Goal: Information Seeking & Learning: Learn about a topic

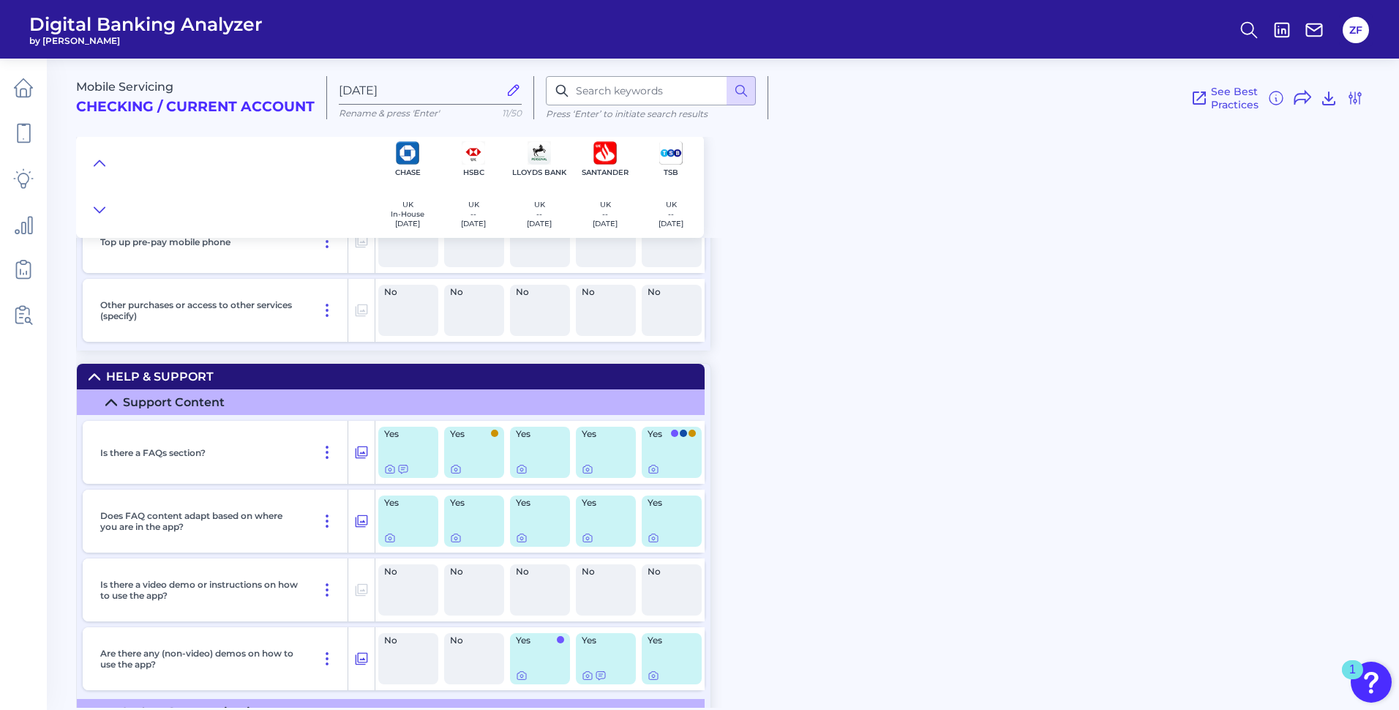
scroll to position [22639, 0]
click at [586, 465] on div at bounding box center [588, 459] width 15 height 15
click at [586, 468] on icon at bounding box center [588, 469] width 12 height 12
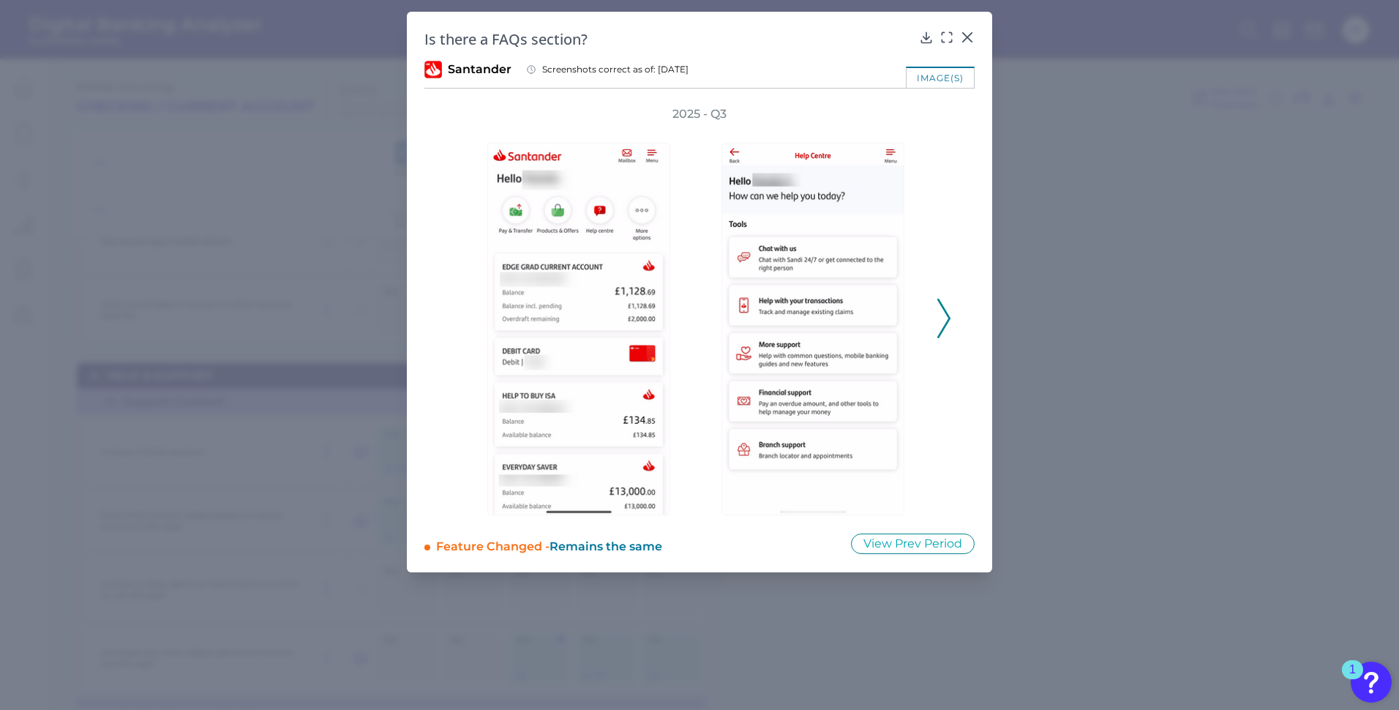
click at [946, 321] on icon at bounding box center [944, 319] width 13 height 40
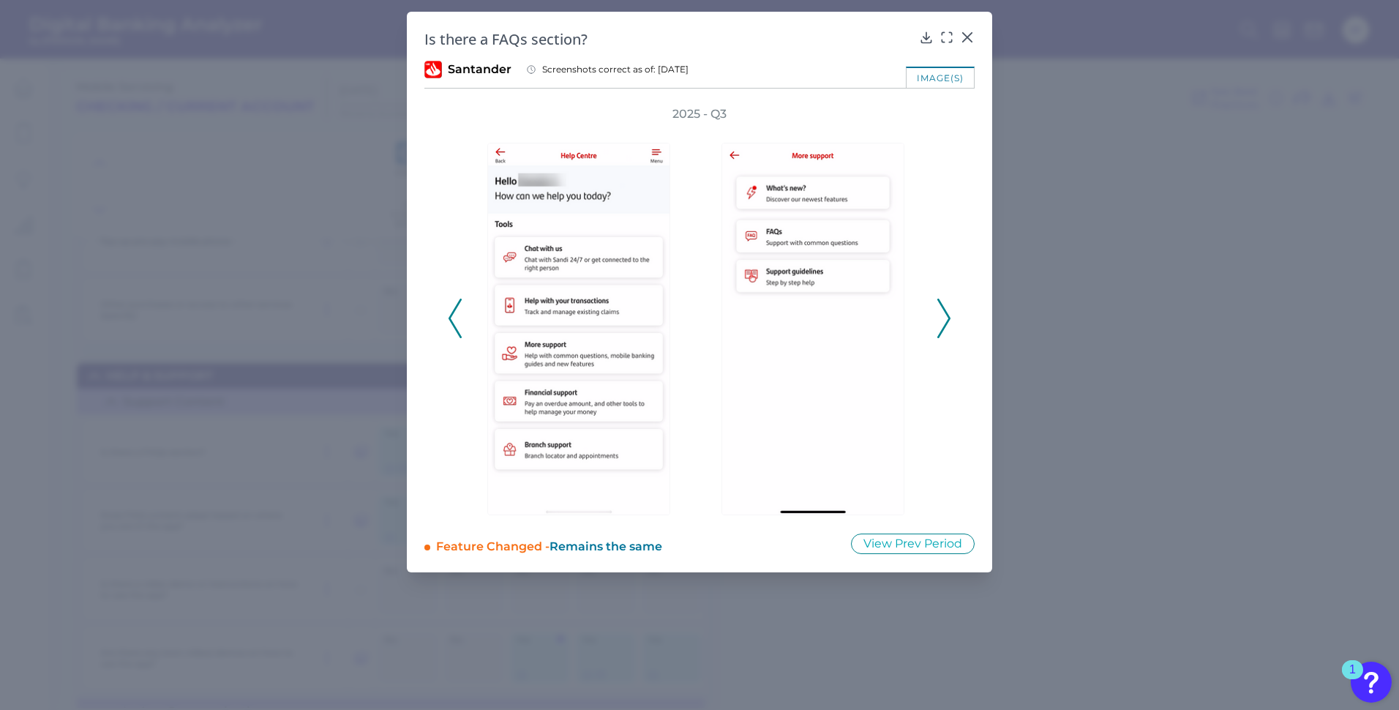
click at [946, 321] on icon at bounding box center [944, 319] width 13 height 40
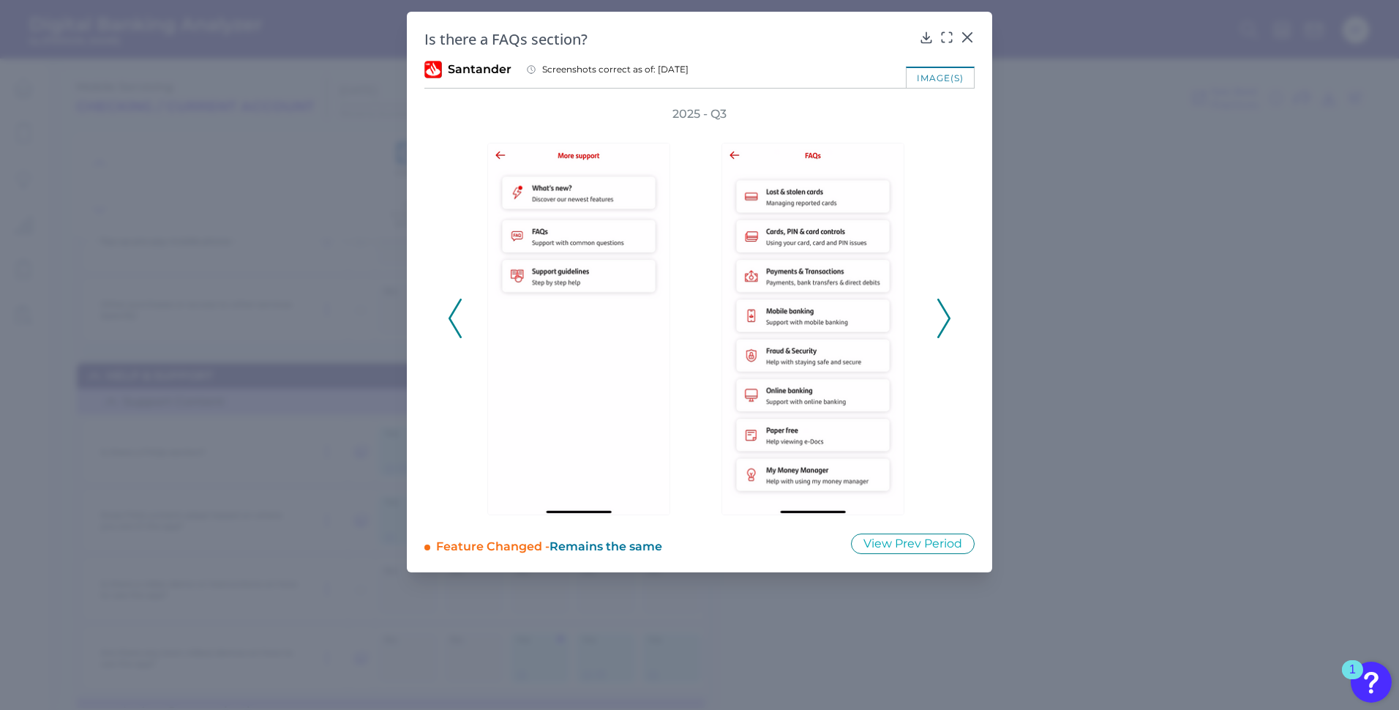
click at [946, 321] on icon at bounding box center [944, 319] width 13 height 40
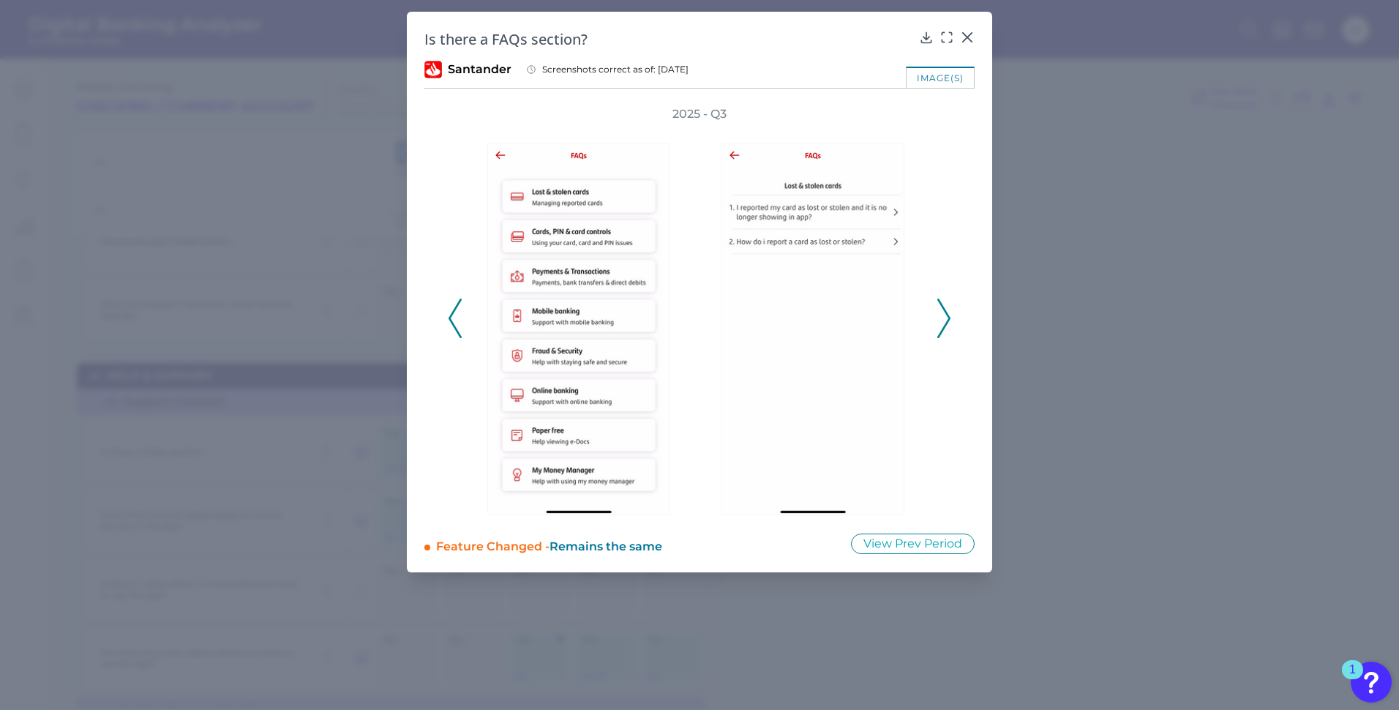
click at [946, 321] on icon at bounding box center [944, 319] width 13 height 40
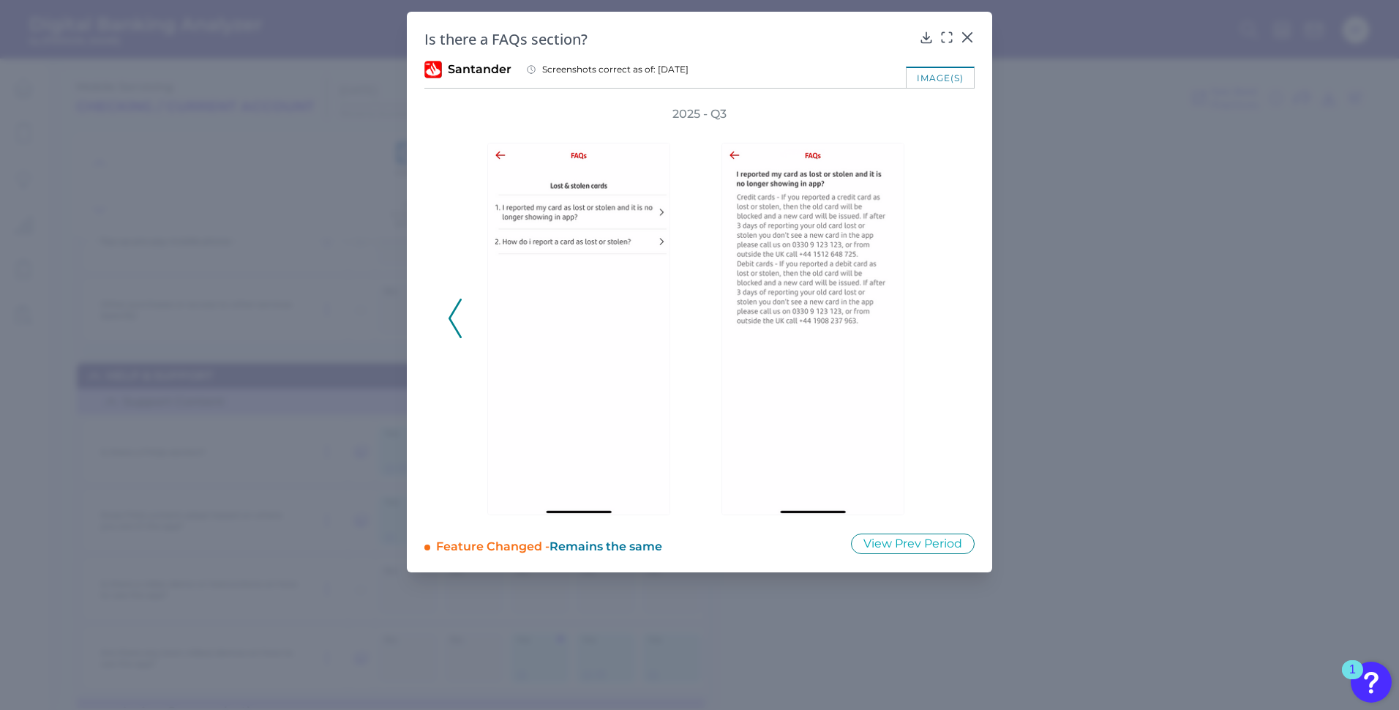
click at [946, 321] on div "2025 - Q3" at bounding box center [700, 310] width 504 height 409
click at [971, 42] on div at bounding box center [967, 47] width 15 height 15
click at [969, 34] on icon at bounding box center [967, 37] width 15 height 15
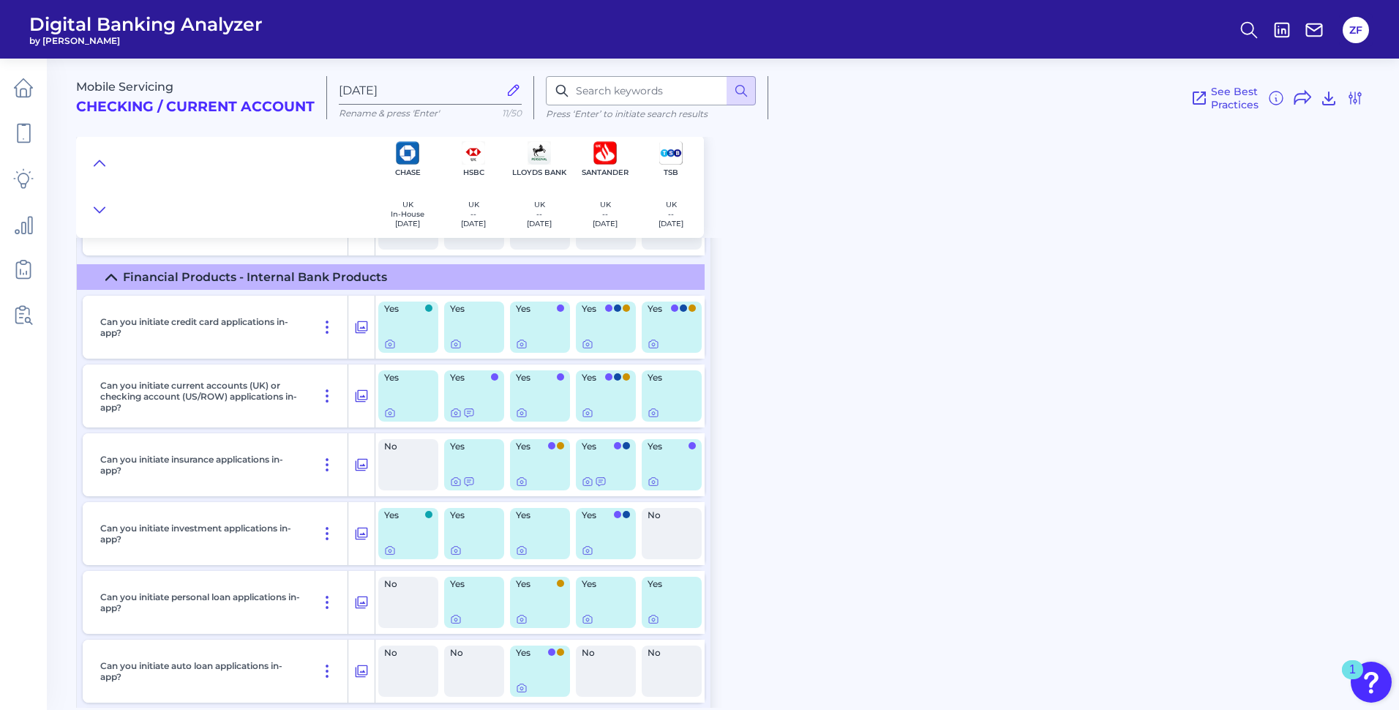
scroll to position [21614, 0]
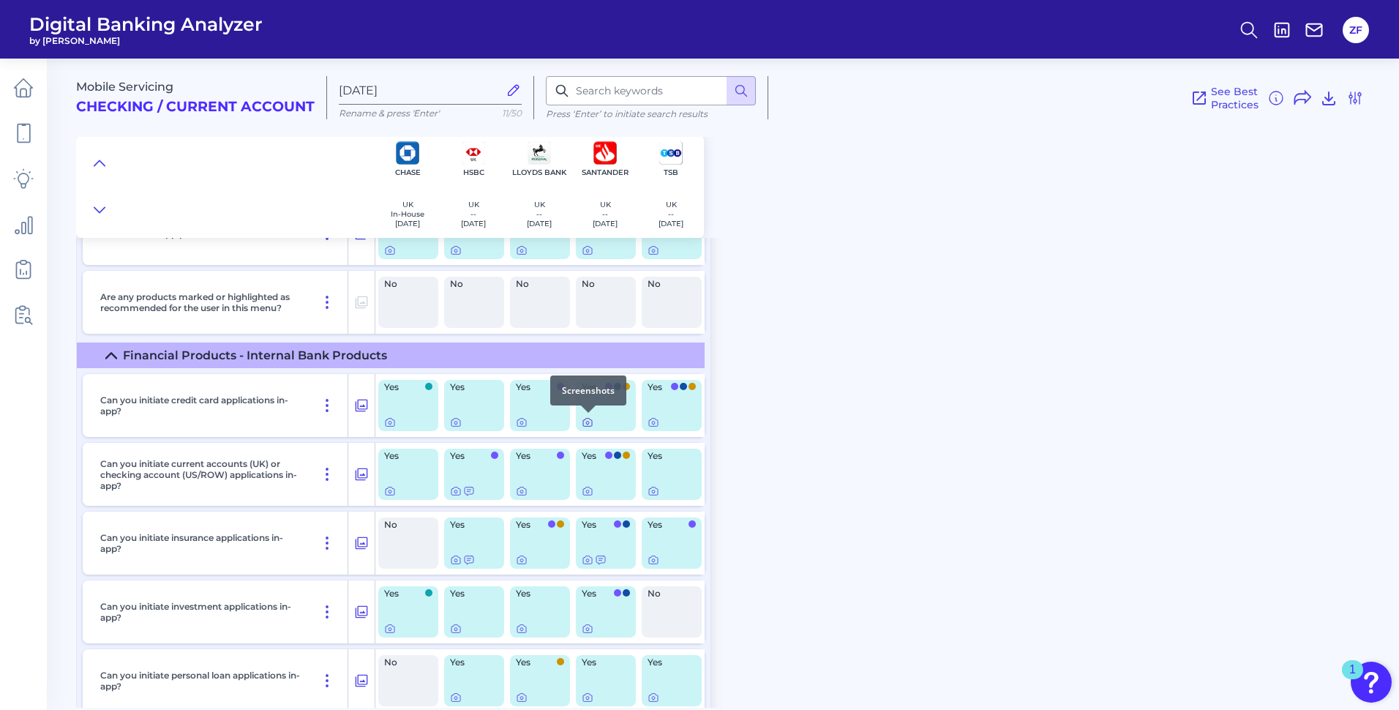
click at [588, 420] on icon at bounding box center [588, 422] width 12 height 12
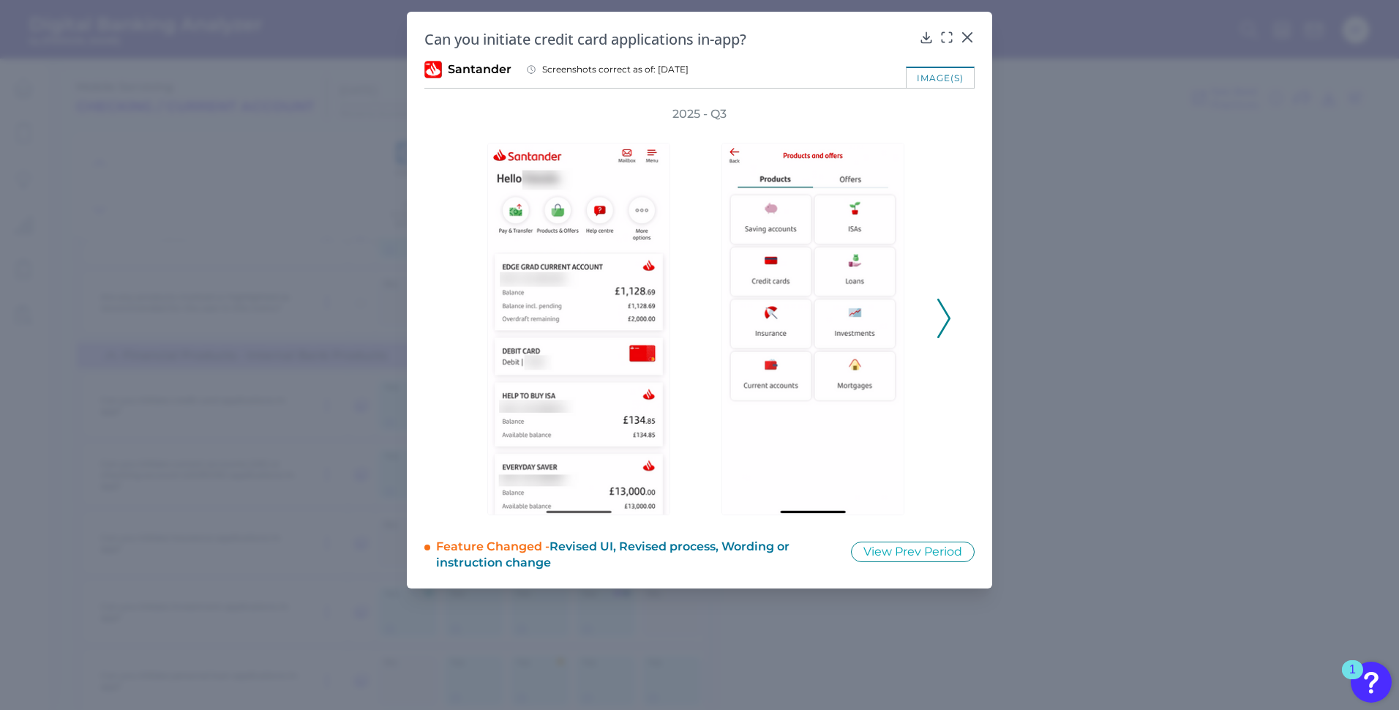
click at [942, 323] on icon at bounding box center [944, 319] width 13 height 40
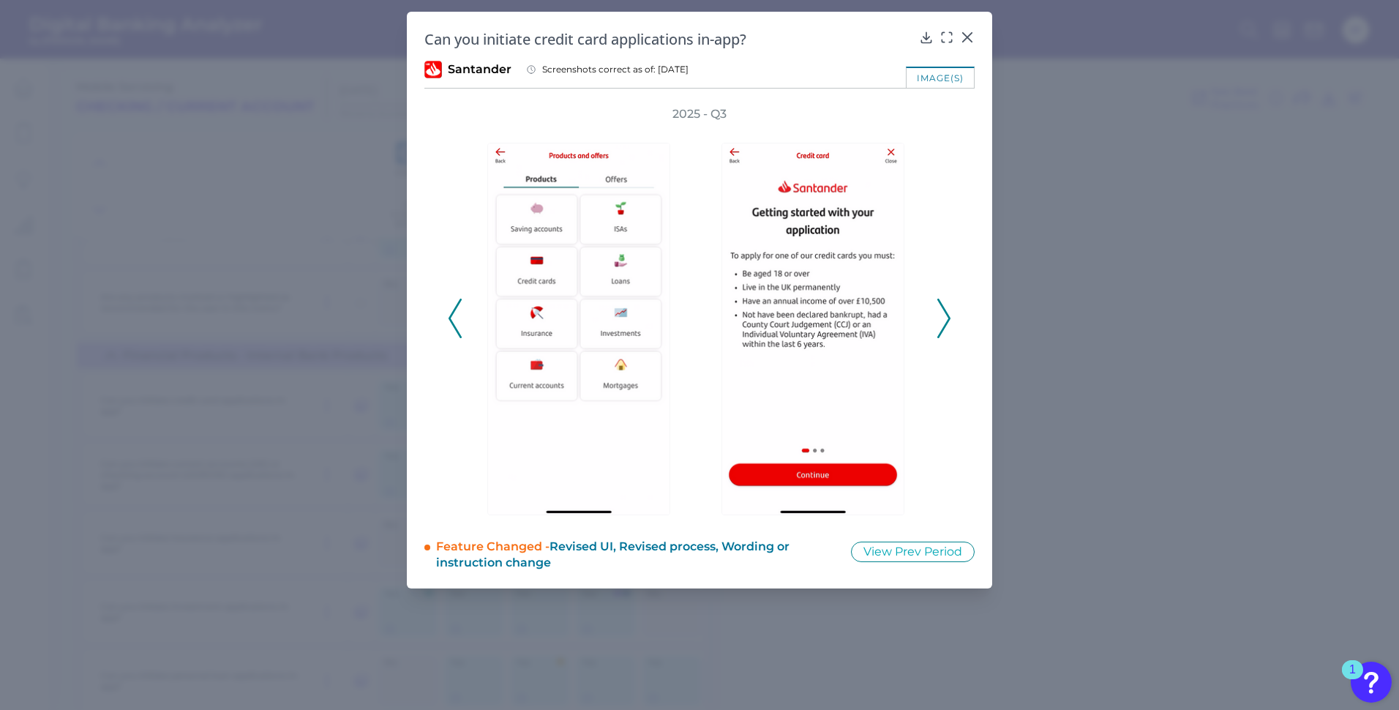
click at [942, 323] on icon at bounding box center [944, 319] width 13 height 40
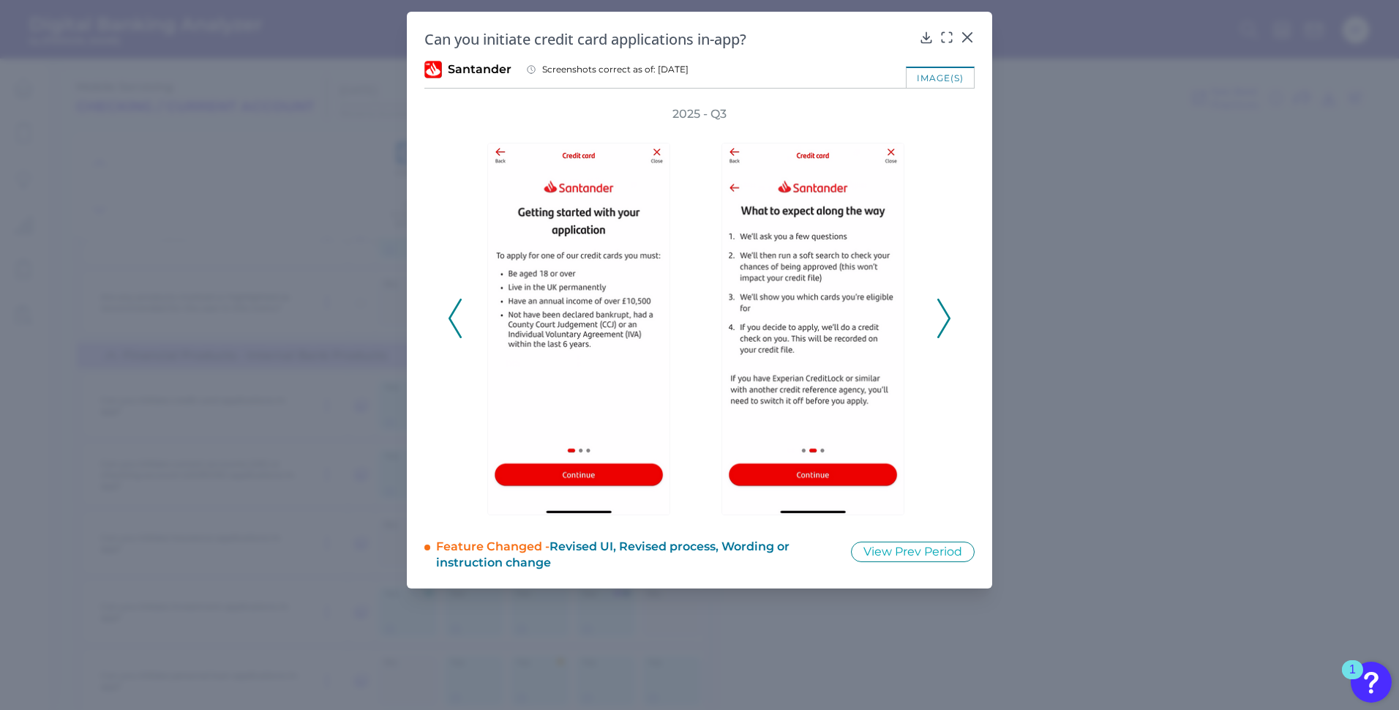
click at [420, 319] on div "Can you initiate credit card applications in-app? Santander Screenshots correct…" at bounding box center [700, 300] width 586 height 577
click at [440, 316] on div "2025 - Q3" at bounding box center [700, 310] width 550 height 409
click at [440, 318] on div "2025 - Q3" at bounding box center [700, 310] width 550 height 409
click at [463, 331] on div "2025 - Q3" at bounding box center [700, 310] width 504 height 409
click at [457, 331] on polyline at bounding box center [454, 318] width 11 height 37
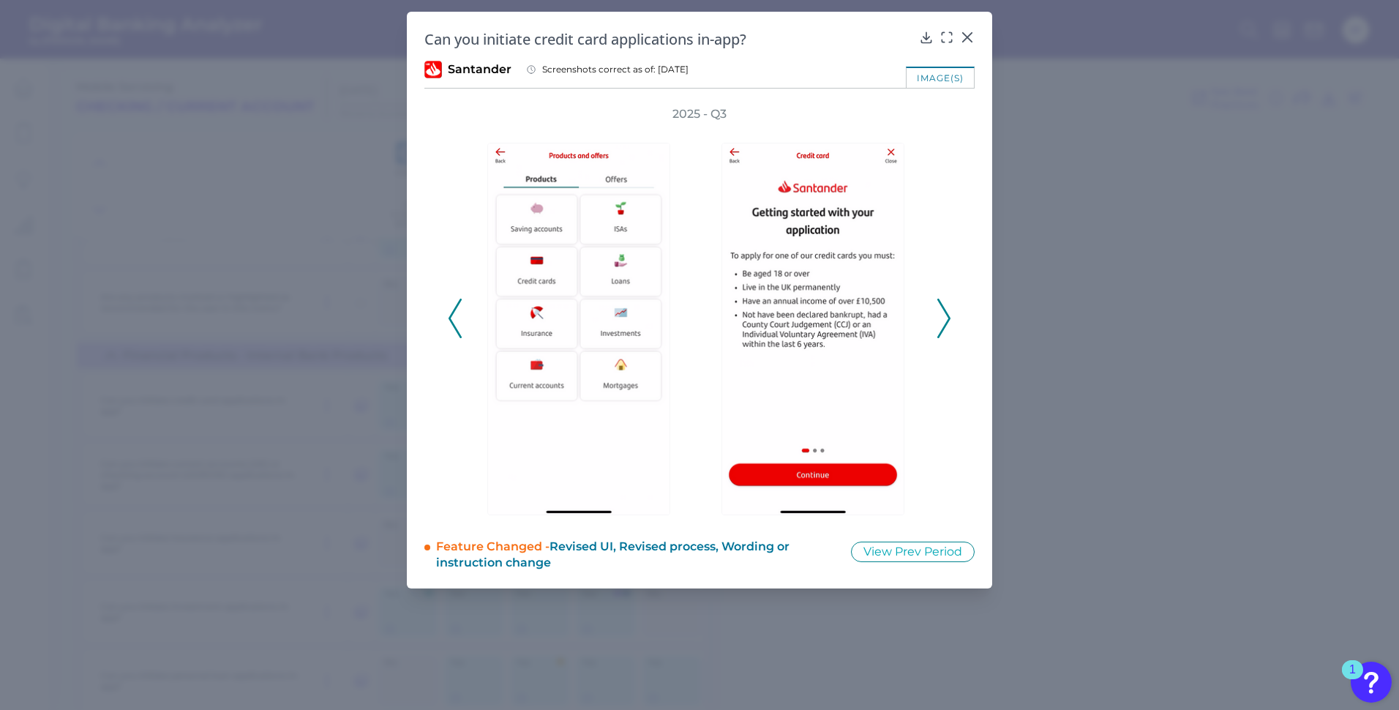
click at [457, 331] on polyline at bounding box center [454, 318] width 11 height 37
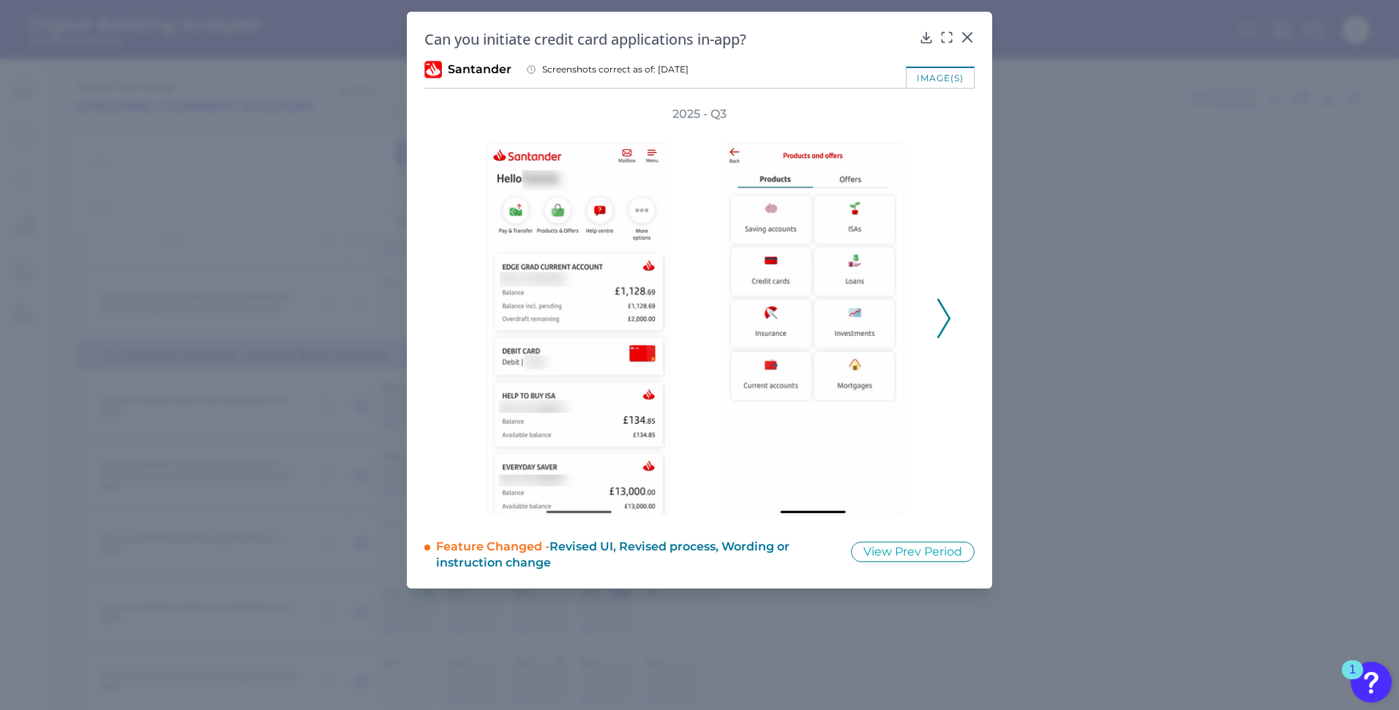
click at [944, 315] on icon at bounding box center [944, 319] width 13 height 40
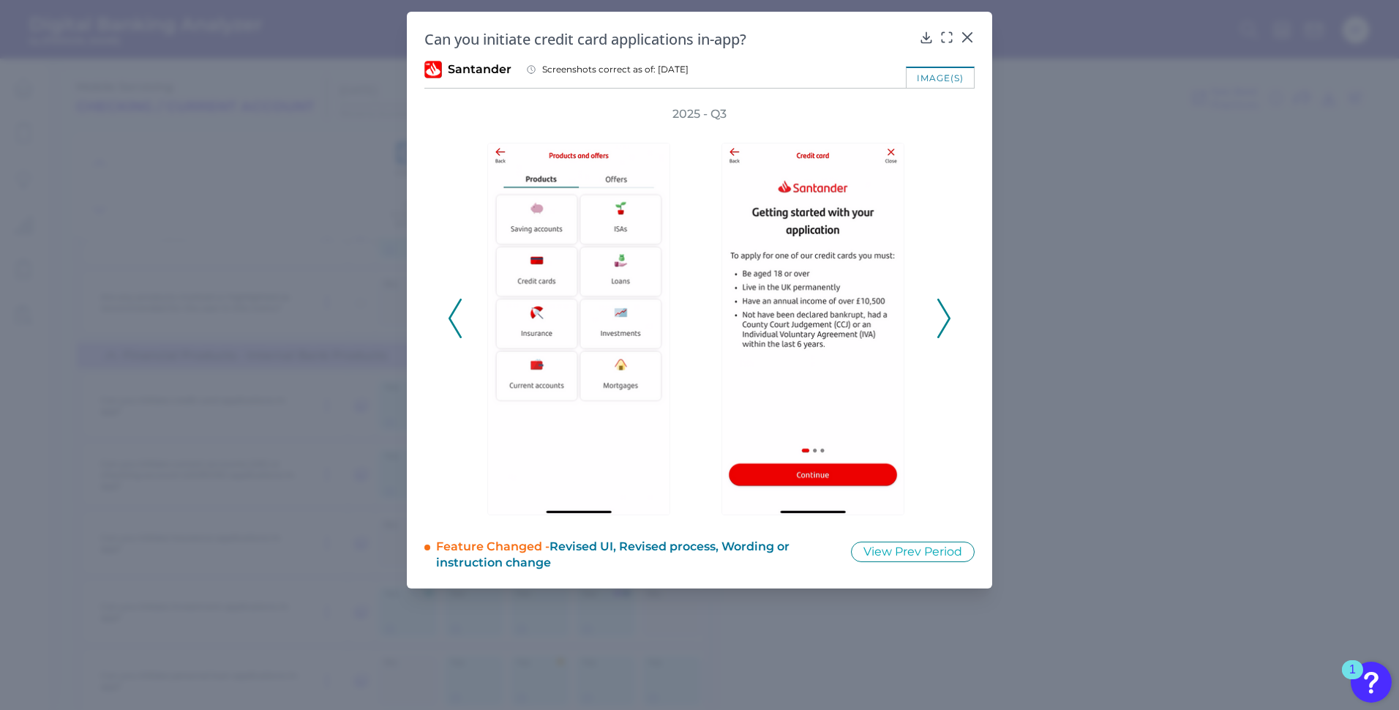
click at [944, 315] on icon at bounding box center [944, 319] width 13 height 40
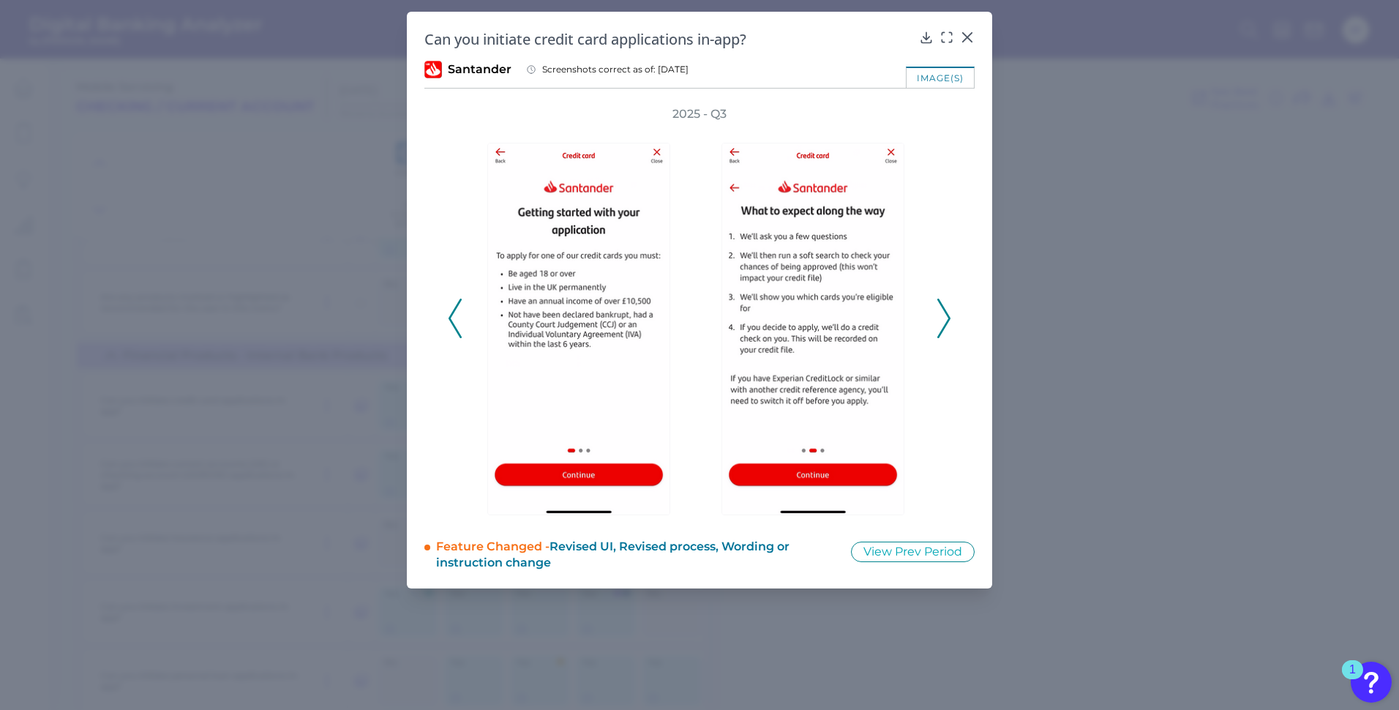
click at [944, 315] on icon at bounding box center [944, 319] width 13 height 40
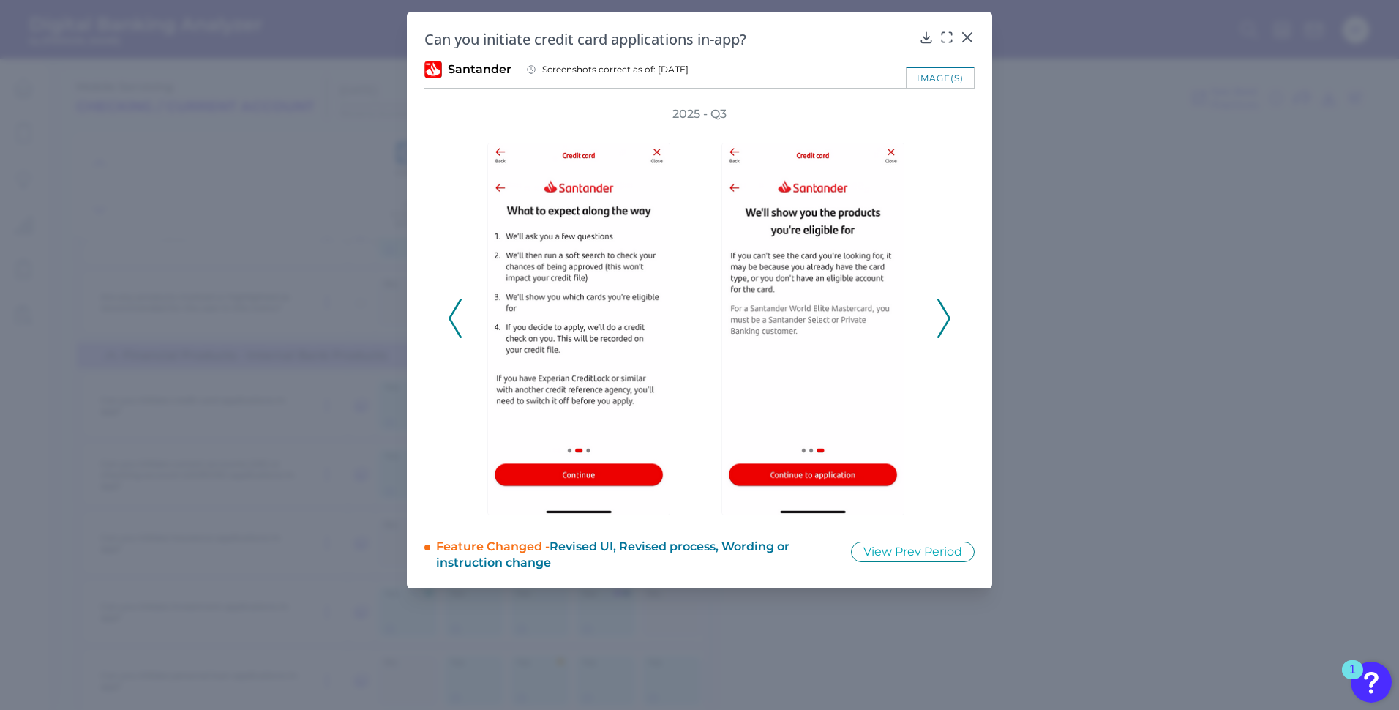
click at [944, 315] on icon at bounding box center [944, 319] width 13 height 40
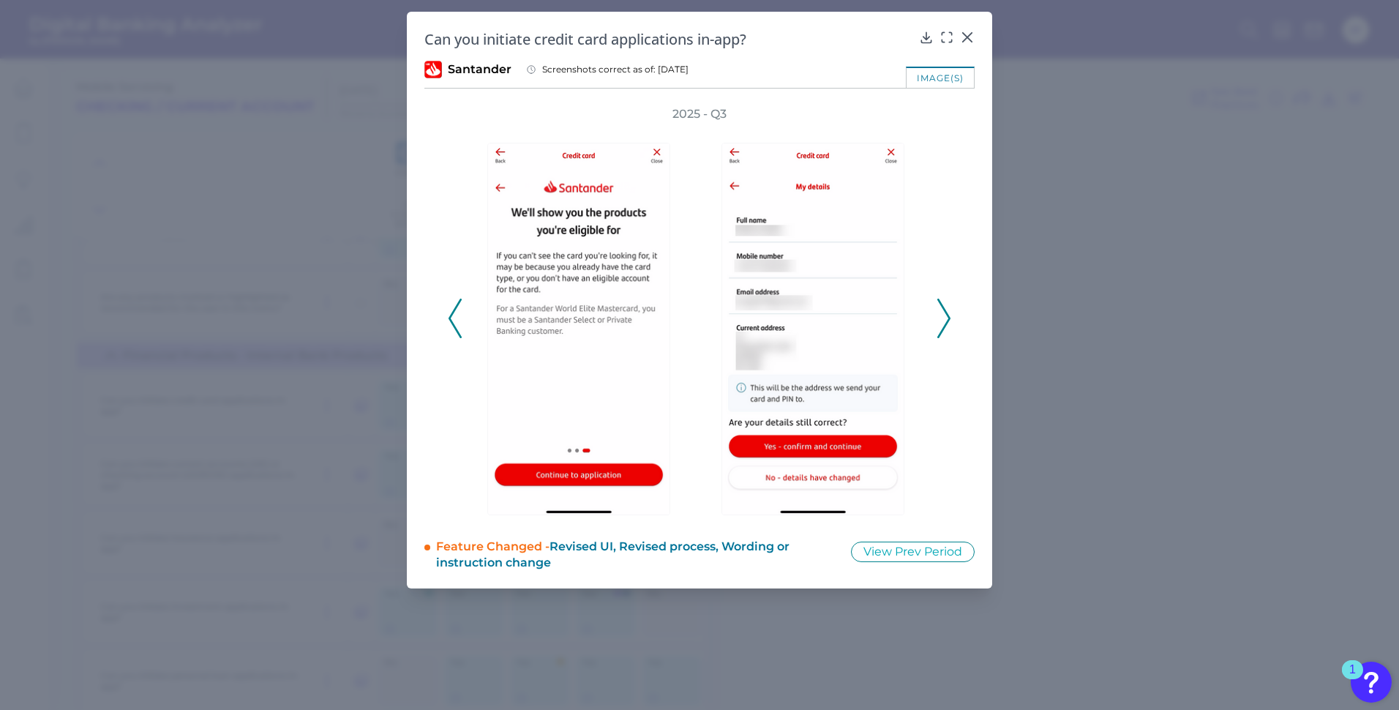
click at [944, 315] on icon at bounding box center [944, 319] width 13 height 40
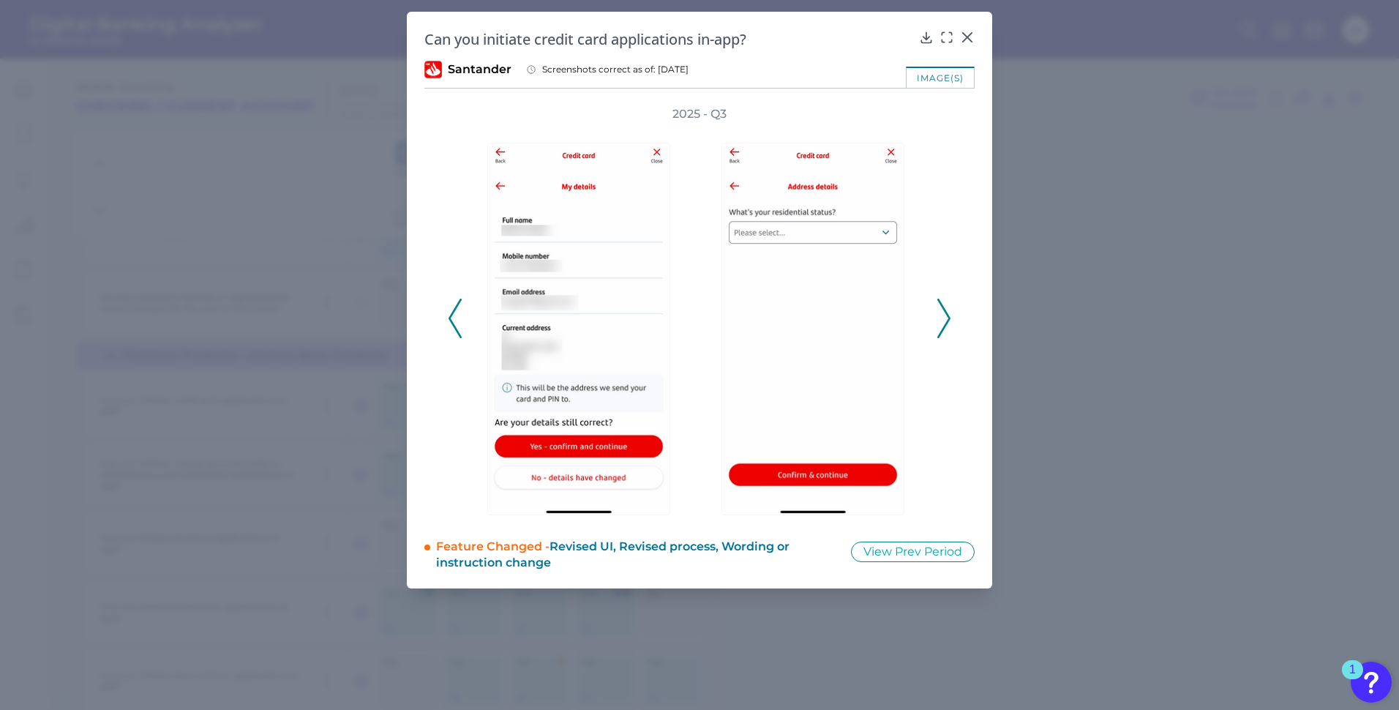
click at [944, 315] on icon at bounding box center [944, 319] width 13 height 40
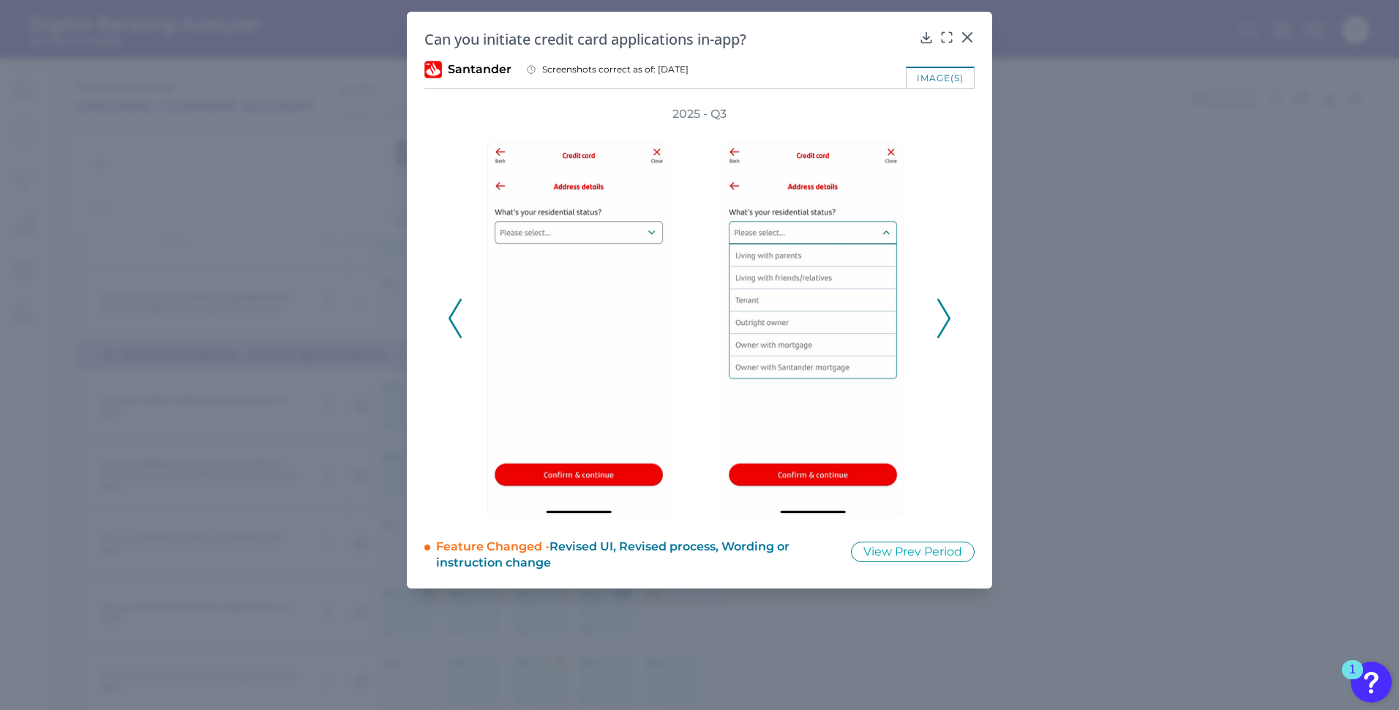
click at [944, 315] on icon at bounding box center [944, 319] width 13 height 40
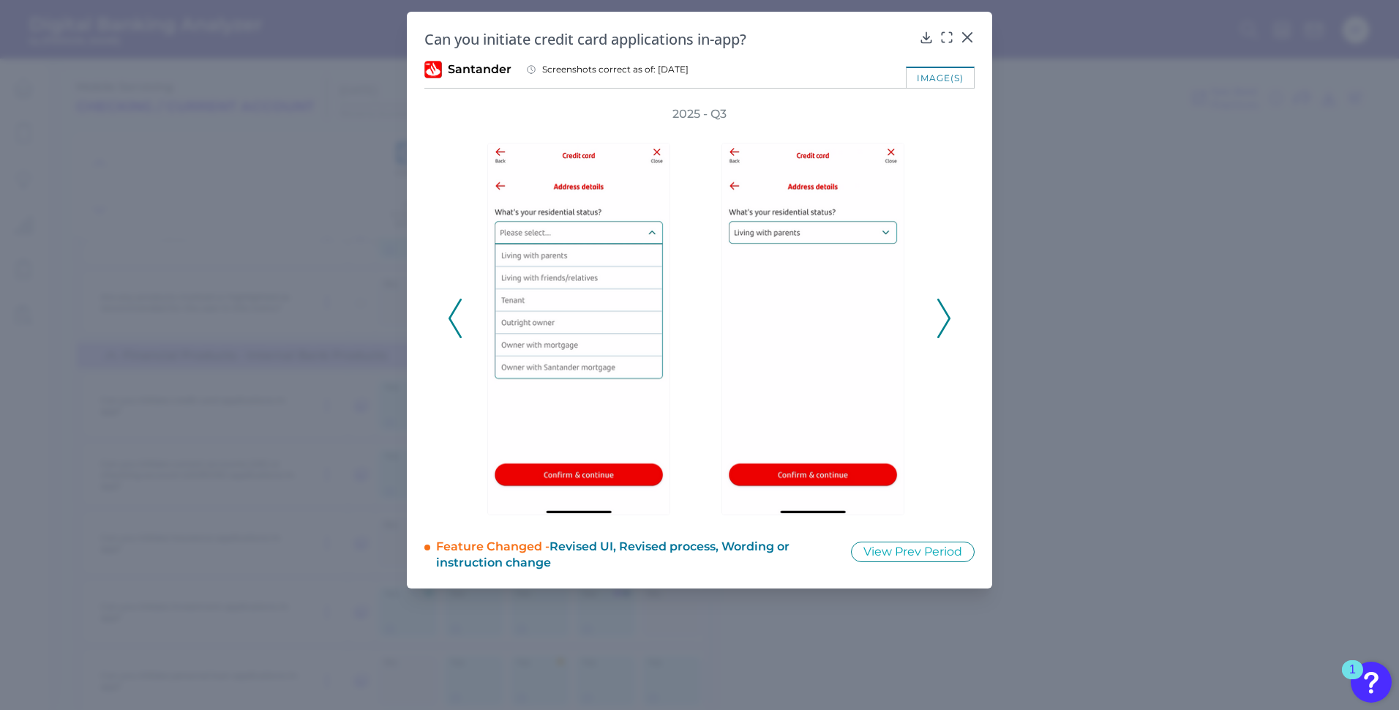
click at [944, 315] on icon at bounding box center [944, 319] width 13 height 40
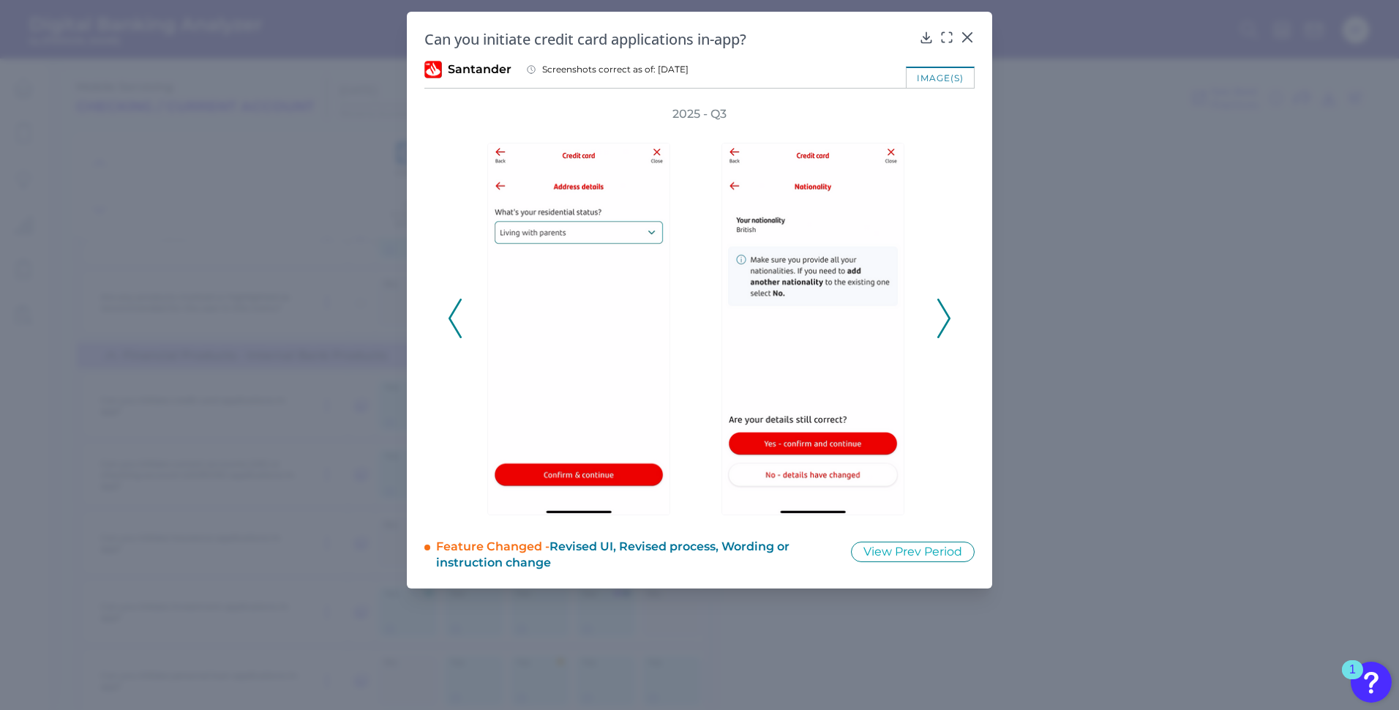
click at [944, 315] on icon at bounding box center [944, 319] width 13 height 40
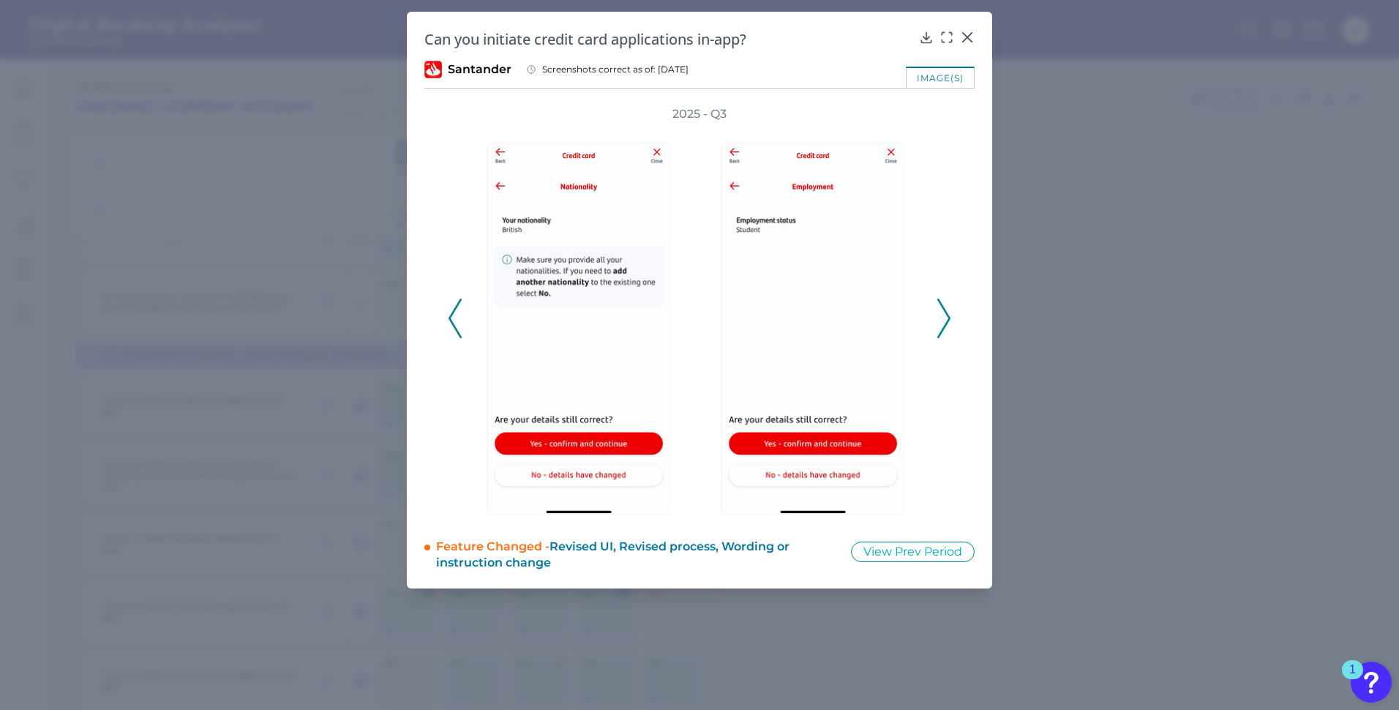
click at [944, 315] on icon at bounding box center [944, 319] width 13 height 40
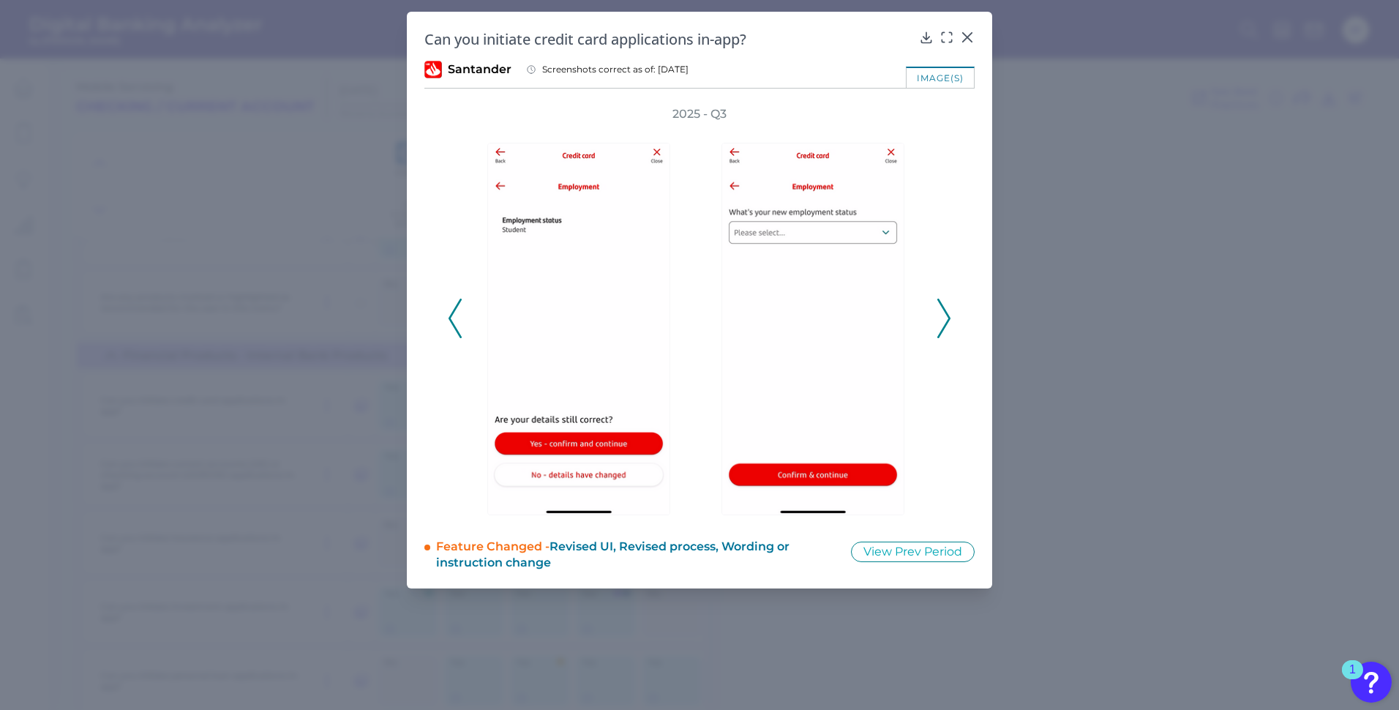
click at [944, 315] on icon at bounding box center [944, 319] width 13 height 40
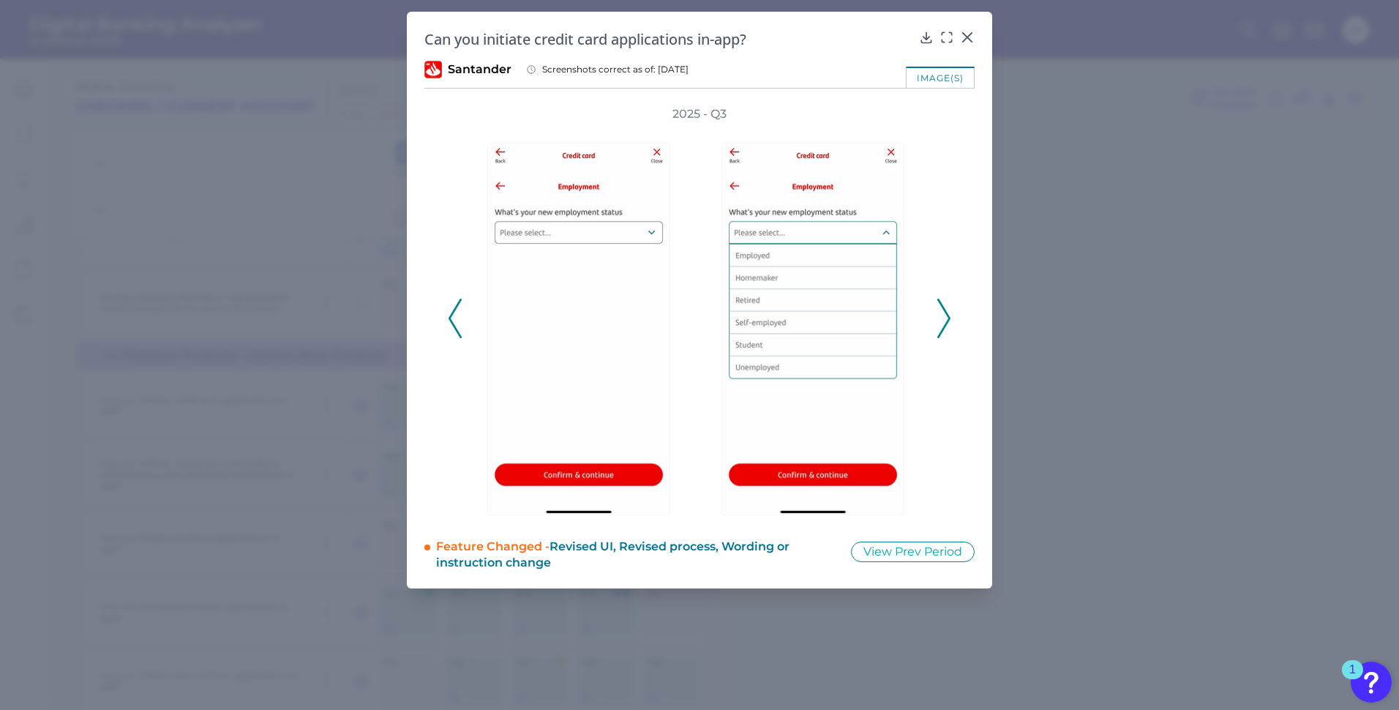
click at [944, 315] on icon at bounding box center [944, 319] width 13 height 40
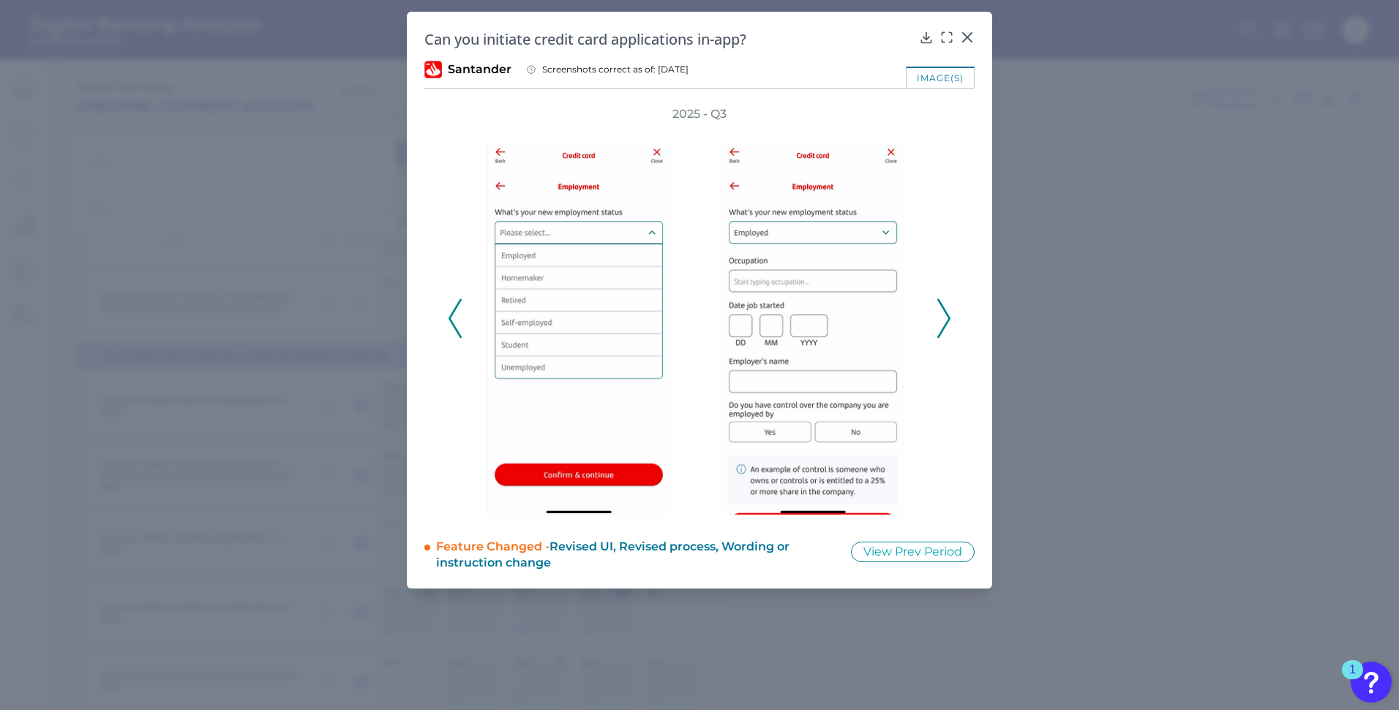
click at [944, 315] on icon at bounding box center [944, 319] width 13 height 40
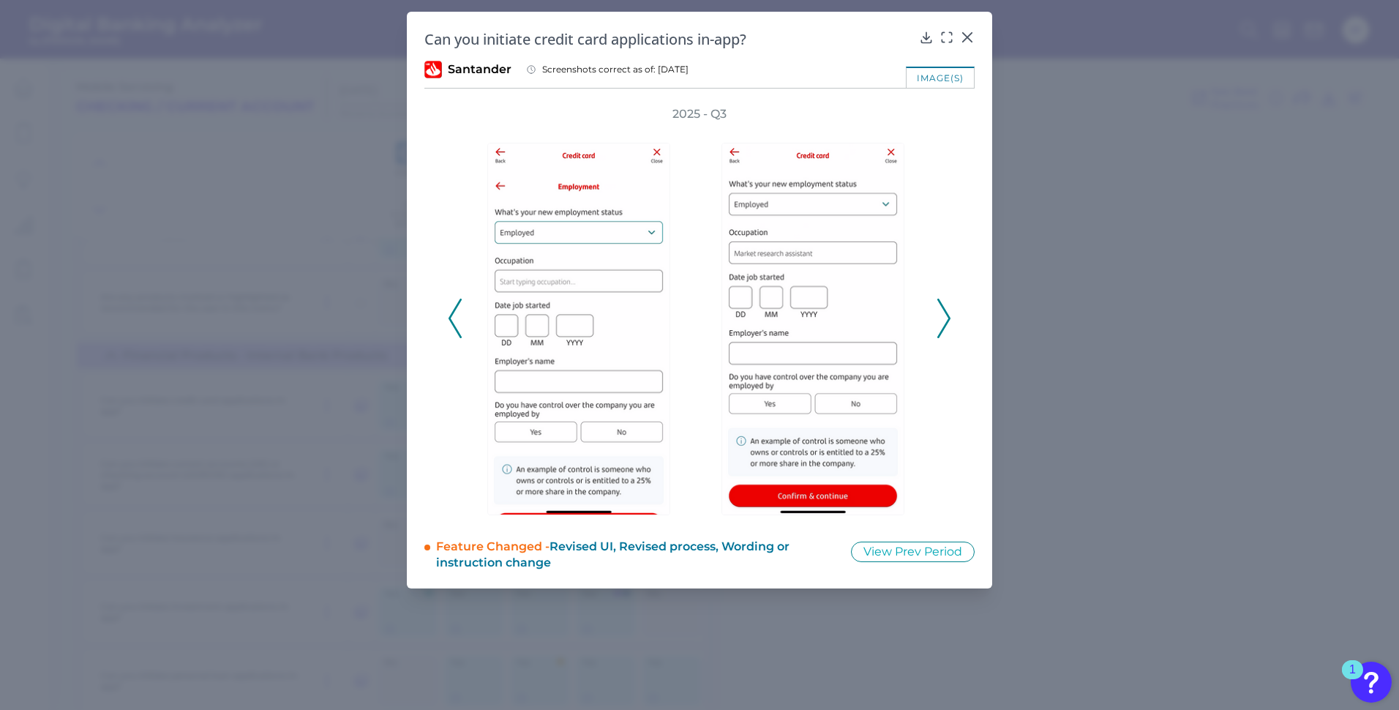
click at [944, 315] on icon at bounding box center [944, 319] width 13 height 40
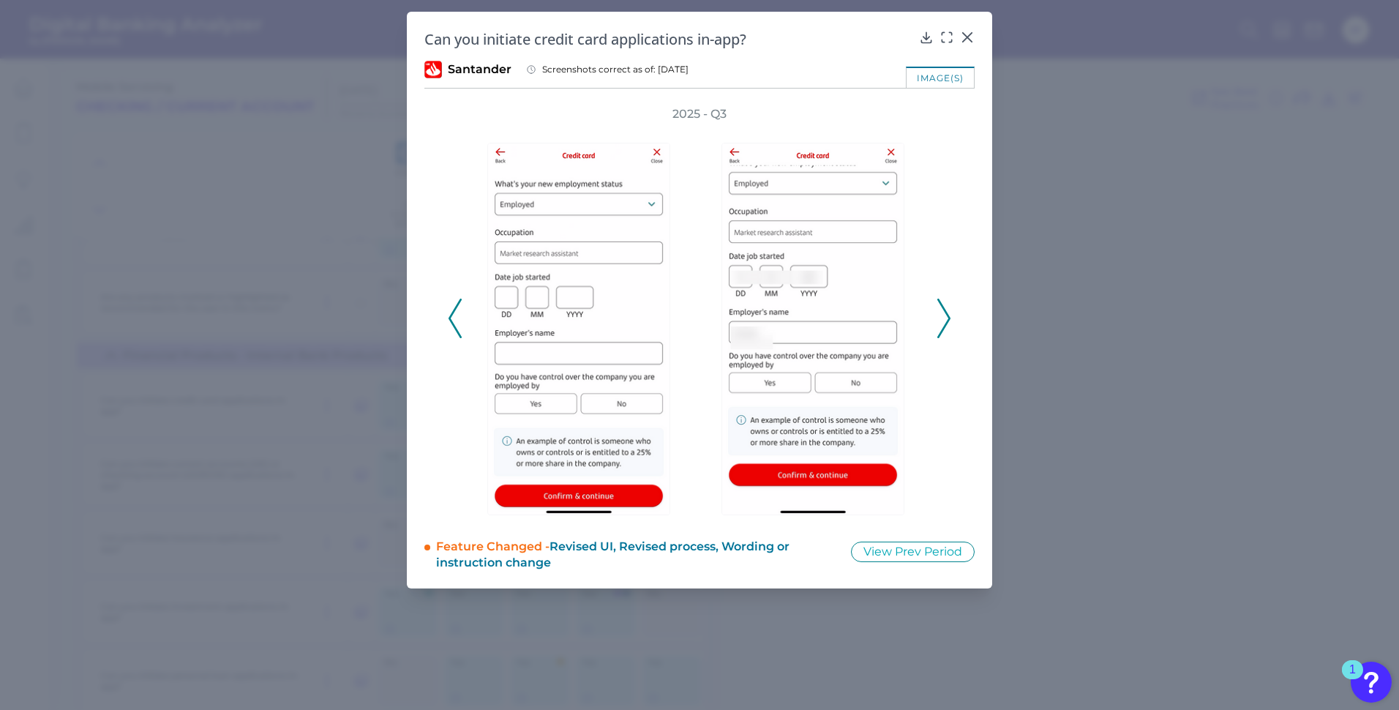
click at [944, 315] on icon at bounding box center [944, 319] width 13 height 40
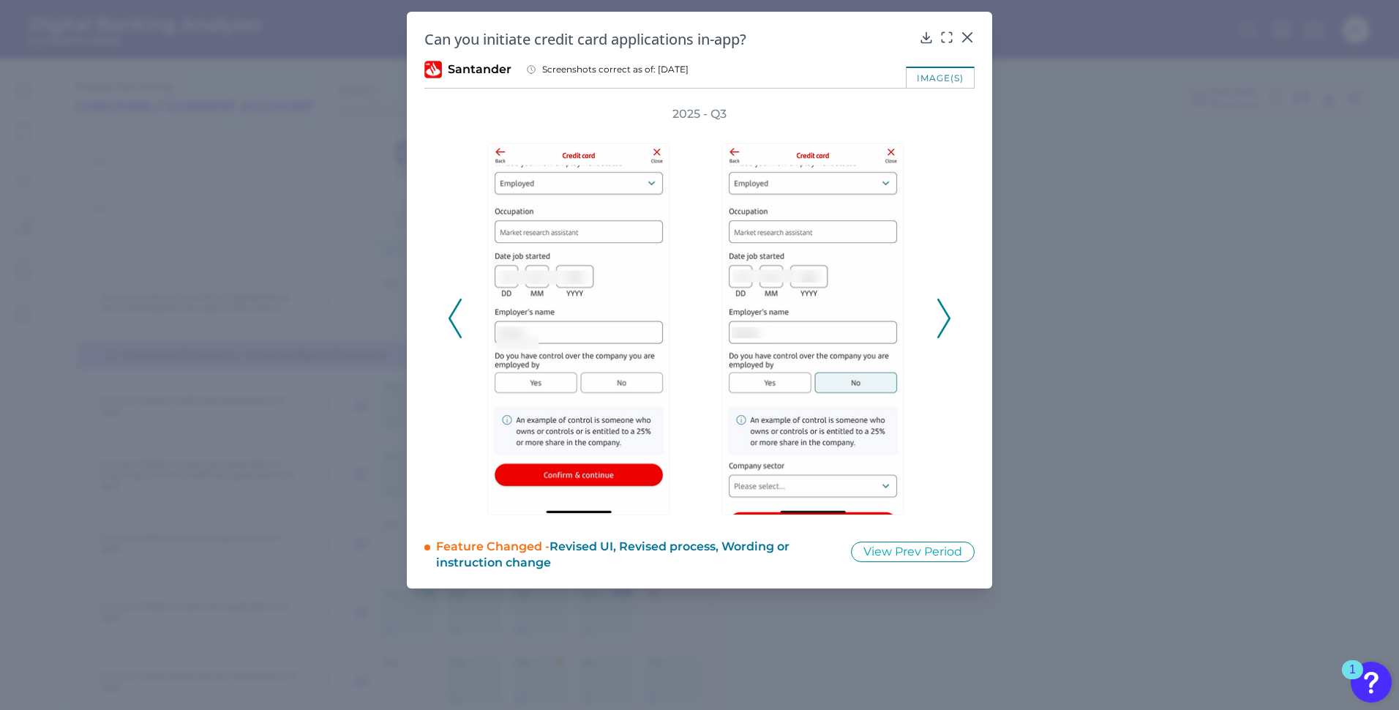
click at [944, 315] on icon at bounding box center [944, 319] width 13 height 40
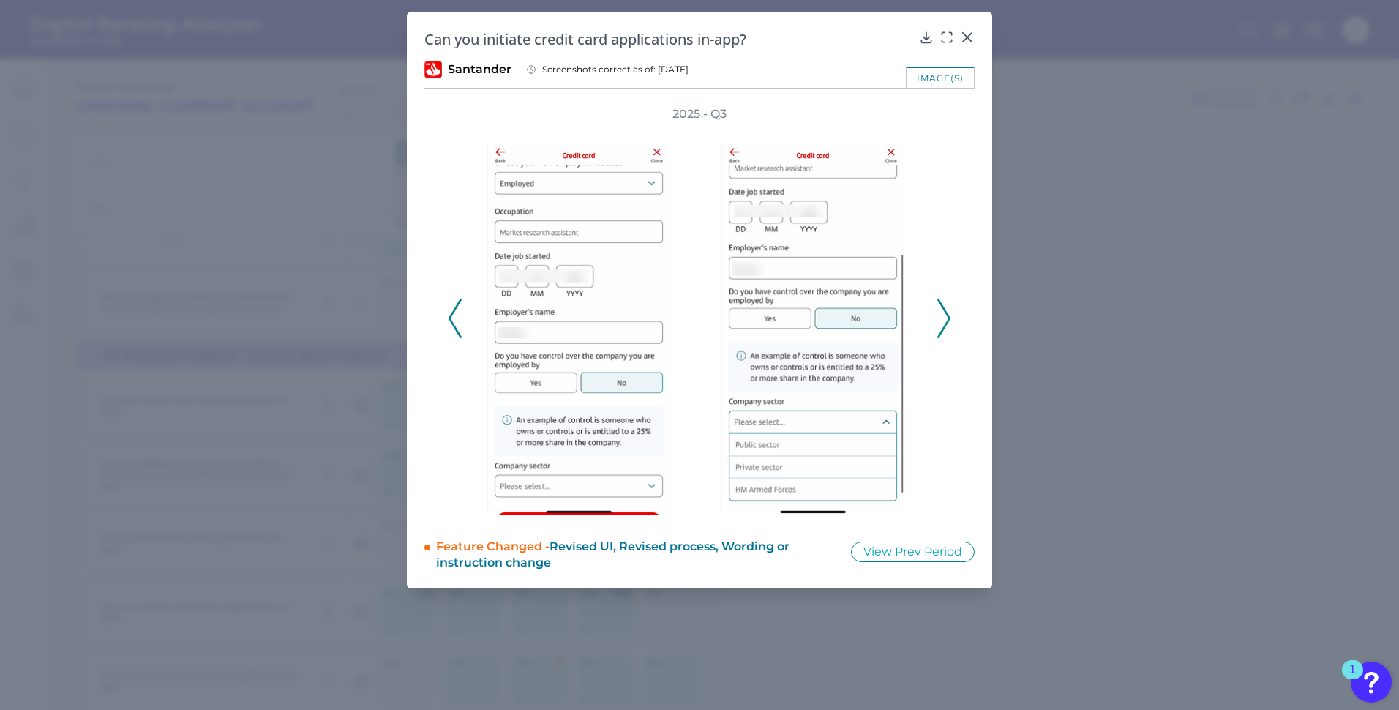
click at [944, 315] on icon at bounding box center [944, 319] width 13 height 40
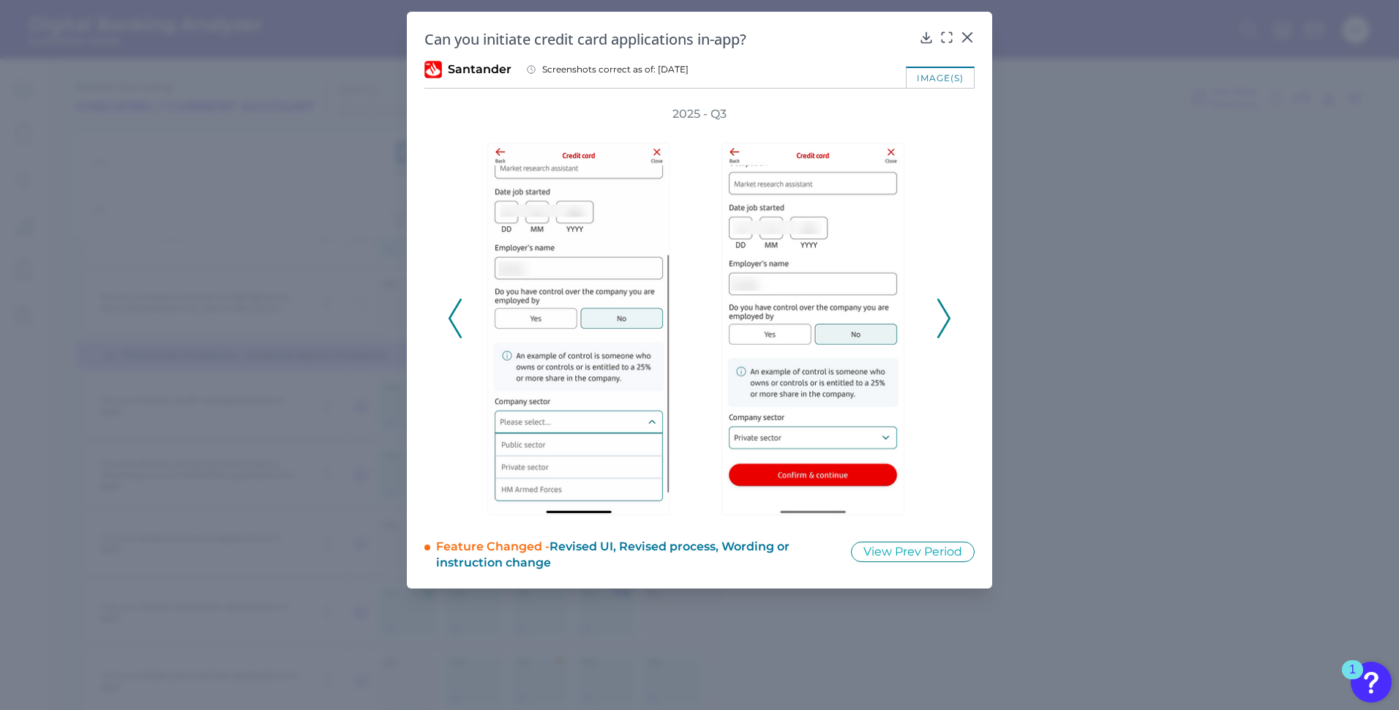
click at [944, 315] on icon at bounding box center [944, 319] width 13 height 40
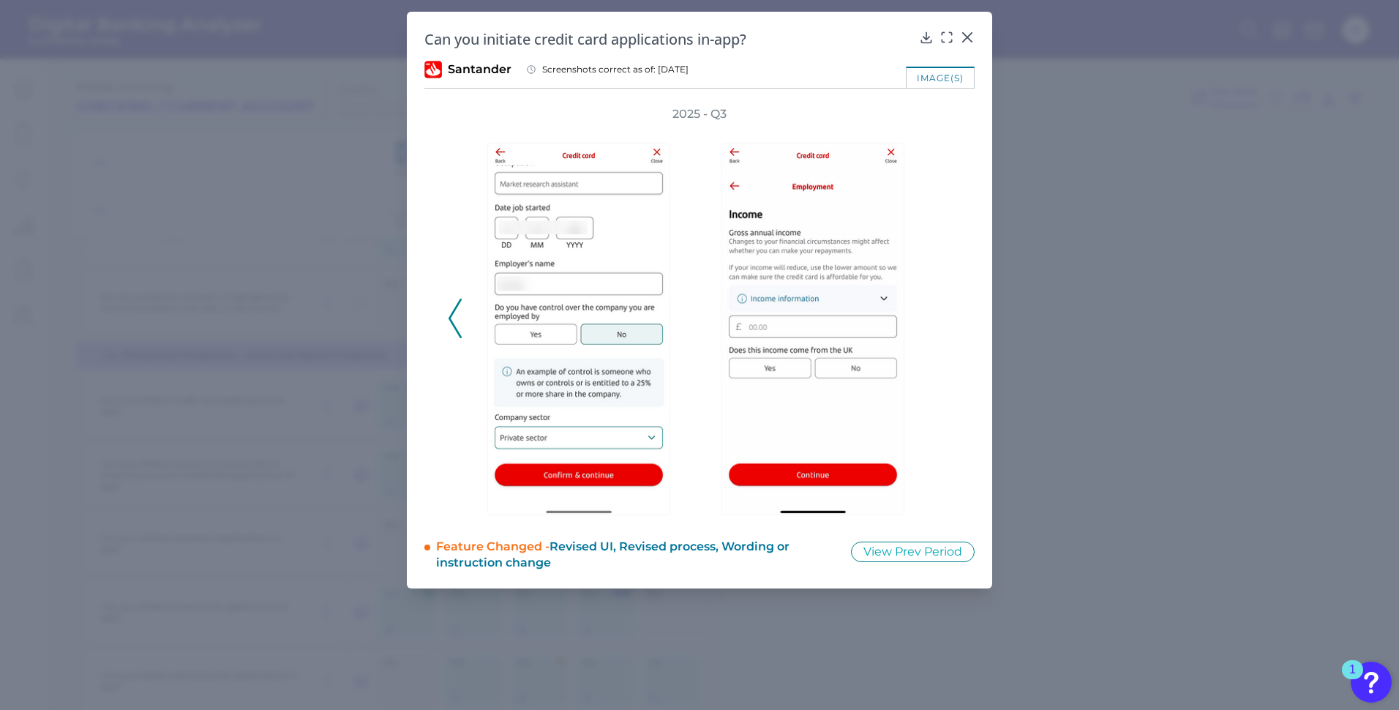
click at [944, 315] on div "2025 - Q3" at bounding box center [700, 310] width 504 height 409
click at [965, 32] on icon at bounding box center [967, 37] width 15 height 15
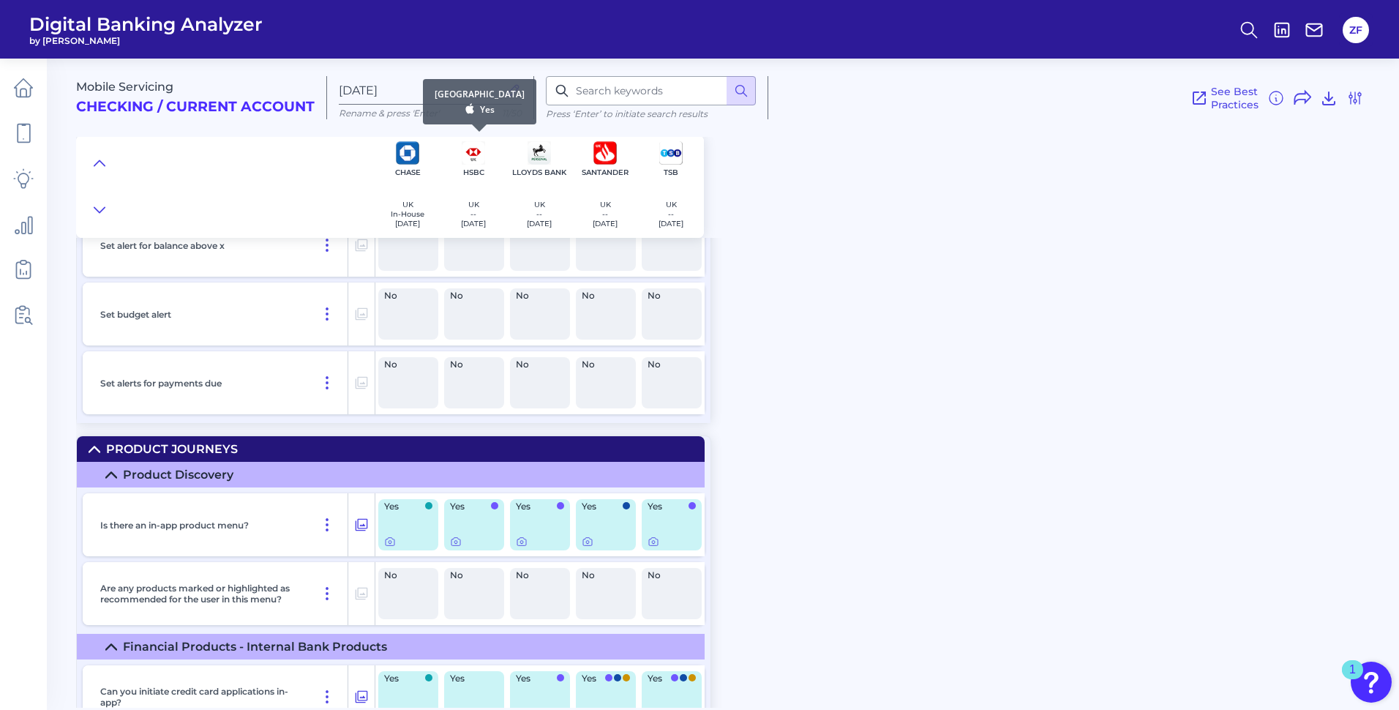
scroll to position [21321, 0]
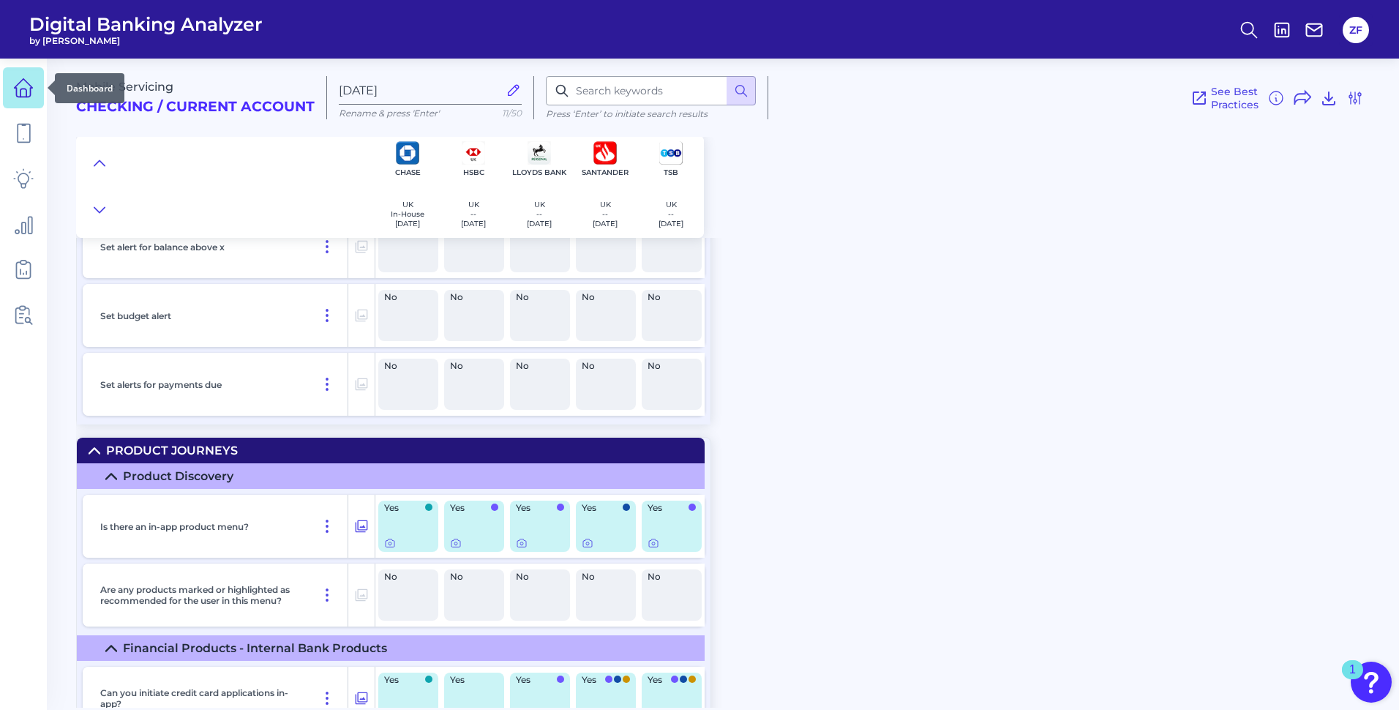
click at [26, 87] on icon at bounding box center [23, 88] width 20 height 20
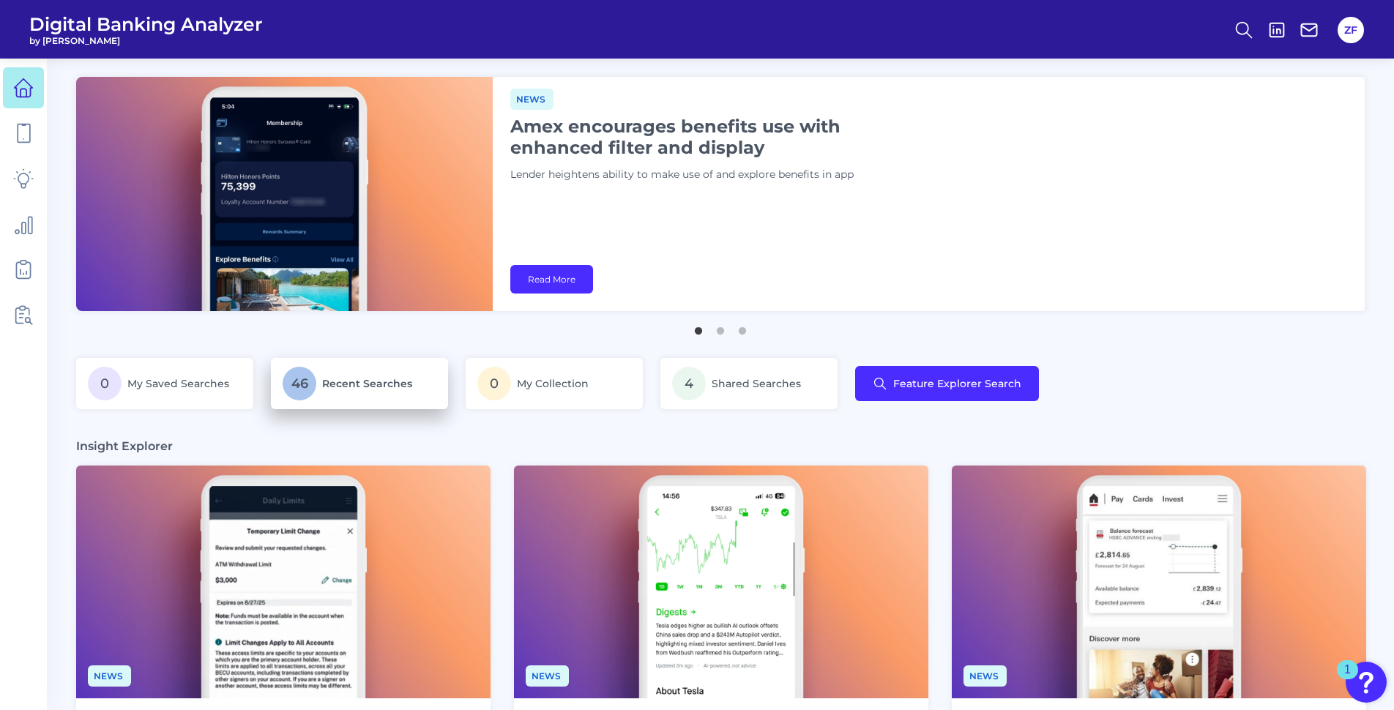
click at [324, 375] on p "46 Recent Searches" at bounding box center [360, 384] width 154 height 34
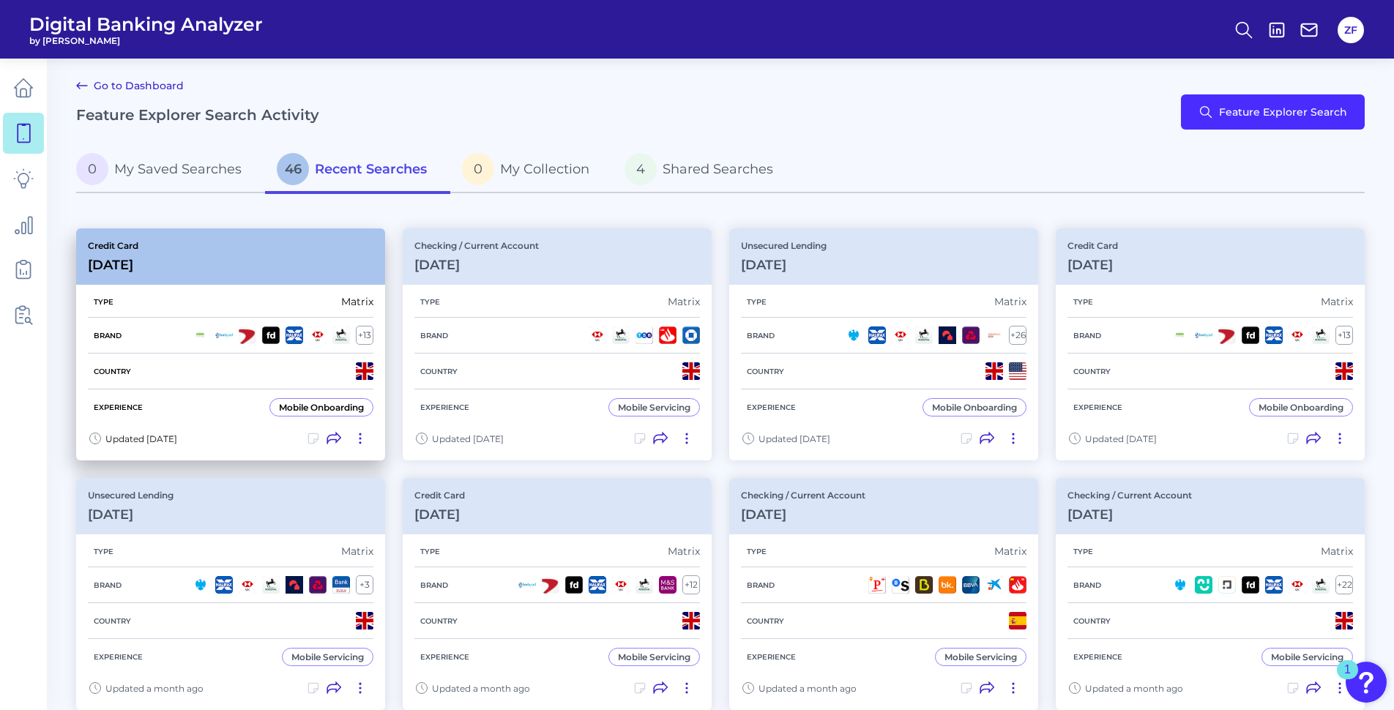
click at [211, 245] on div "Credit Card [DATE]" at bounding box center [230, 256] width 309 height 56
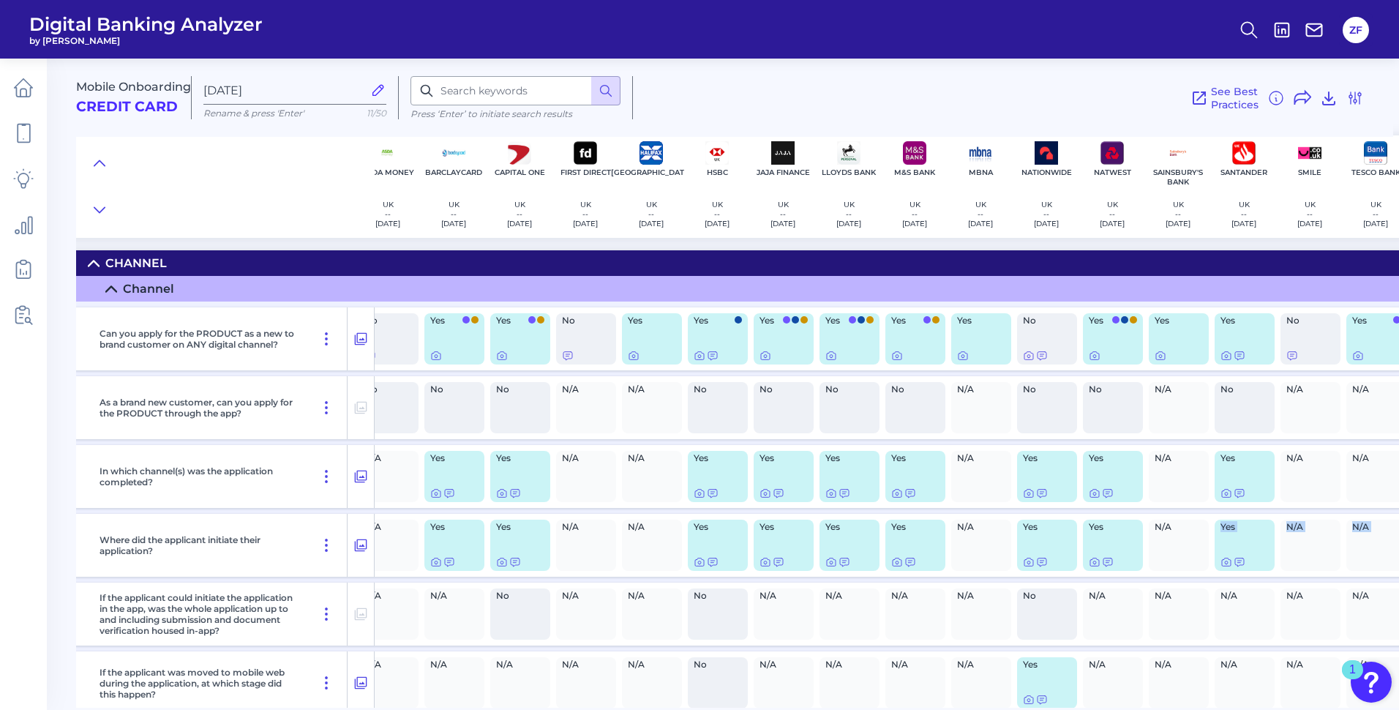
scroll to position [0, 306]
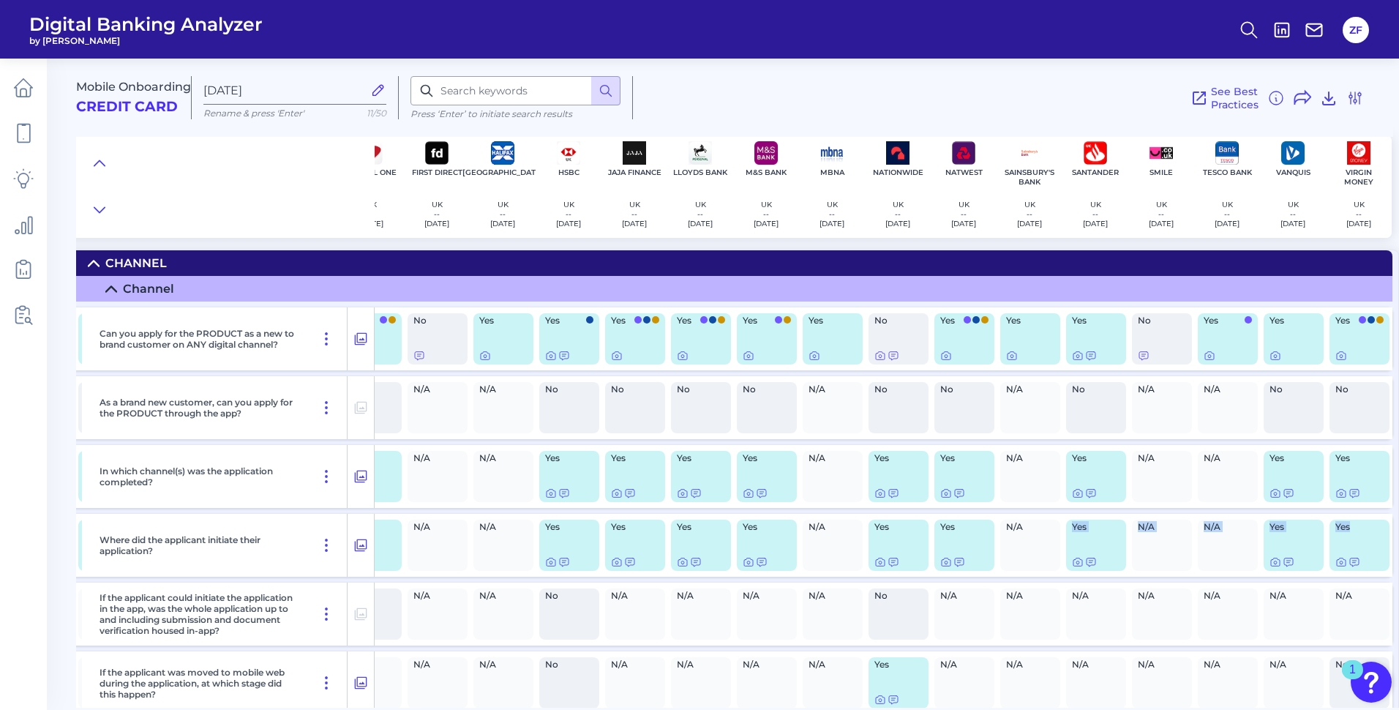
drag, startPoint x: 1353, startPoint y: 554, endPoint x: 1402, endPoint y: 534, distance: 52.5
click at [1399, 534] on html "Digital Banking Analyzer by Curinos ZF Mobile Onboarding Credit Card [DATE] Ren…" at bounding box center [699, 355] width 1399 height 710
click at [1093, 224] on p "[DATE]" at bounding box center [1095, 224] width 25 height 10
click at [1072, 354] on icon at bounding box center [1078, 356] width 12 height 12
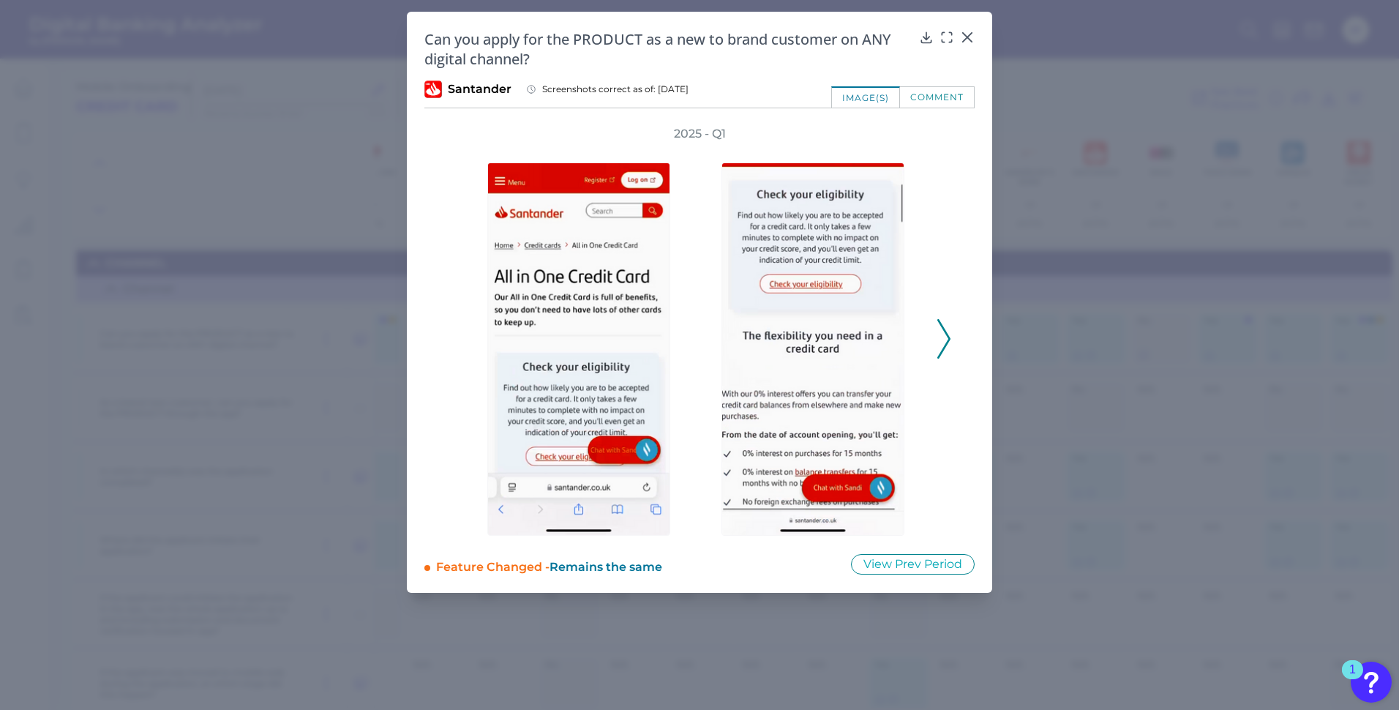
click at [951, 343] on button at bounding box center [944, 339] width 15 height 40
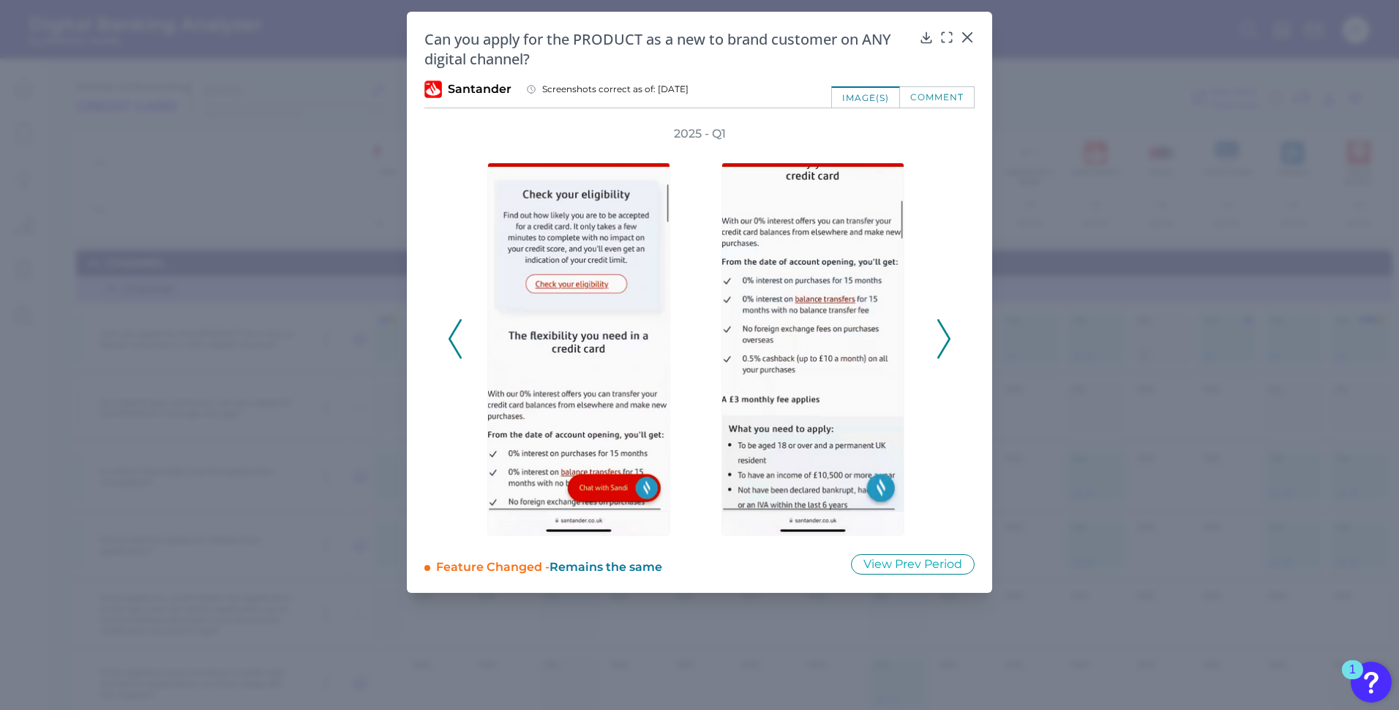
click at [951, 343] on button at bounding box center [944, 339] width 15 height 40
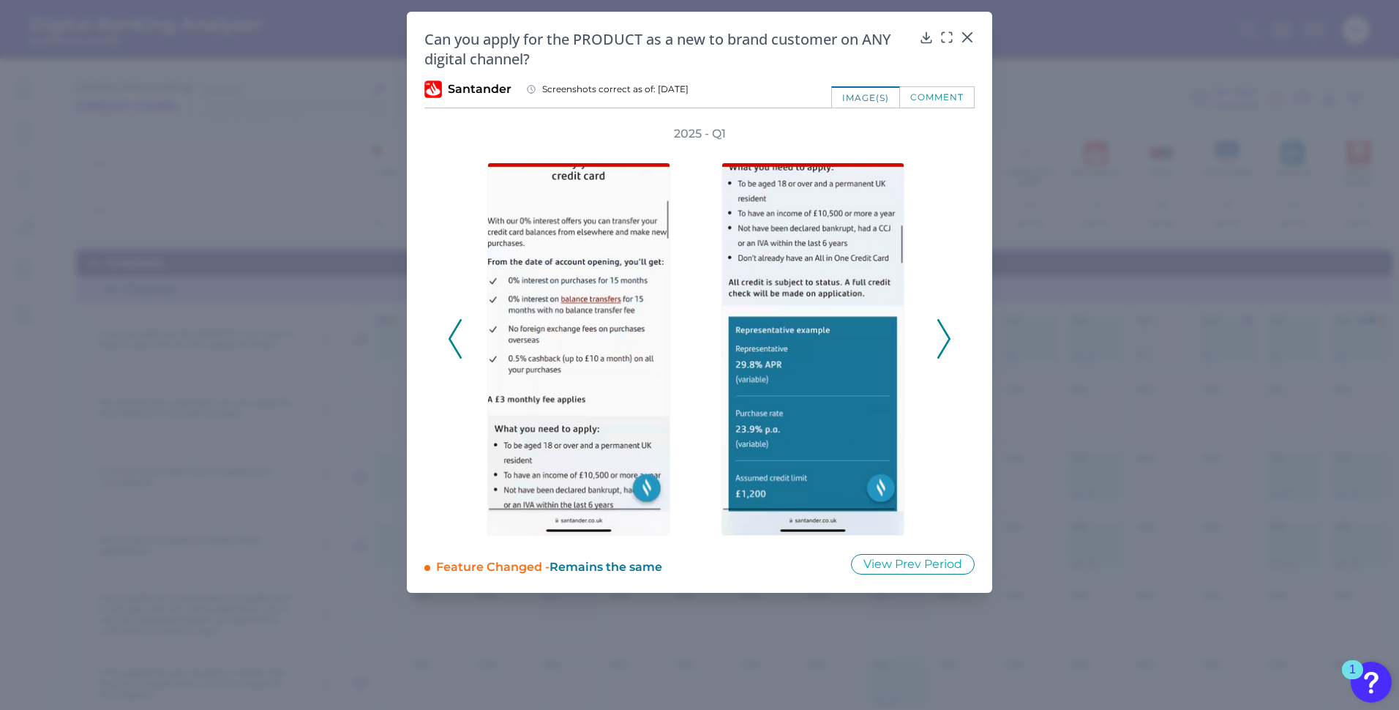
click at [951, 343] on button at bounding box center [944, 339] width 15 height 40
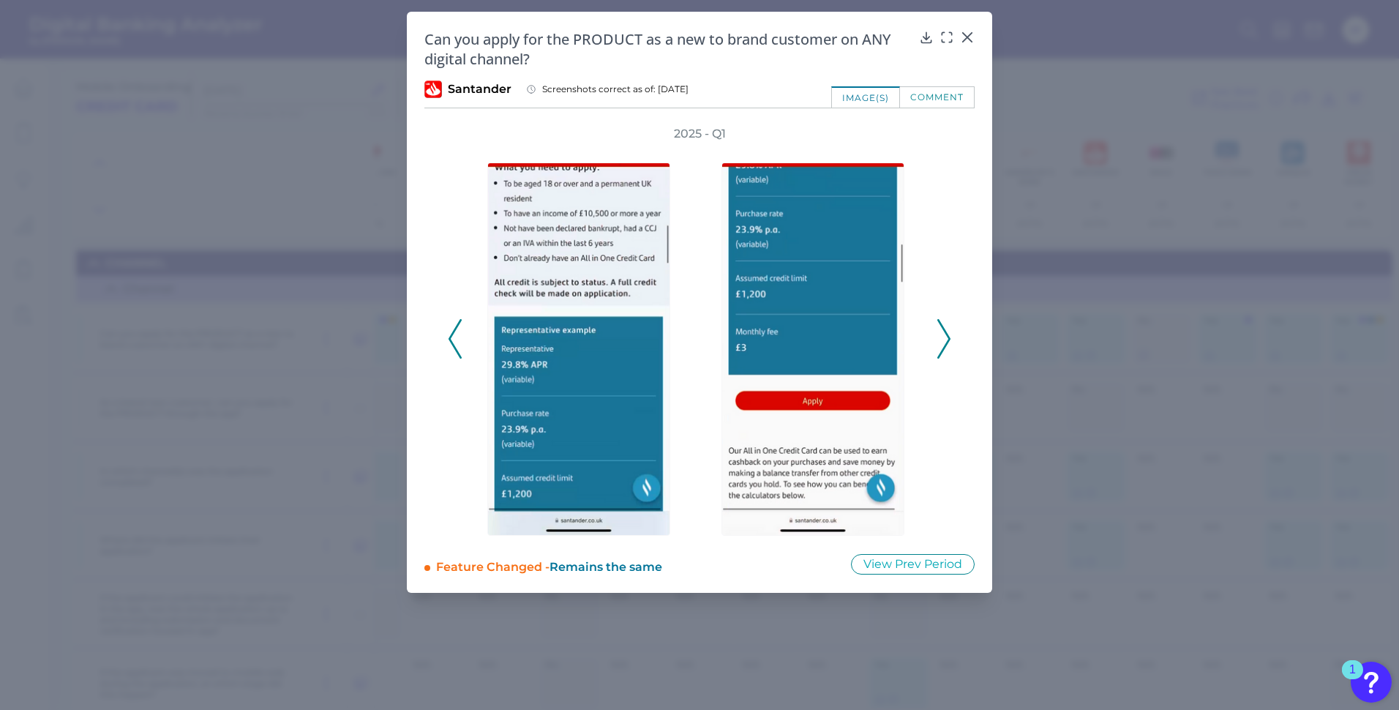
click at [951, 343] on button at bounding box center [944, 339] width 15 height 40
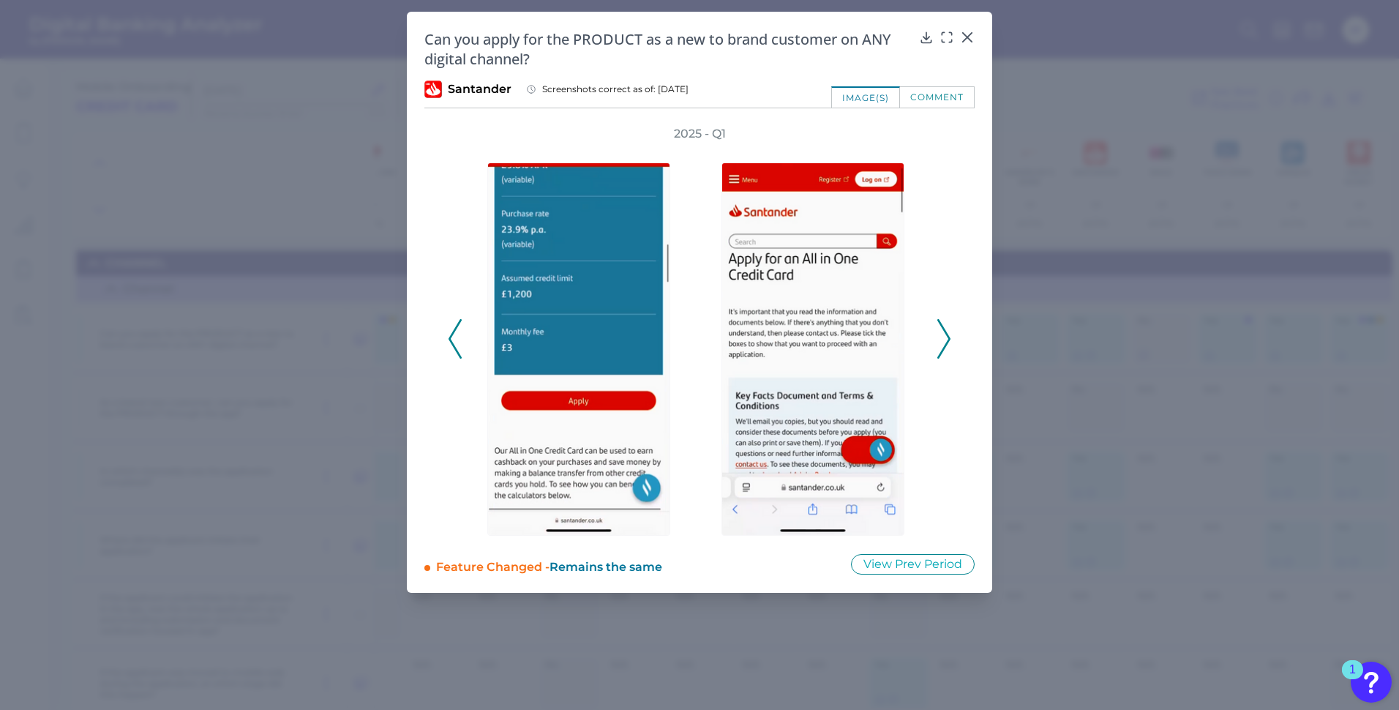
click at [951, 343] on button at bounding box center [944, 339] width 15 height 40
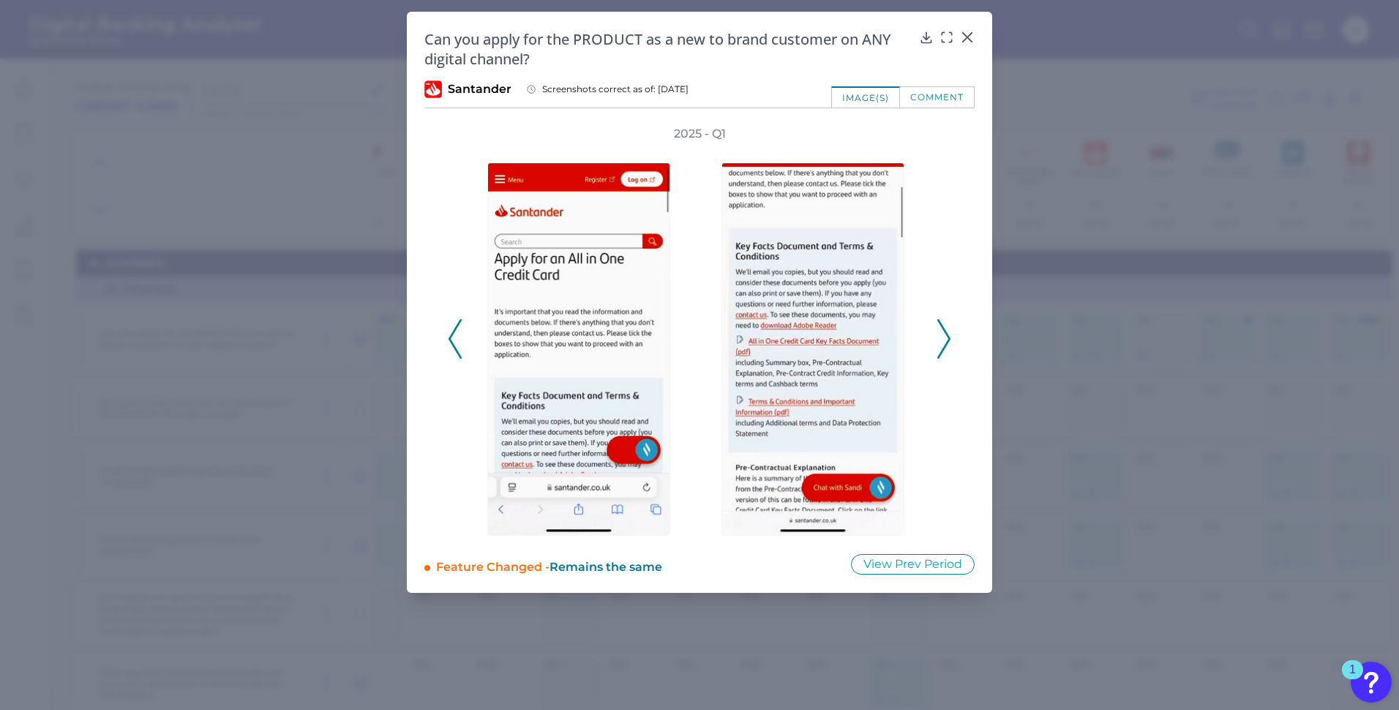
click at [951, 343] on button at bounding box center [944, 339] width 15 height 40
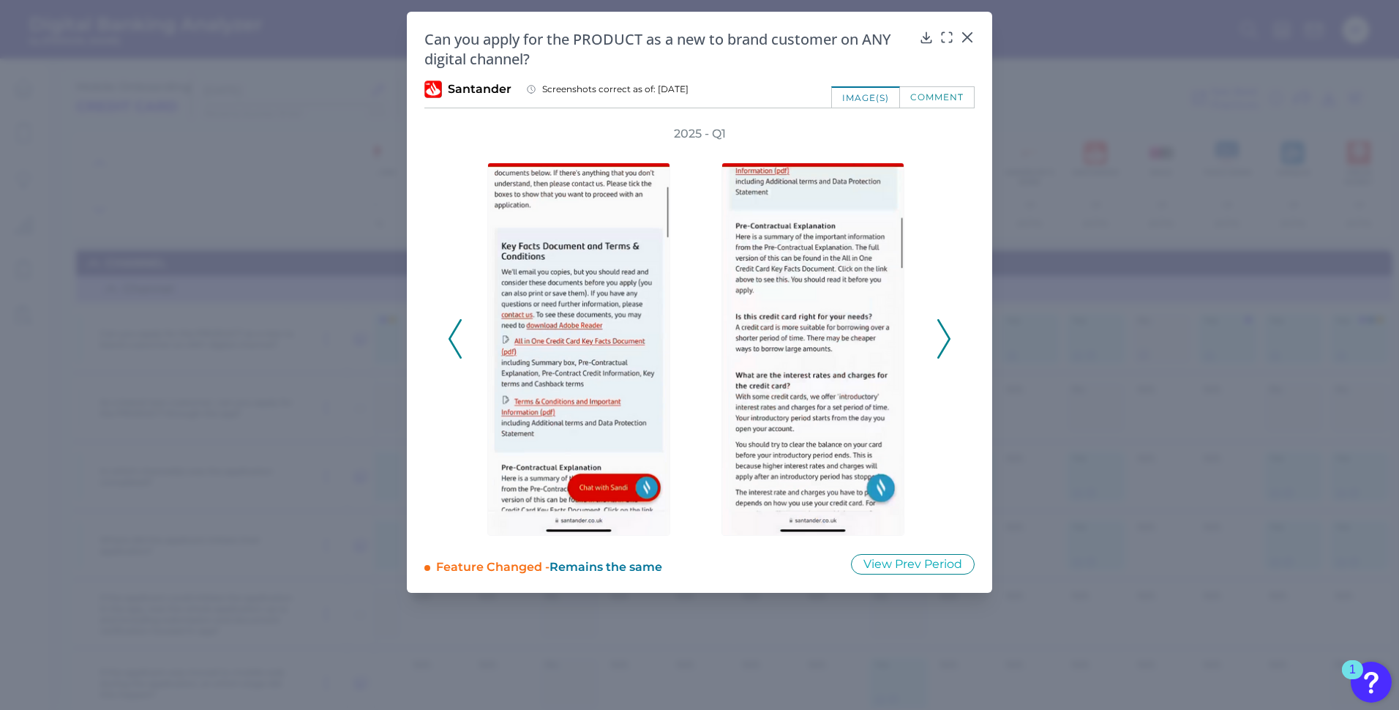
click at [951, 343] on button at bounding box center [944, 339] width 15 height 40
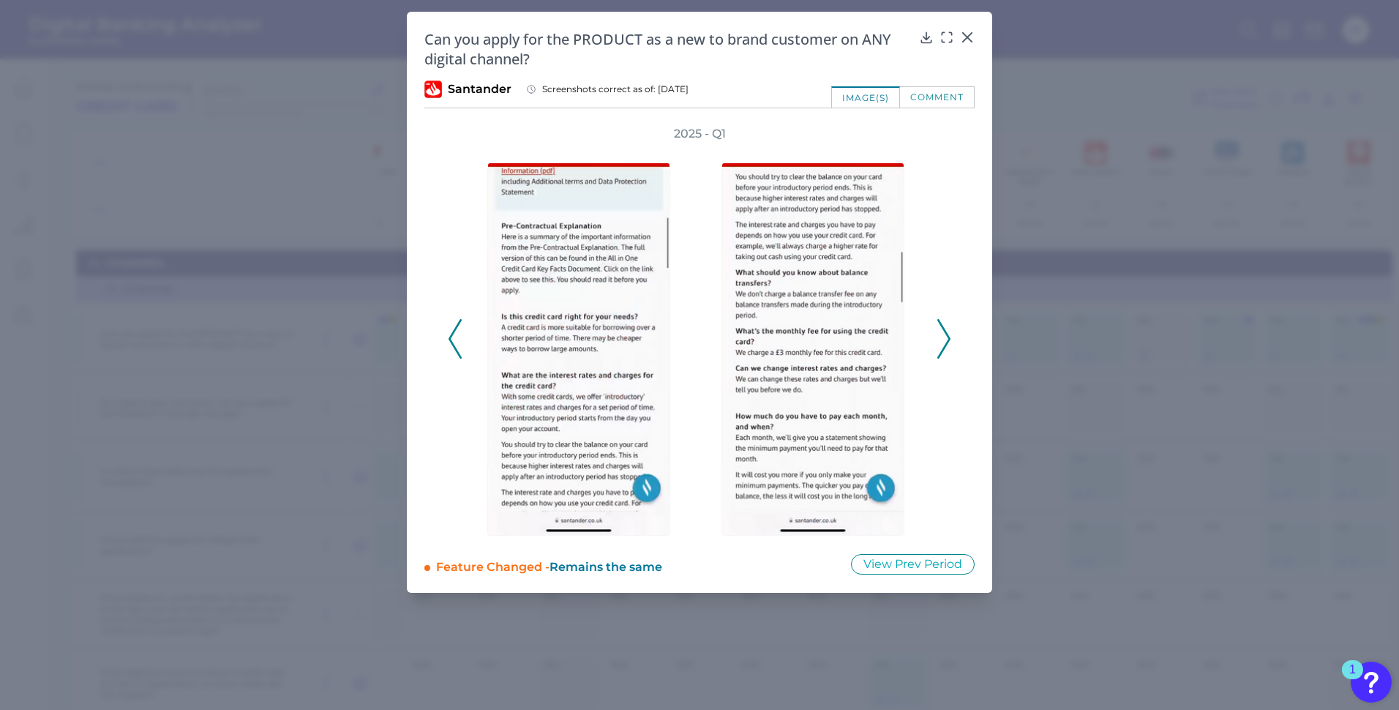
click at [951, 343] on button at bounding box center [944, 339] width 15 height 40
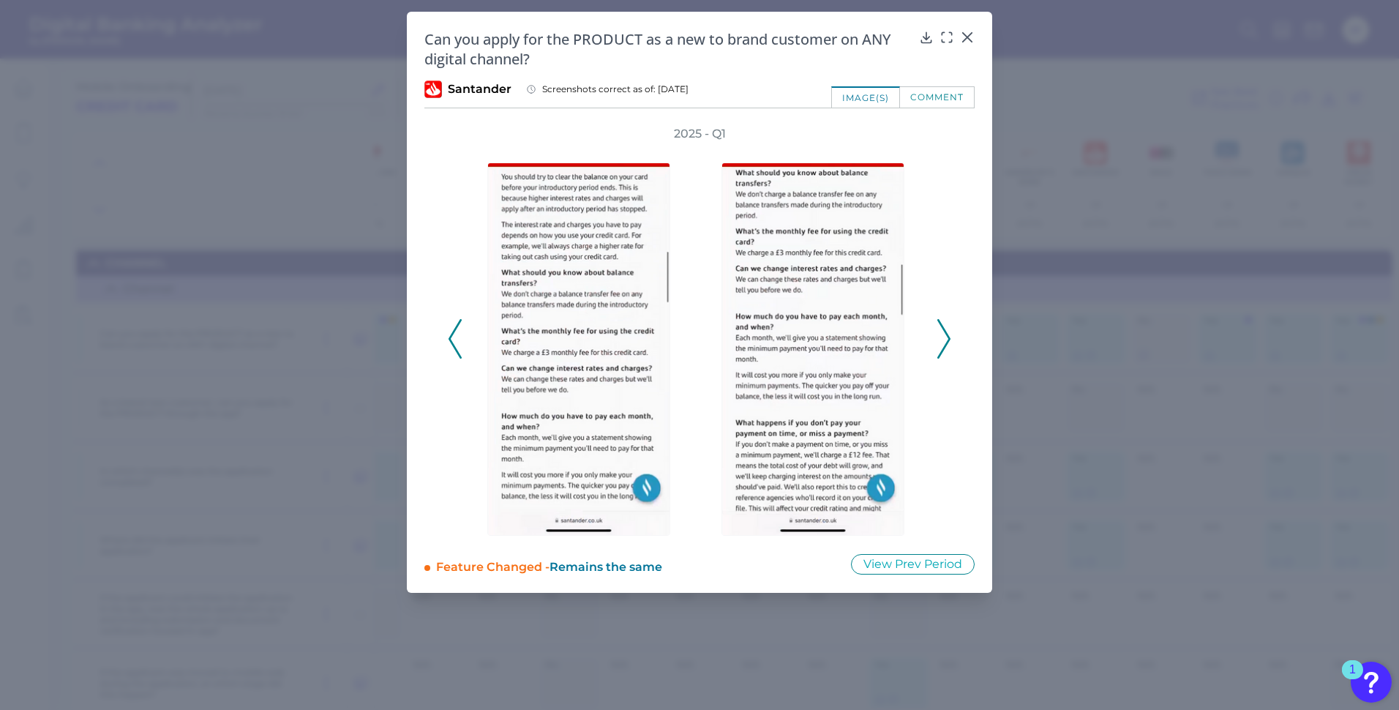
click at [951, 343] on button at bounding box center [944, 339] width 15 height 40
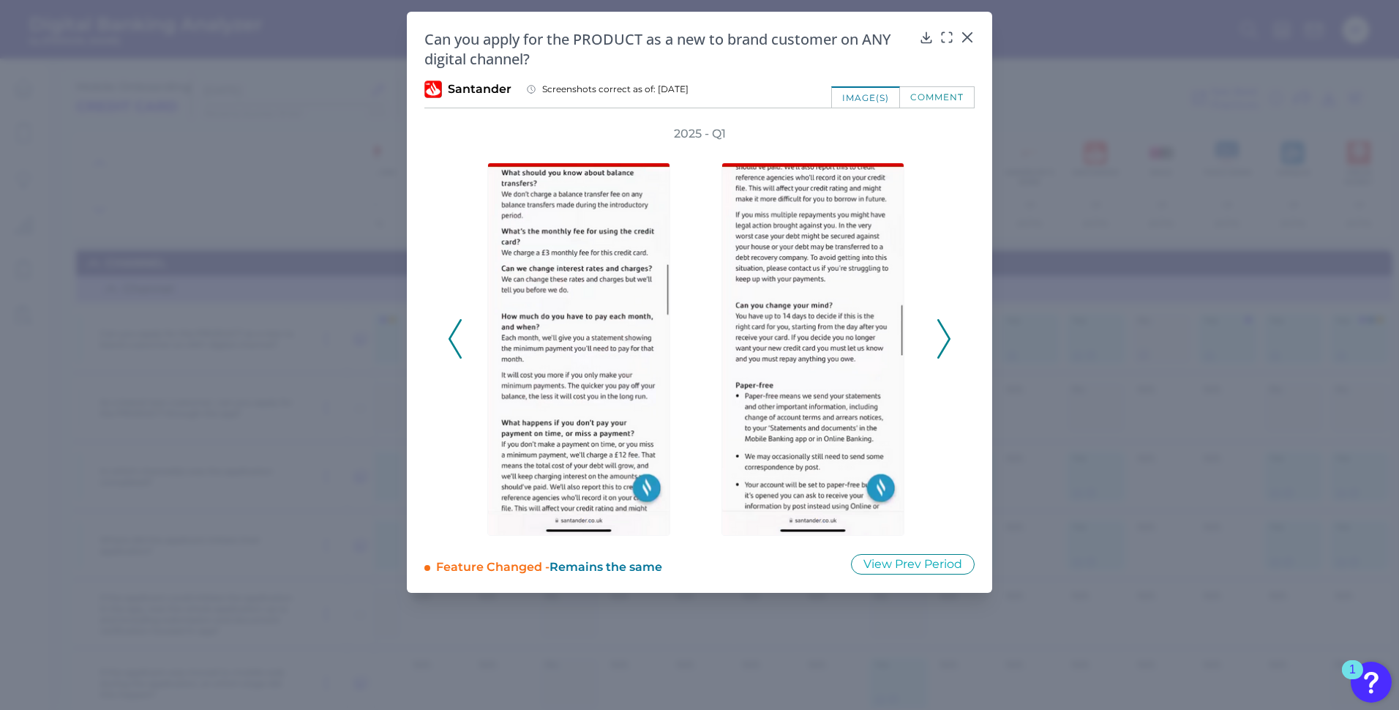
click at [951, 343] on button at bounding box center [944, 339] width 15 height 40
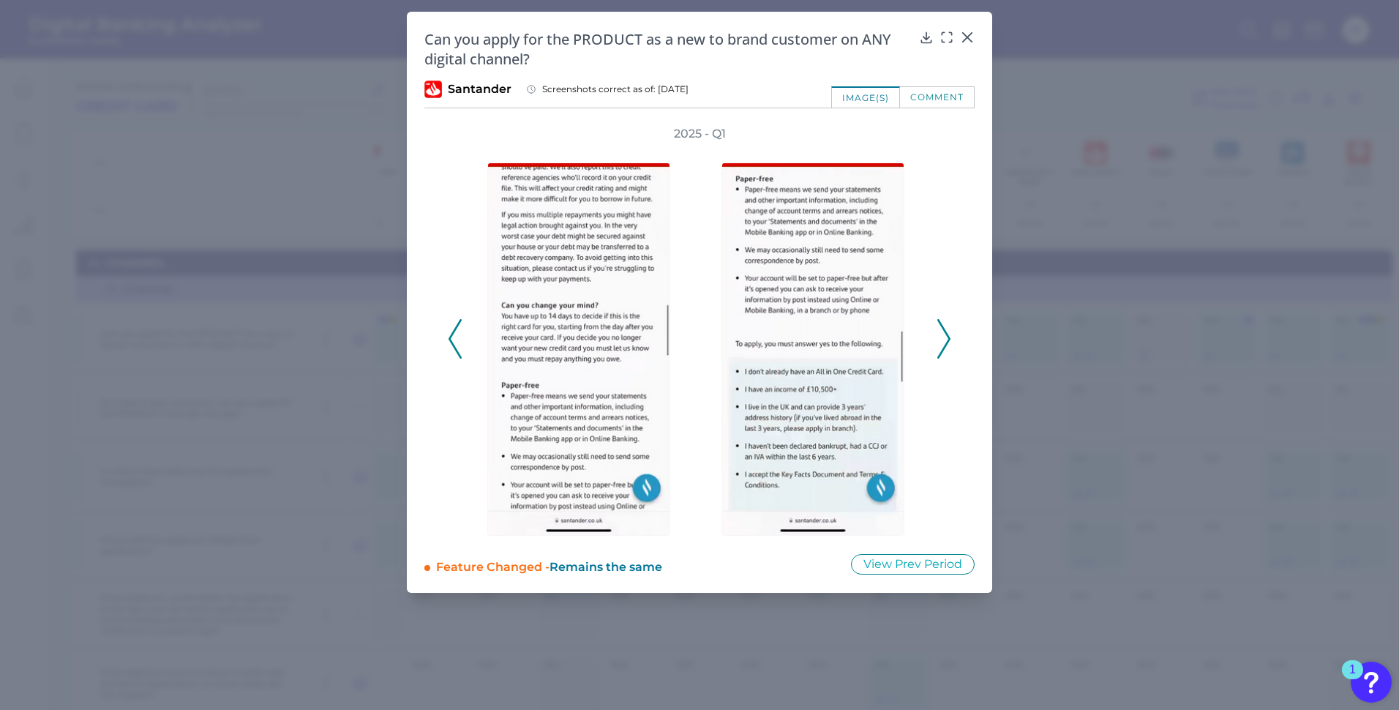
click at [951, 343] on button at bounding box center [944, 339] width 15 height 40
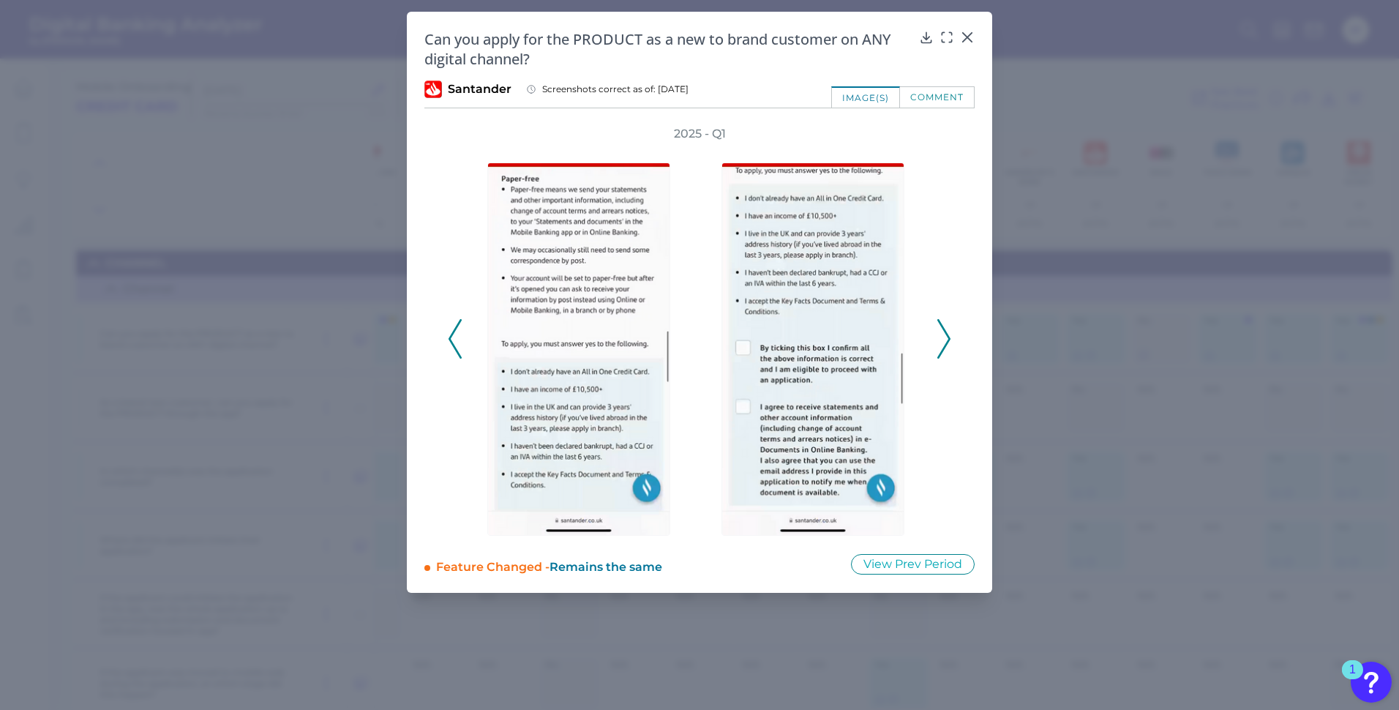
click at [951, 343] on button at bounding box center [944, 339] width 15 height 40
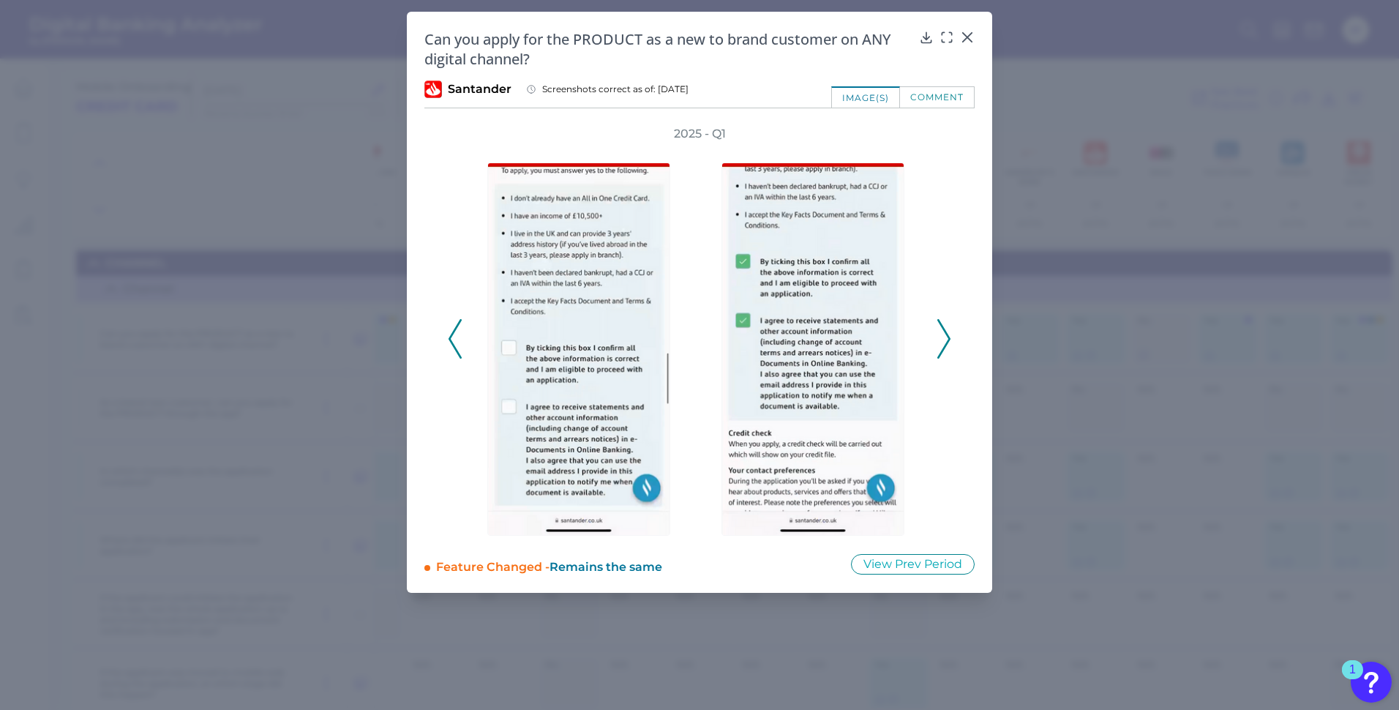
click at [951, 343] on button at bounding box center [944, 339] width 15 height 40
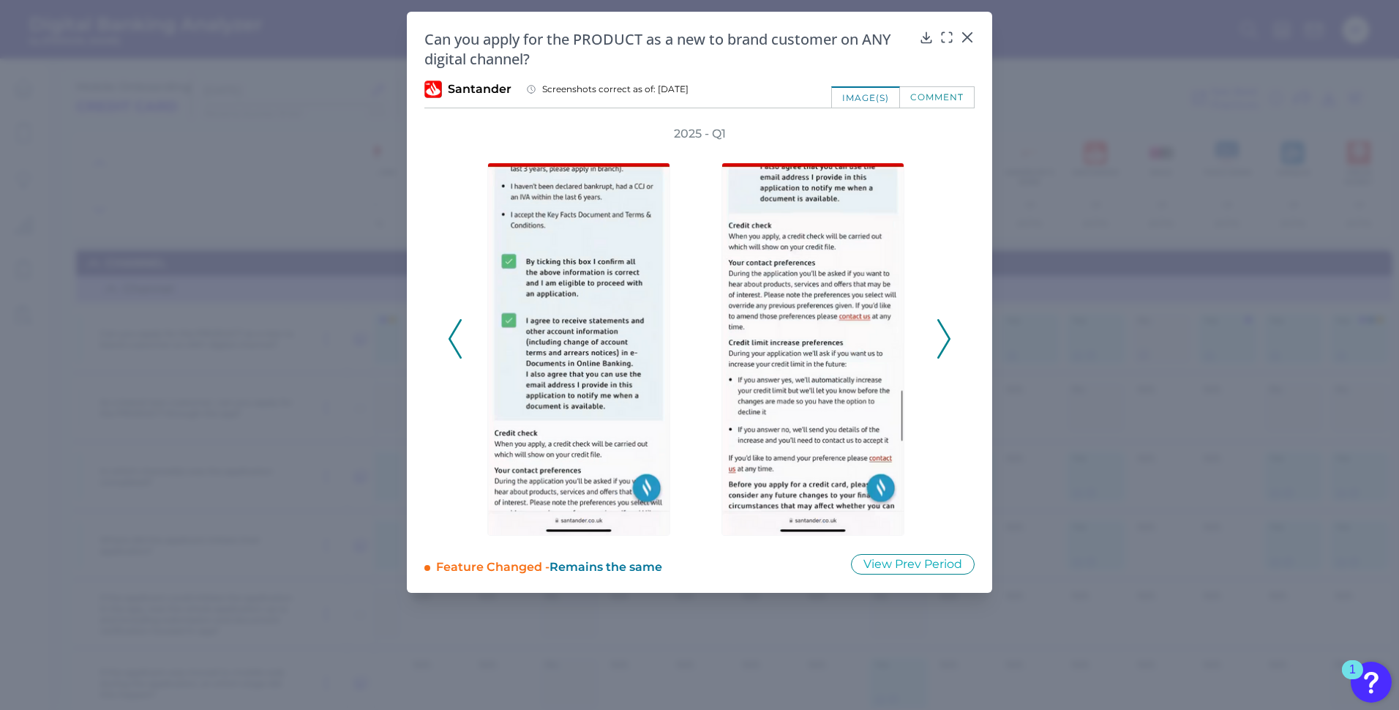
click at [951, 343] on button at bounding box center [944, 339] width 15 height 40
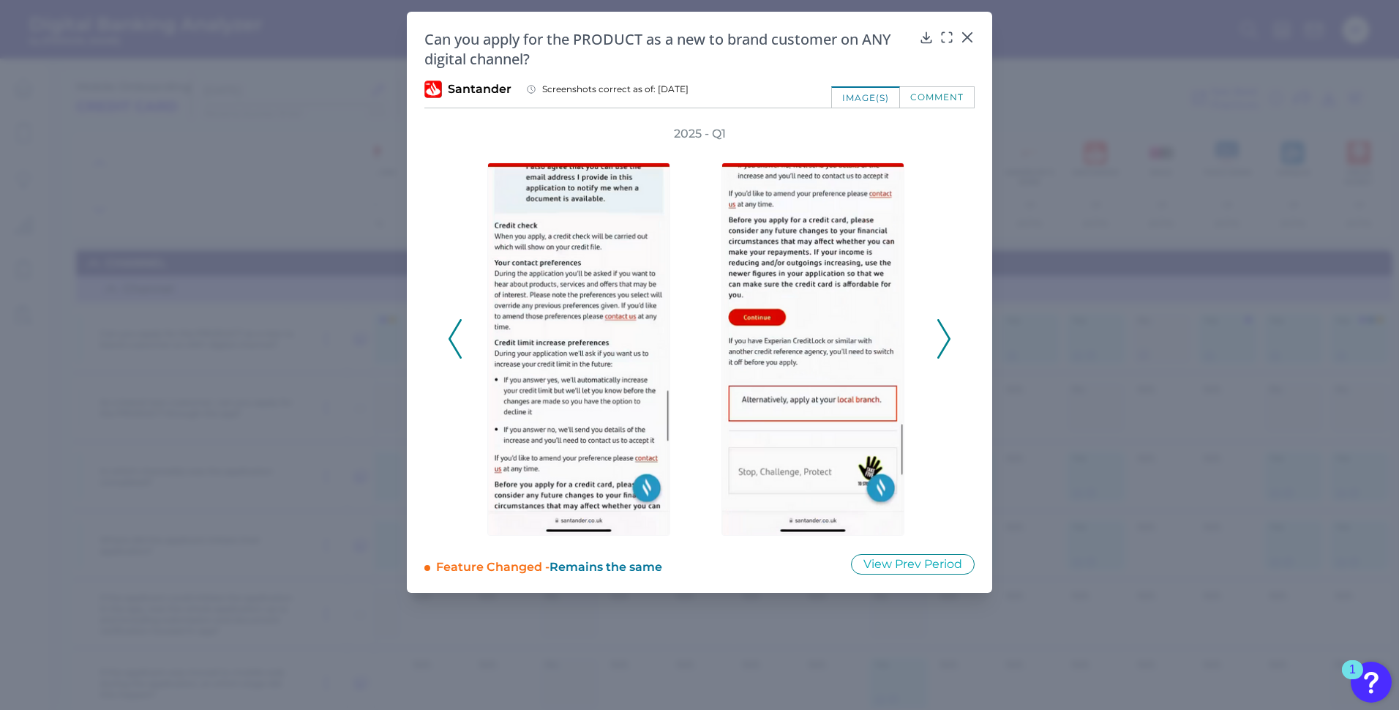
click at [951, 343] on button at bounding box center [944, 339] width 15 height 40
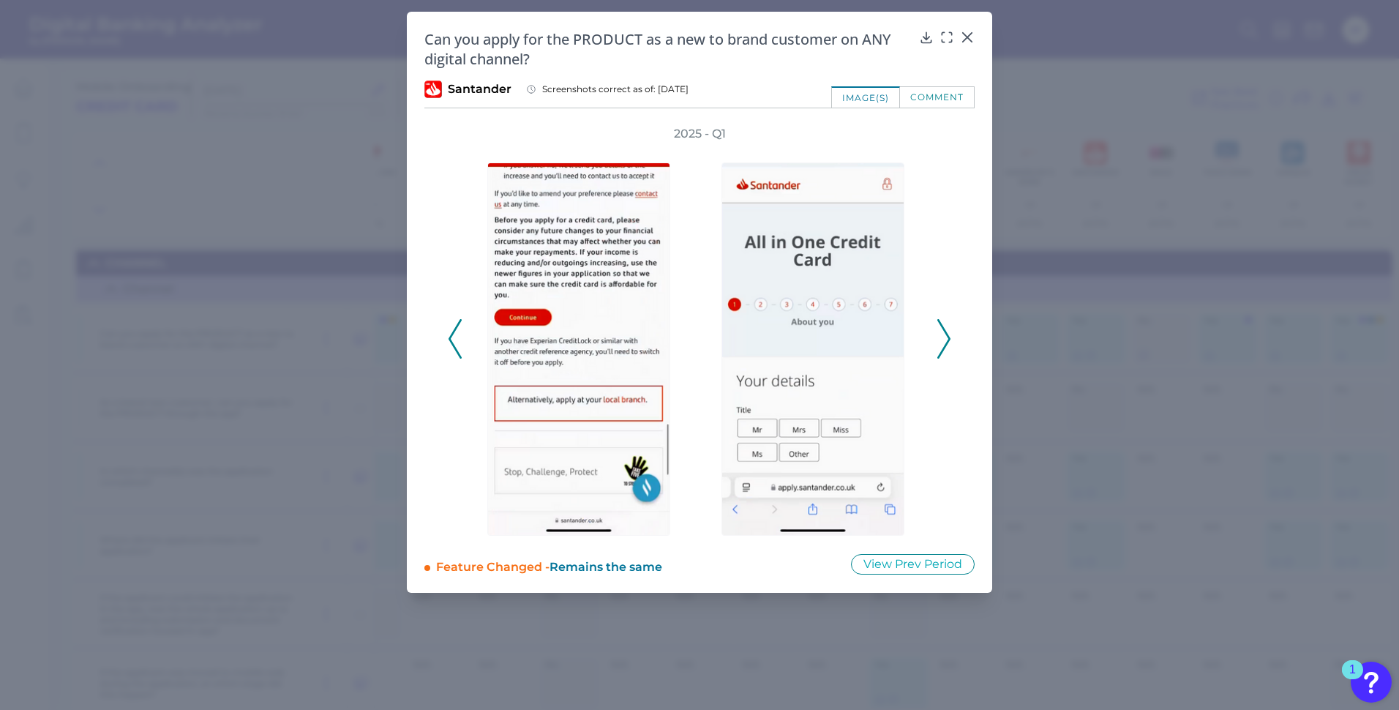
click at [951, 343] on button at bounding box center [944, 339] width 15 height 40
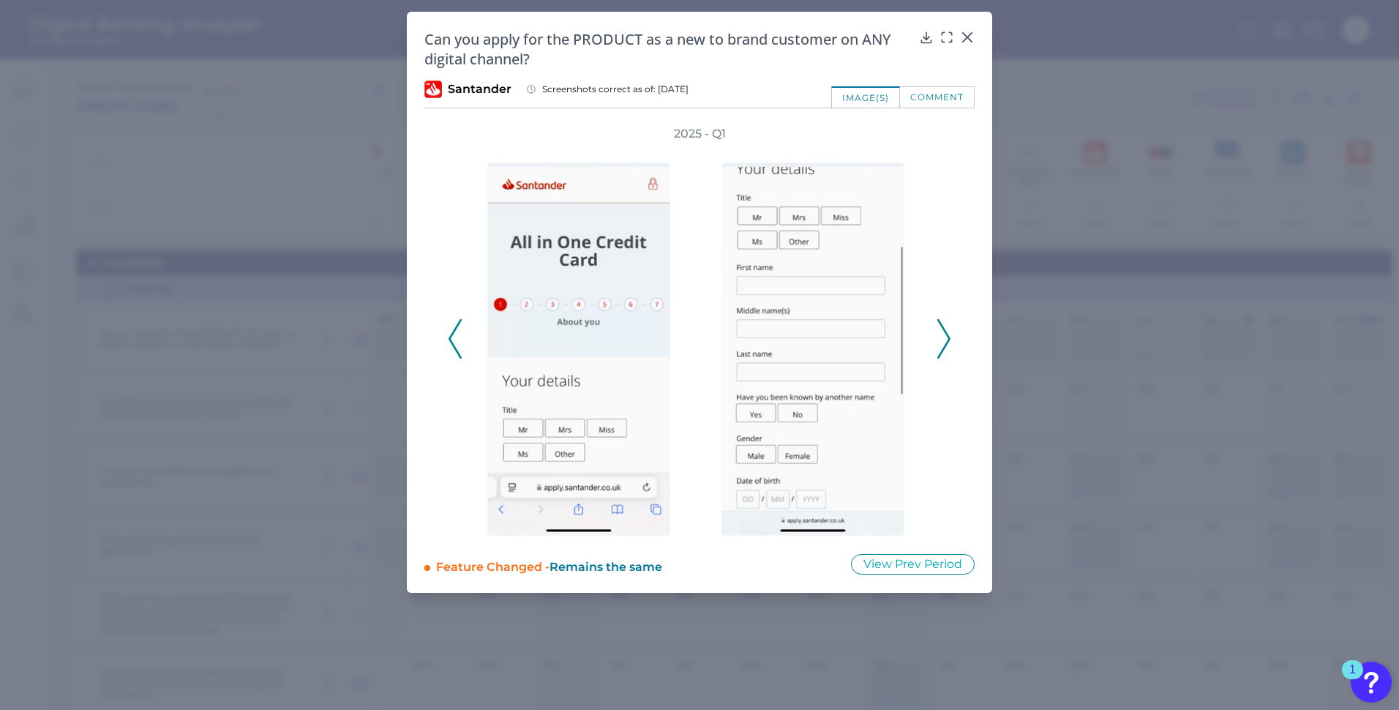
click at [951, 343] on button at bounding box center [944, 339] width 15 height 40
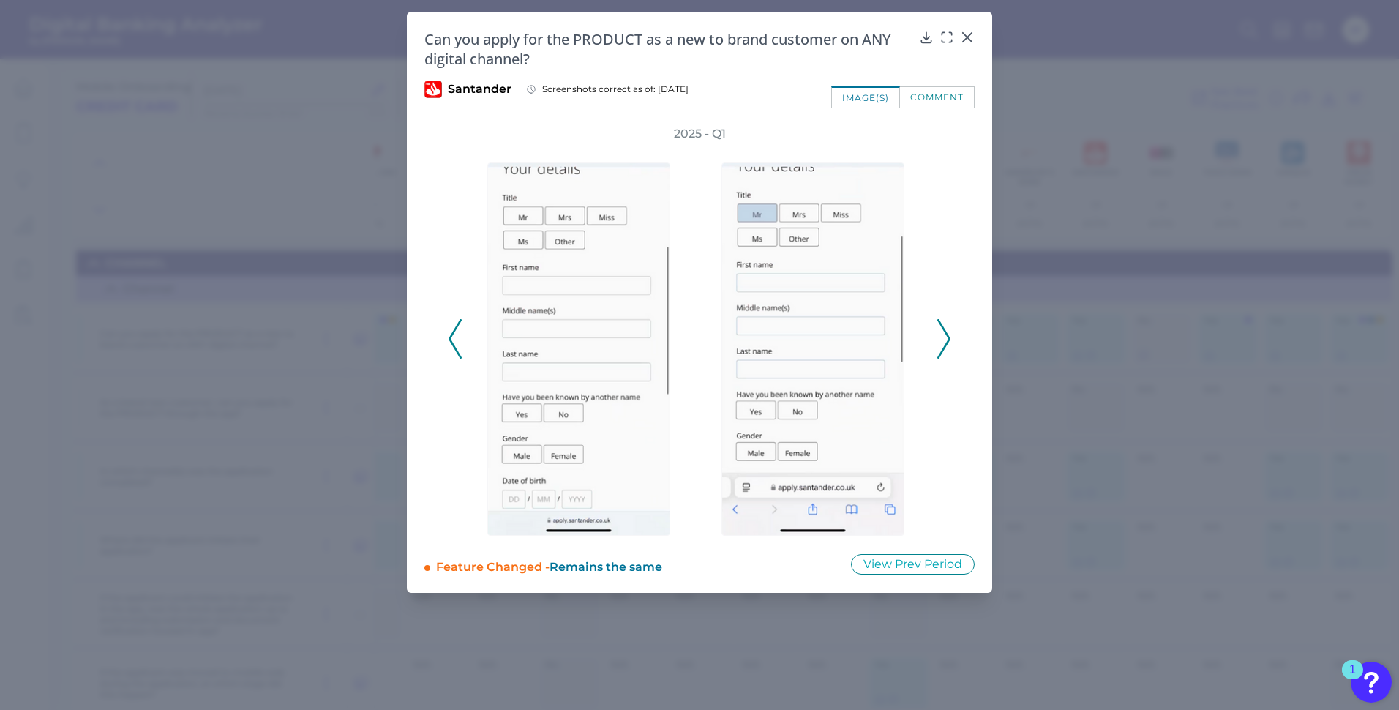
click at [460, 336] on icon at bounding box center [455, 339] width 13 height 40
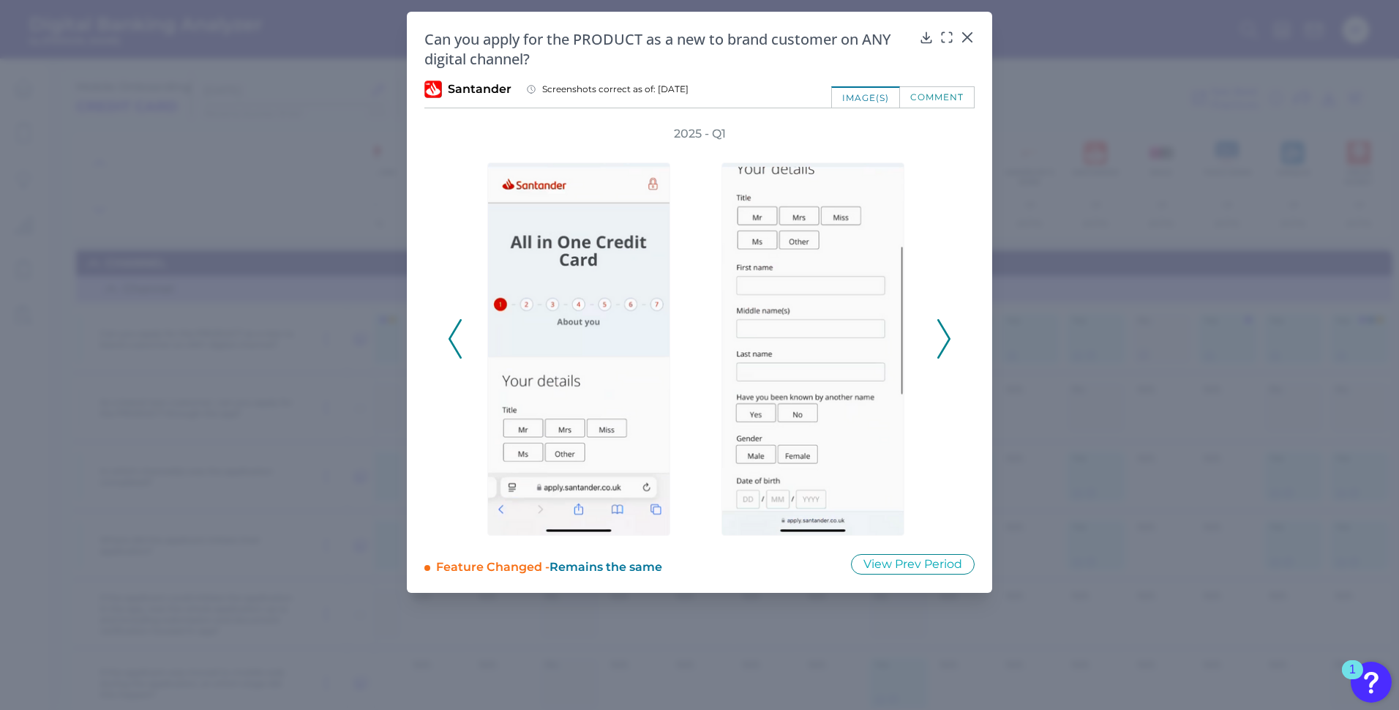
click at [458, 337] on icon at bounding box center [455, 339] width 13 height 40
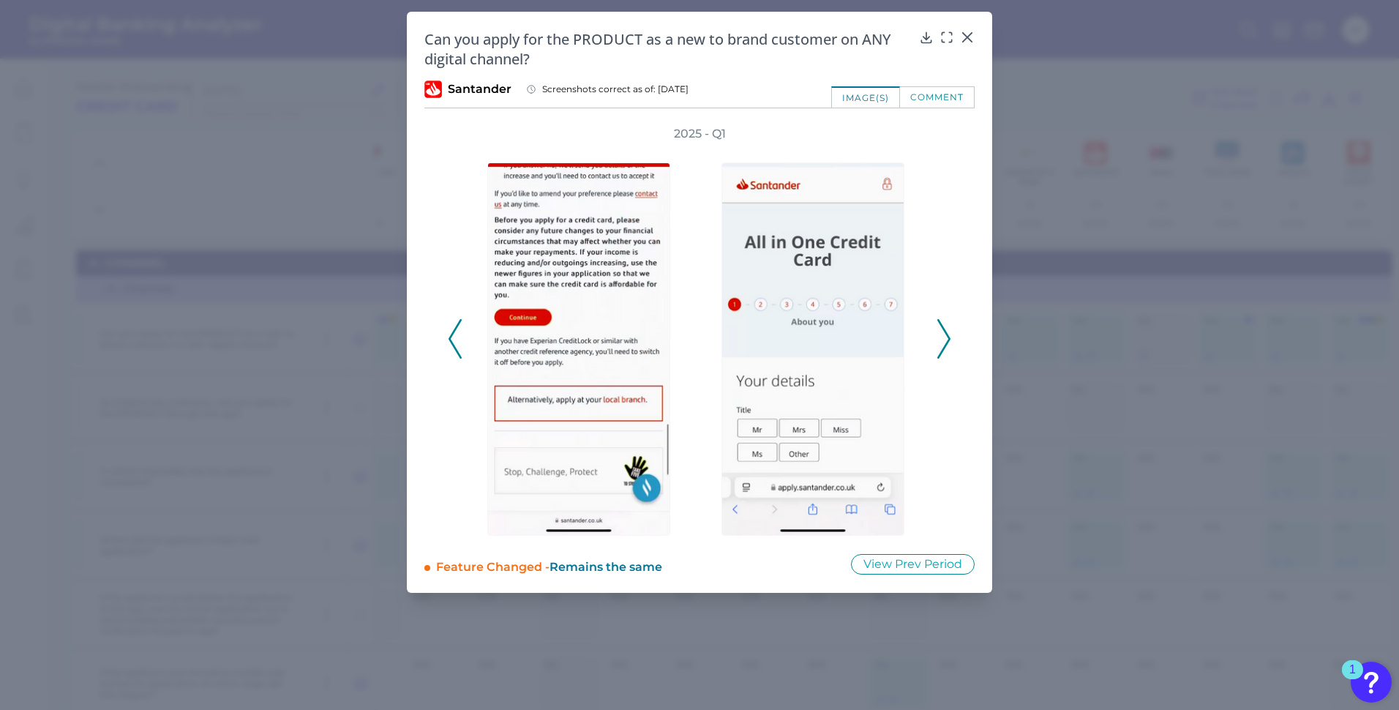
click at [448, 343] on button at bounding box center [455, 339] width 15 height 40
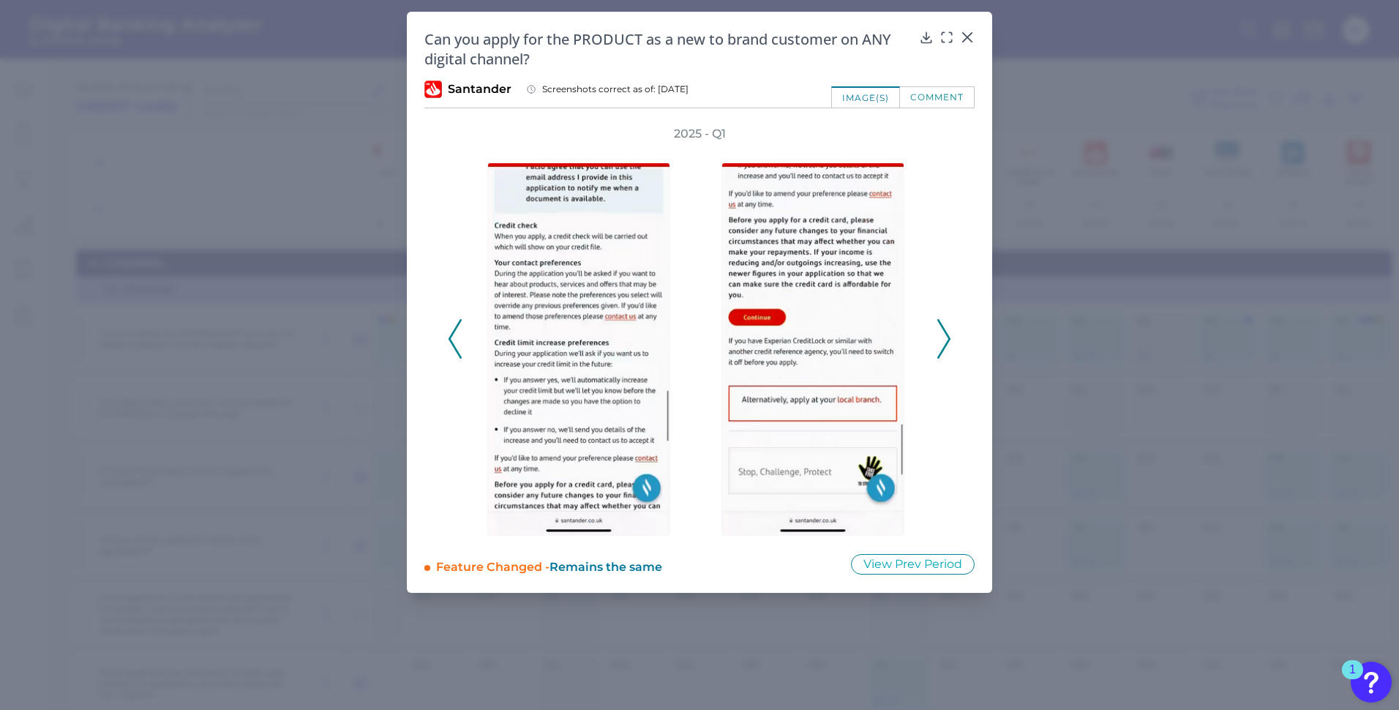
click at [952, 334] on div "2025 - Q1" at bounding box center [700, 331] width 550 height 410
click at [946, 334] on icon at bounding box center [944, 339] width 13 height 40
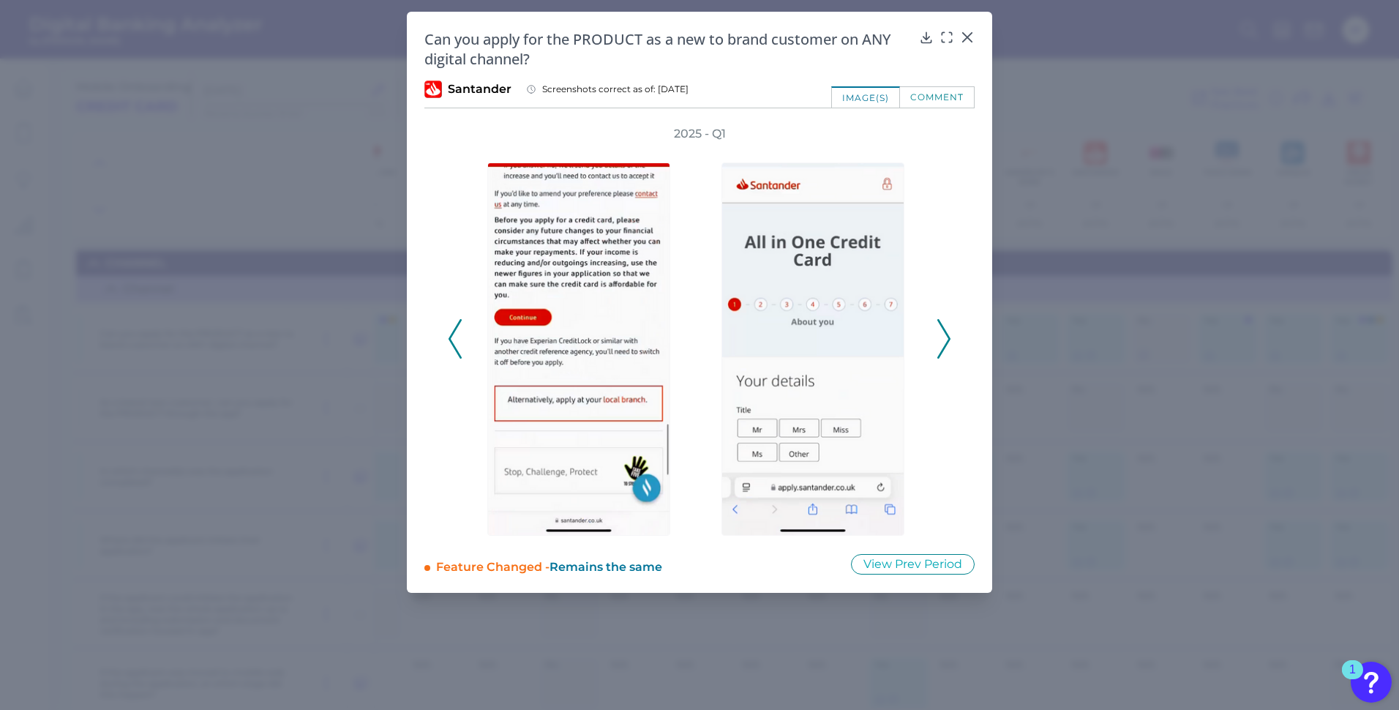
click at [946, 334] on icon at bounding box center [944, 339] width 13 height 40
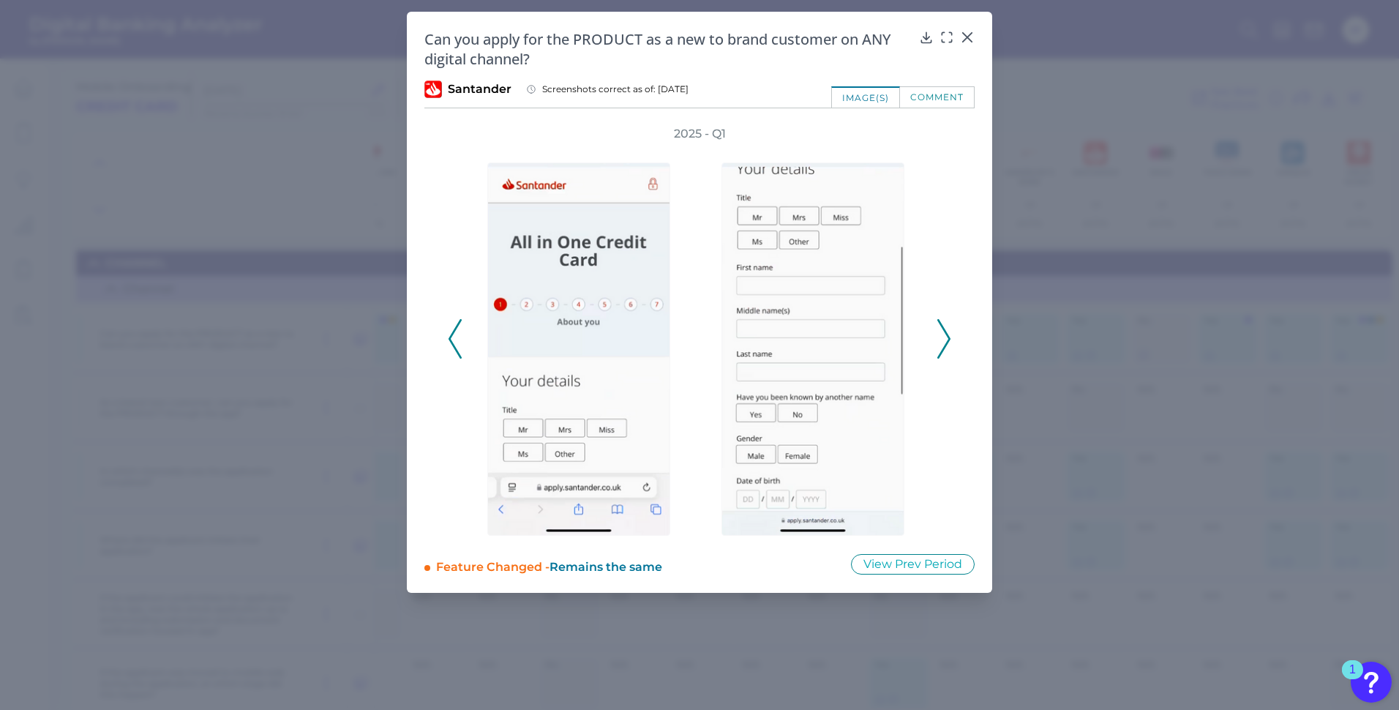
click at [946, 334] on icon at bounding box center [944, 339] width 13 height 40
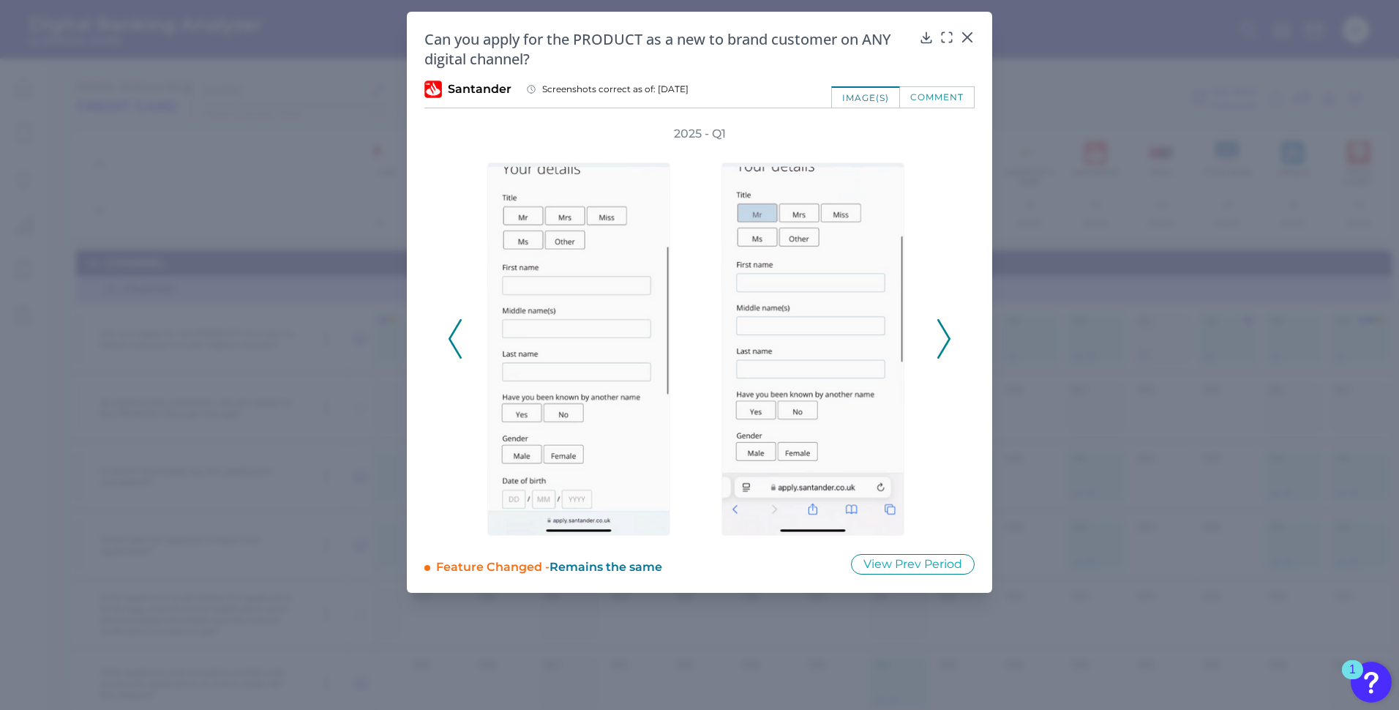
click at [946, 334] on icon at bounding box center [944, 339] width 13 height 40
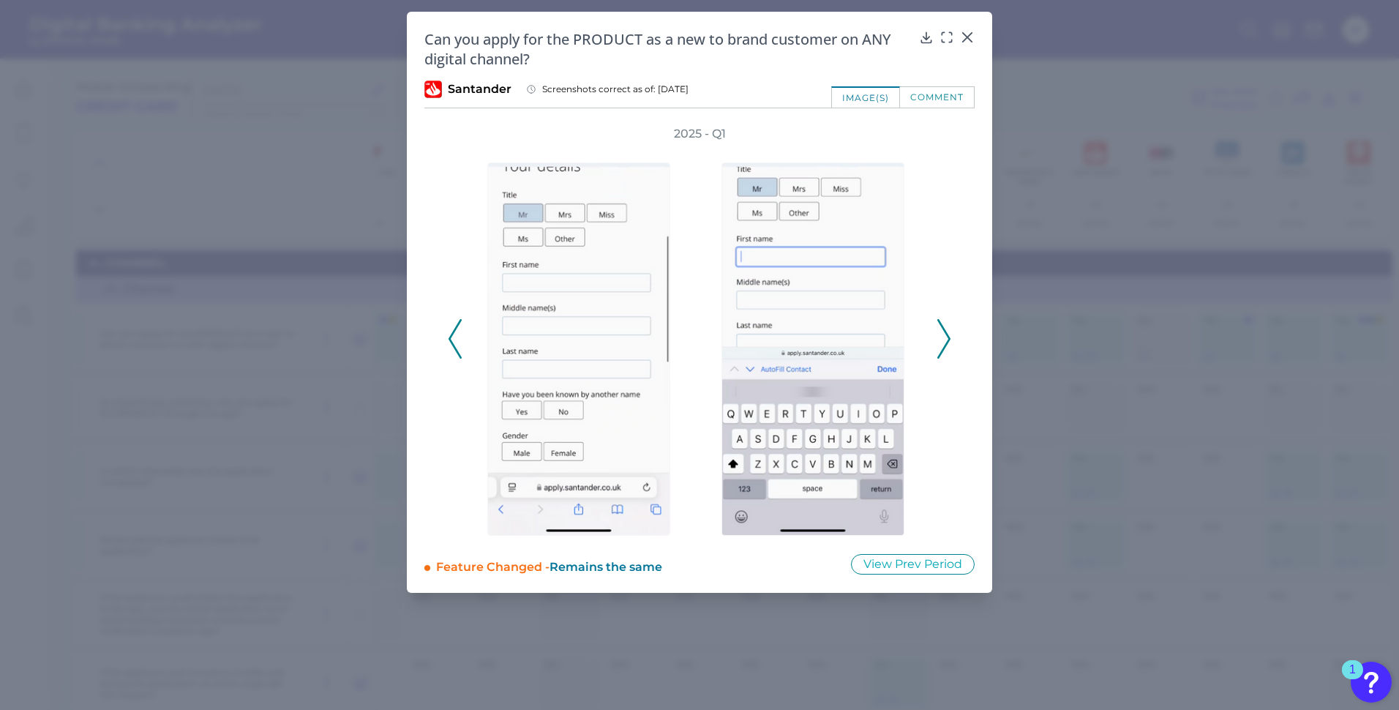
click at [946, 334] on icon at bounding box center [944, 339] width 13 height 40
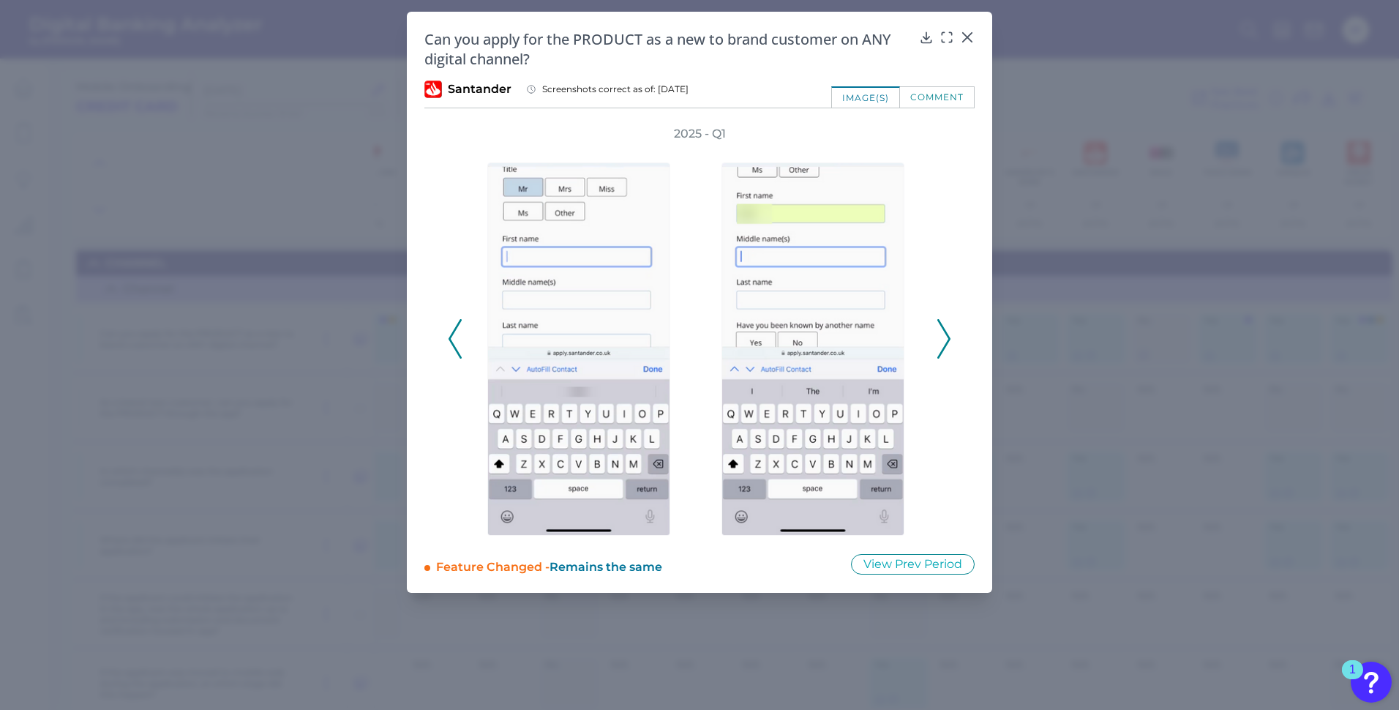
click at [946, 334] on icon at bounding box center [944, 339] width 13 height 40
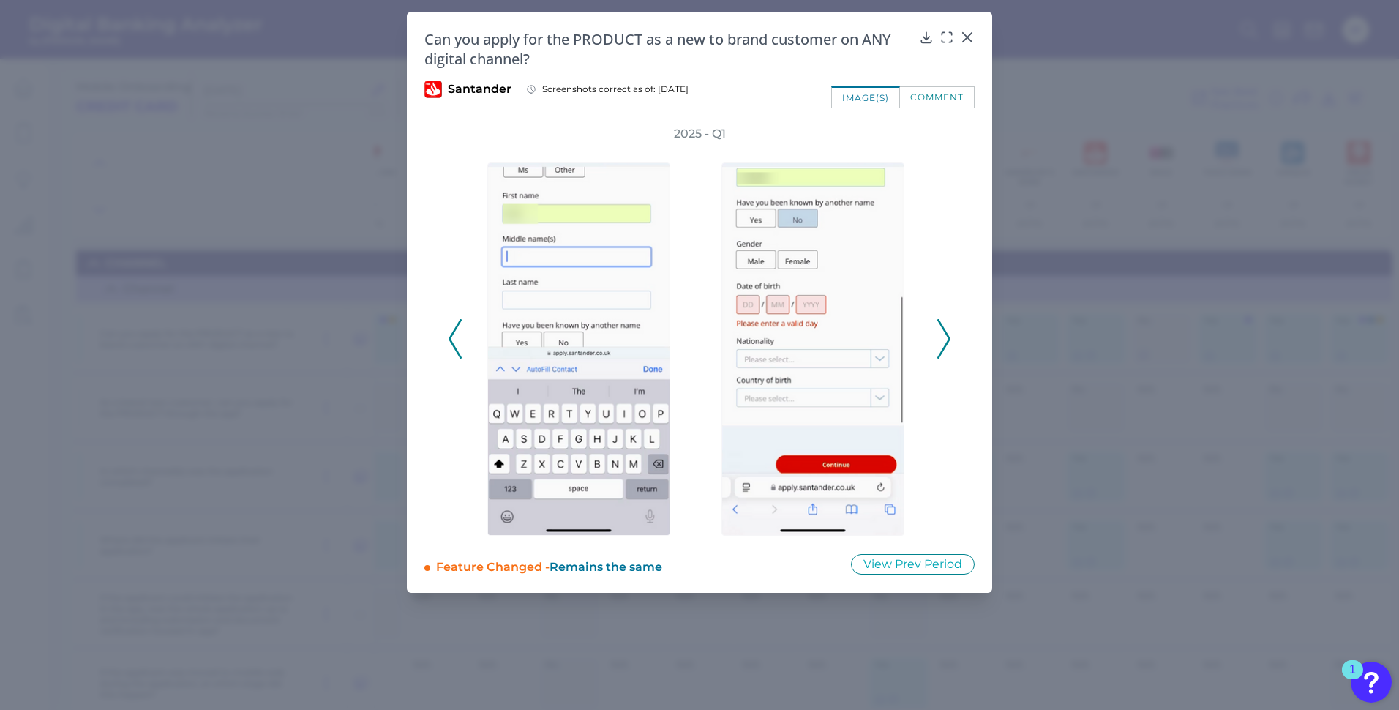
click at [946, 334] on icon at bounding box center [944, 339] width 13 height 40
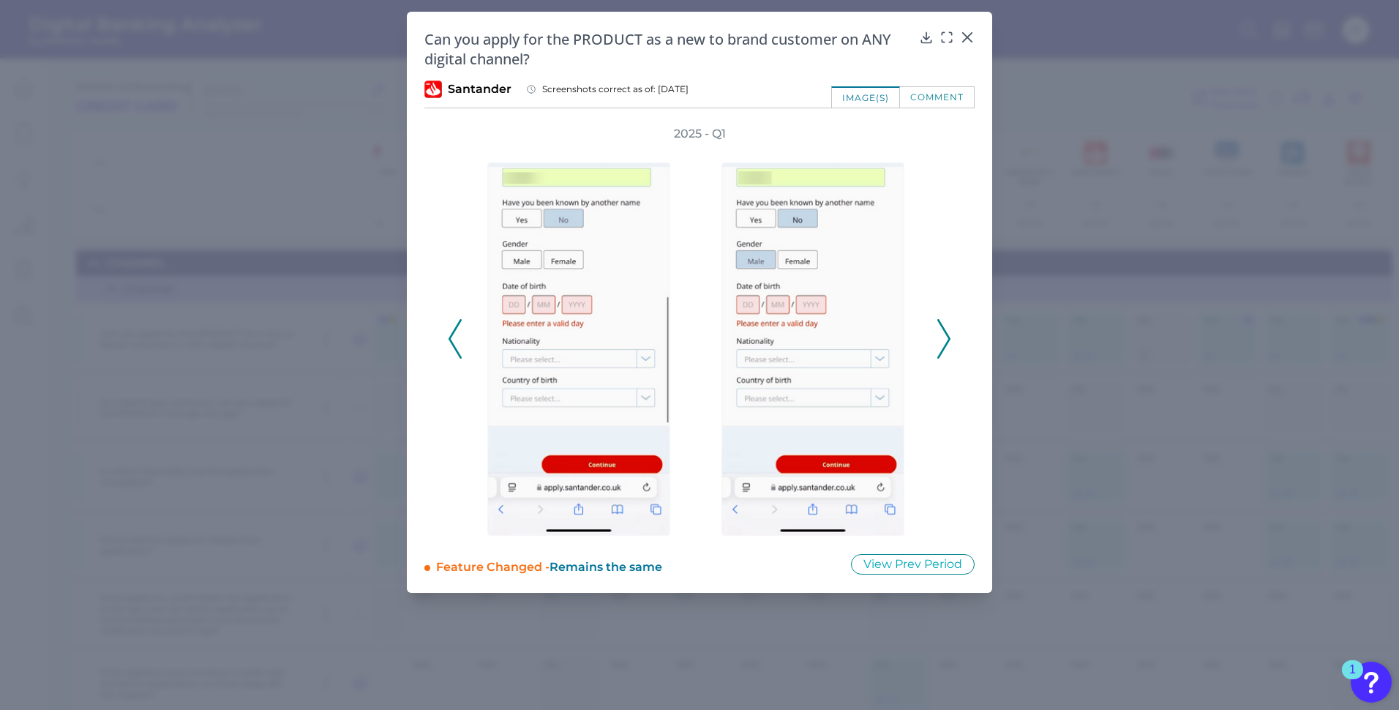
click at [946, 334] on icon at bounding box center [944, 339] width 13 height 40
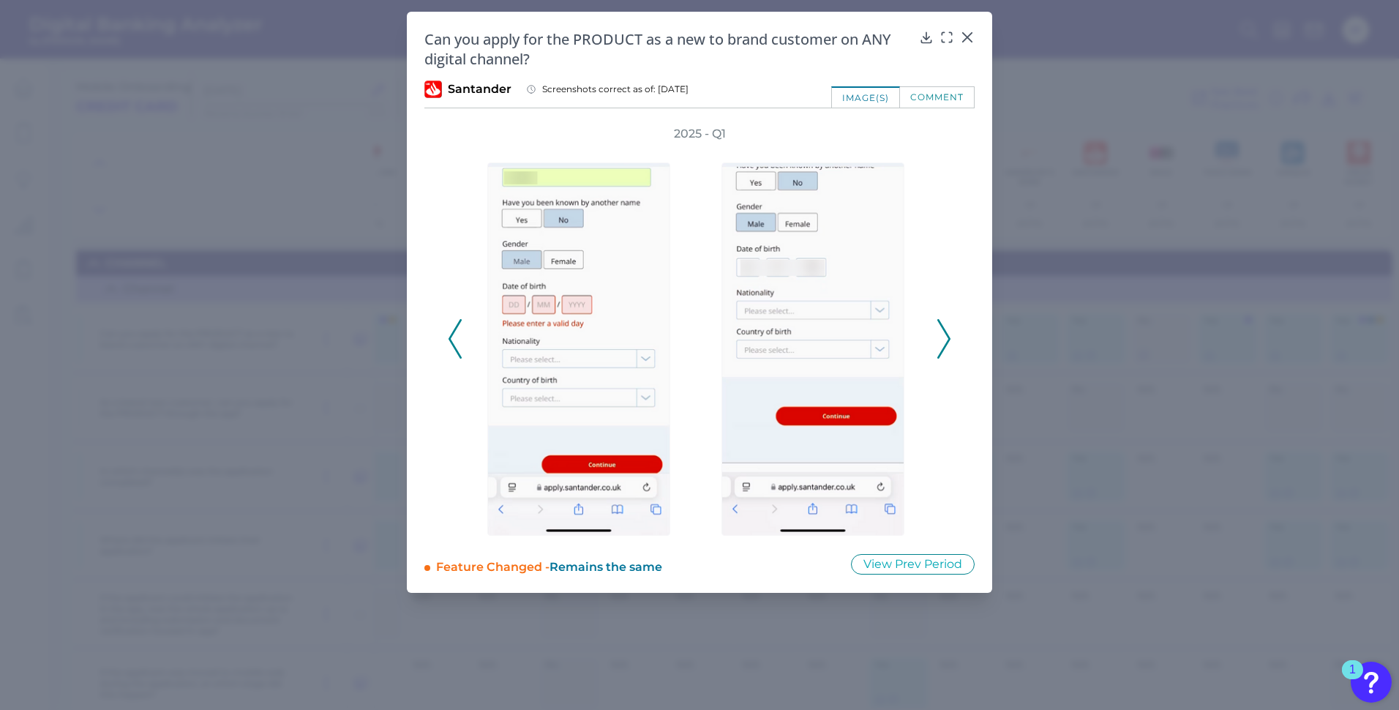
click at [946, 334] on icon at bounding box center [944, 339] width 13 height 40
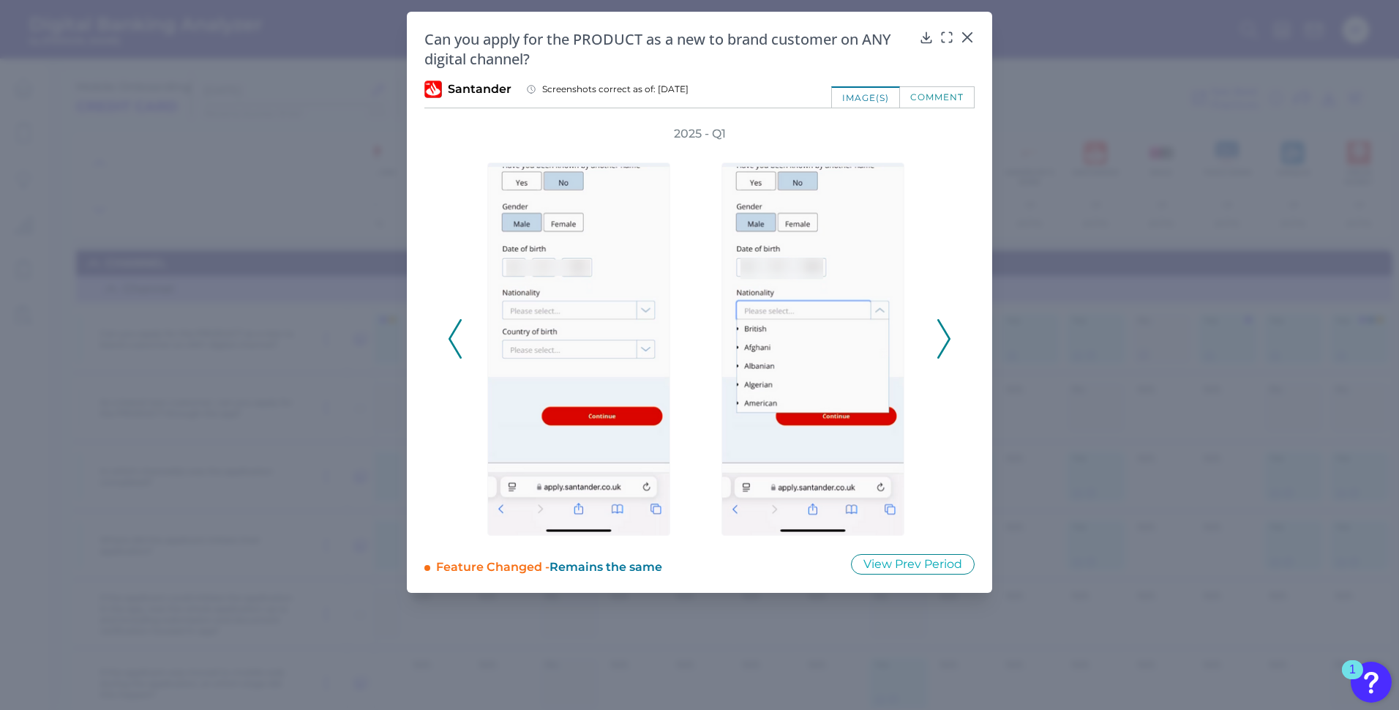
click at [946, 334] on icon at bounding box center [944, 339] width 13 height 40
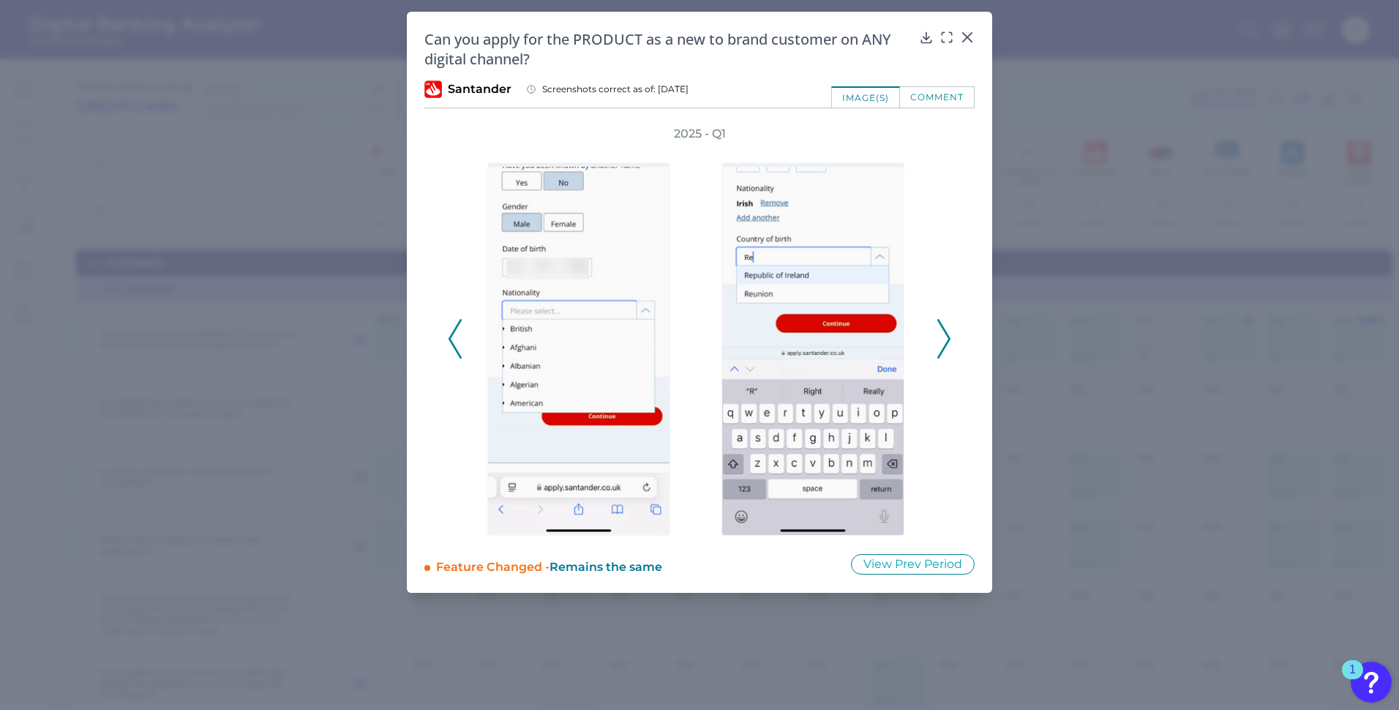
click at [946, 334] on icon at bounding box center [944, 339] width 13 height 40
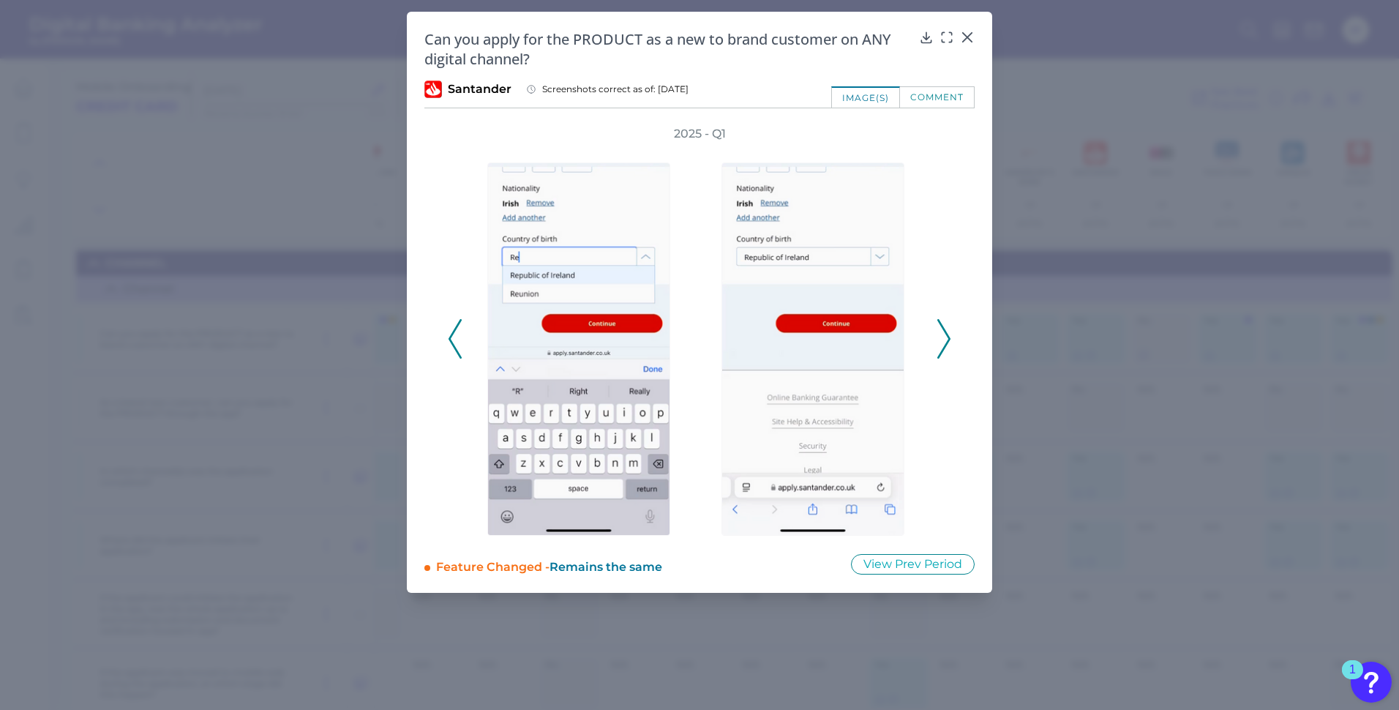
click at [946, 334] on icon at bounding box center [944, 339] width 13 height 40
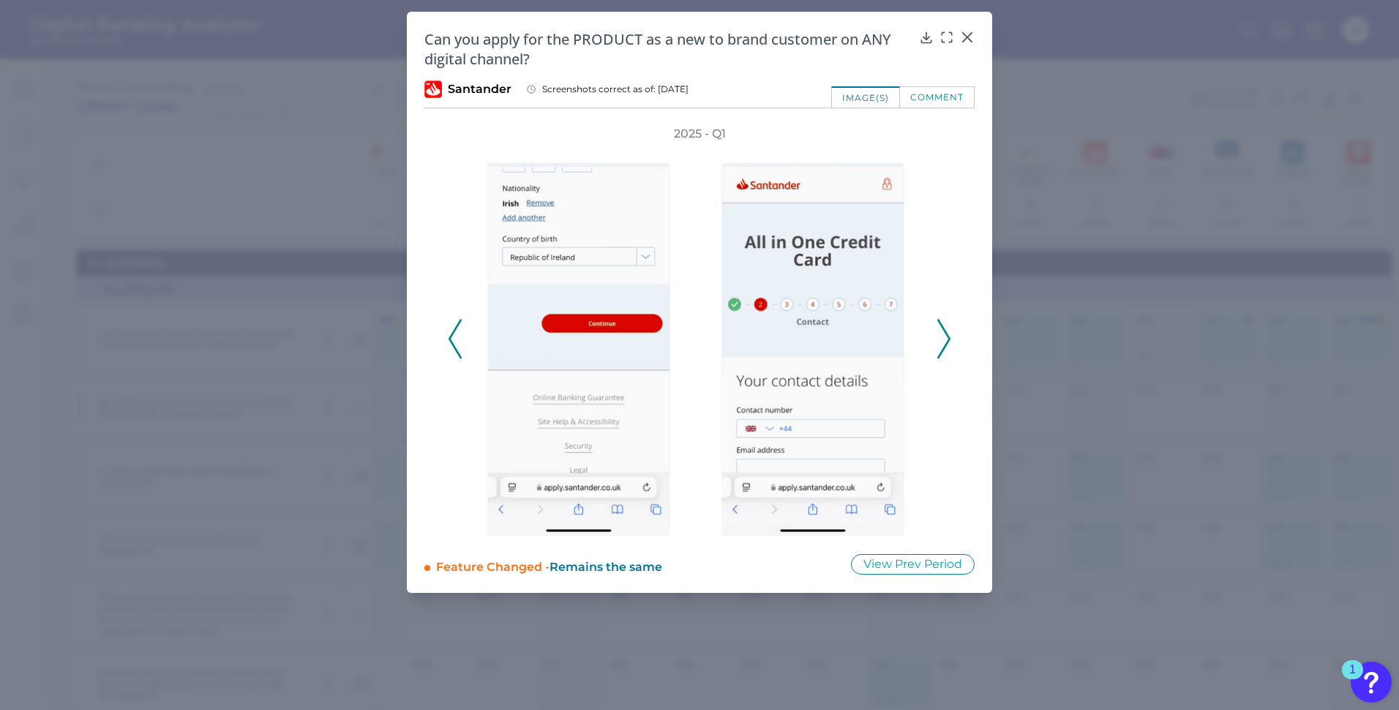
click at [946, 334] on icon at bounding box center [944, 339] width 13 height 40
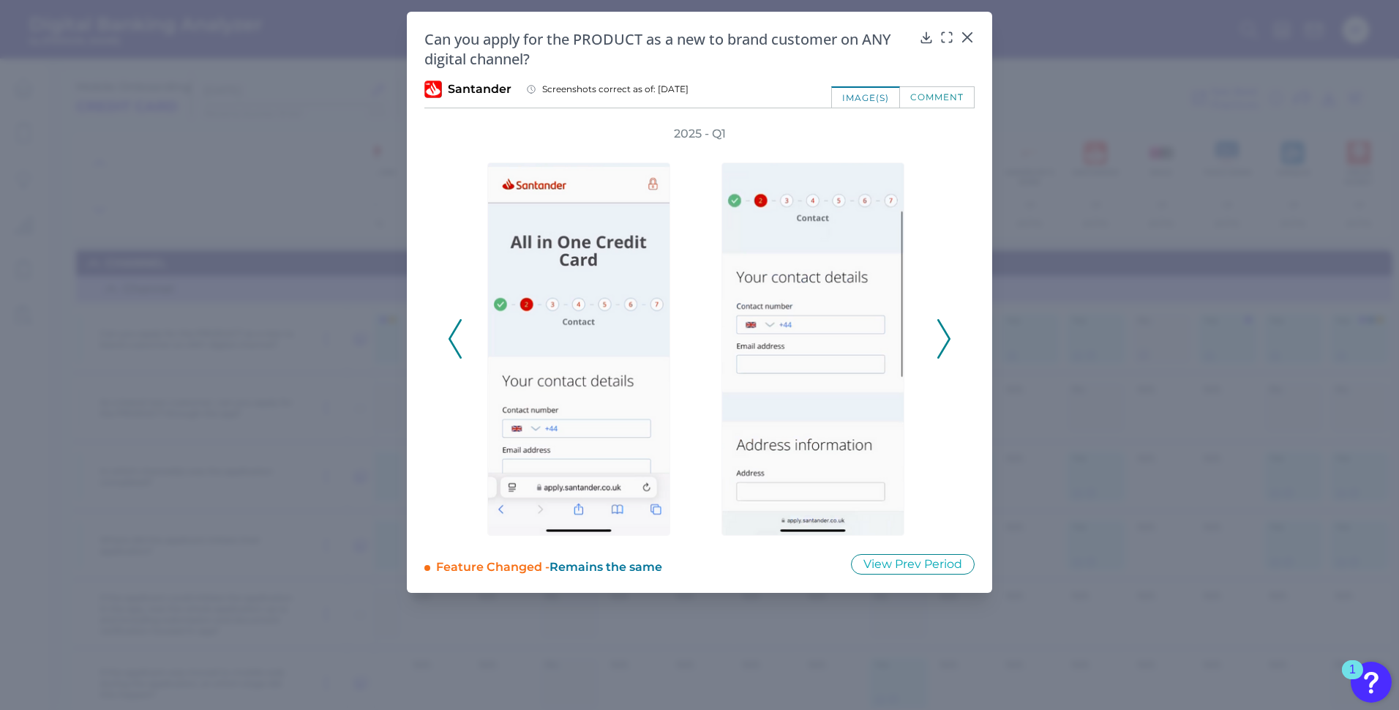
click at [946, 334] on icon at bounding box center [944, 339] width 13 height 40
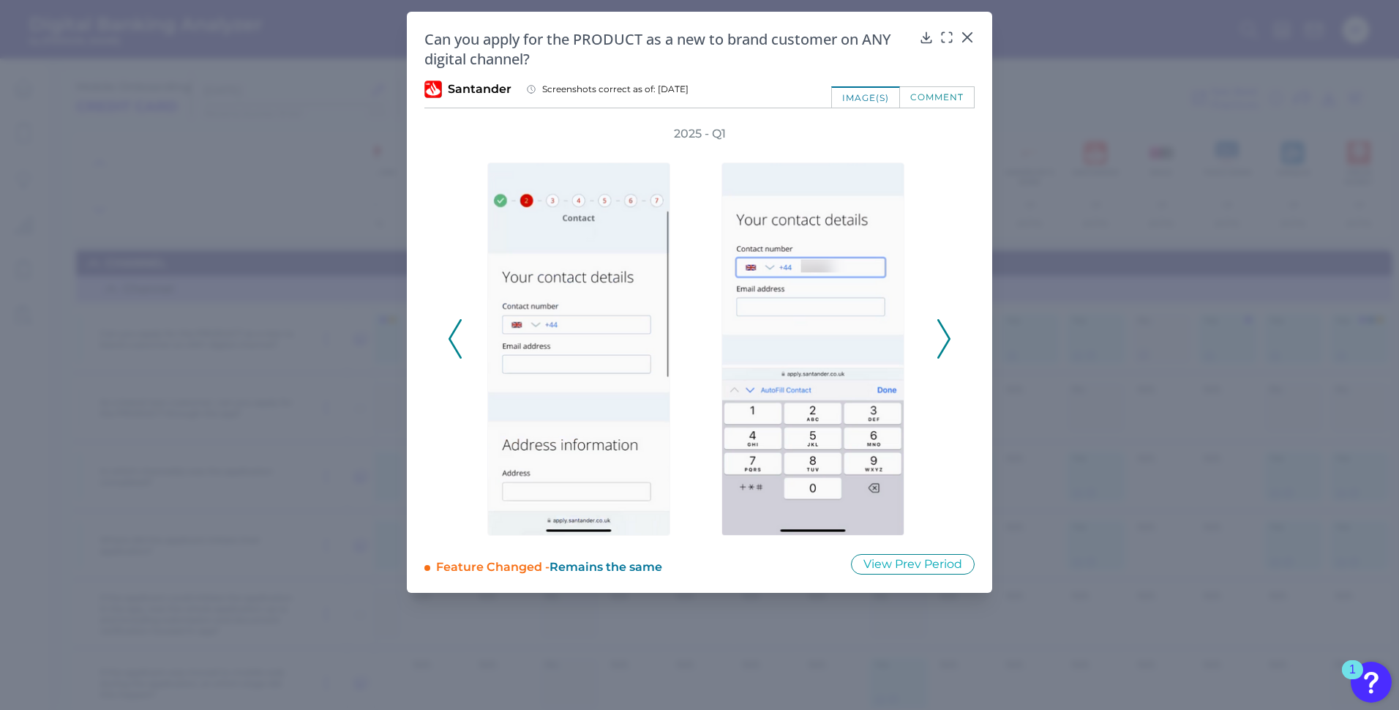
click at [946, 334] on icon at bounding box center [944, 339] width 13 height 40
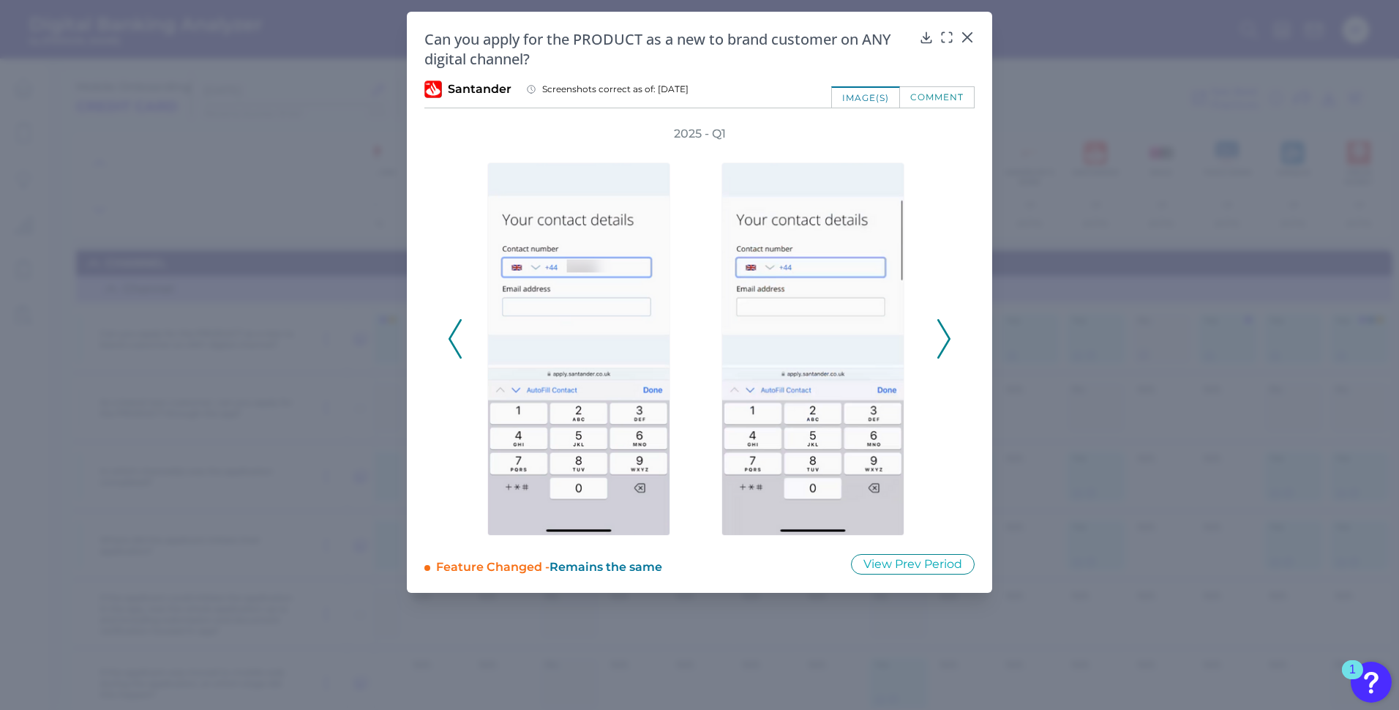
click at [946, 334] on icon at bounding box center [944, 339] width 13 height 40
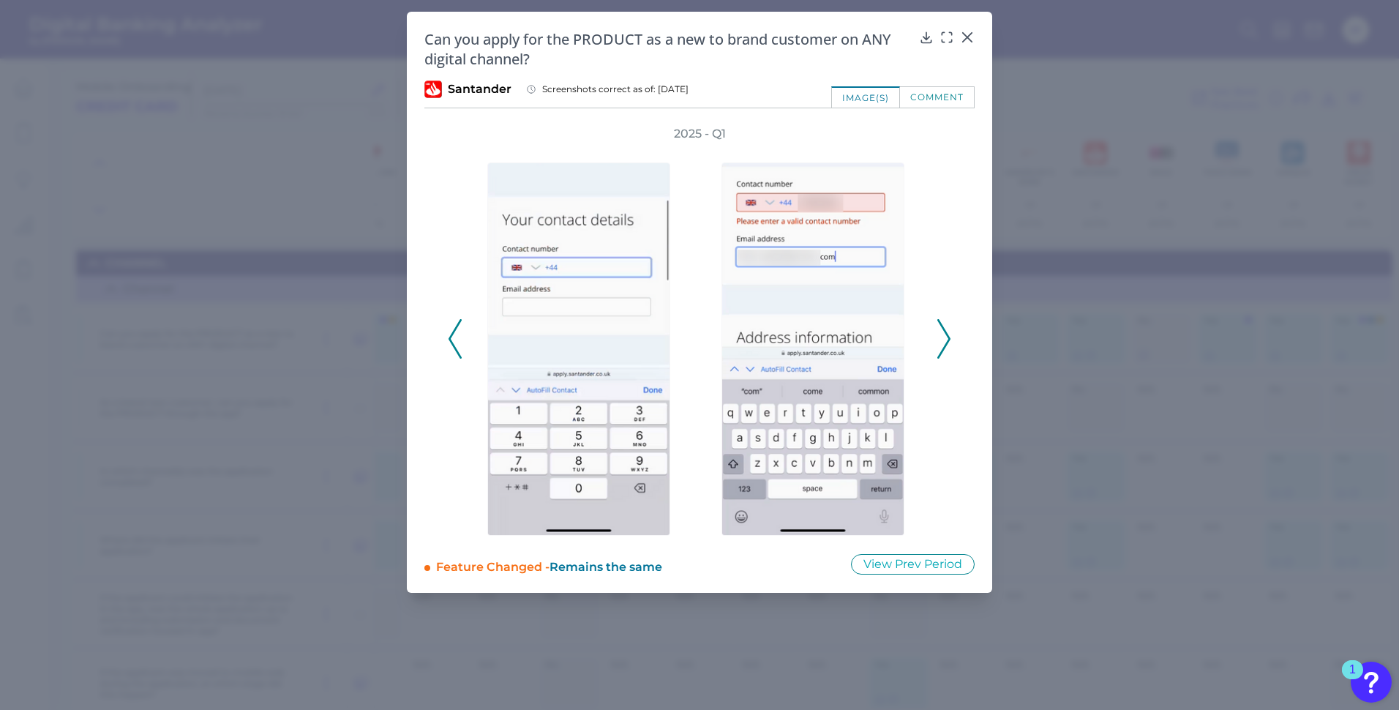
click at [946, 334] on icon at bounding box center [944, 339] width 13 height 40
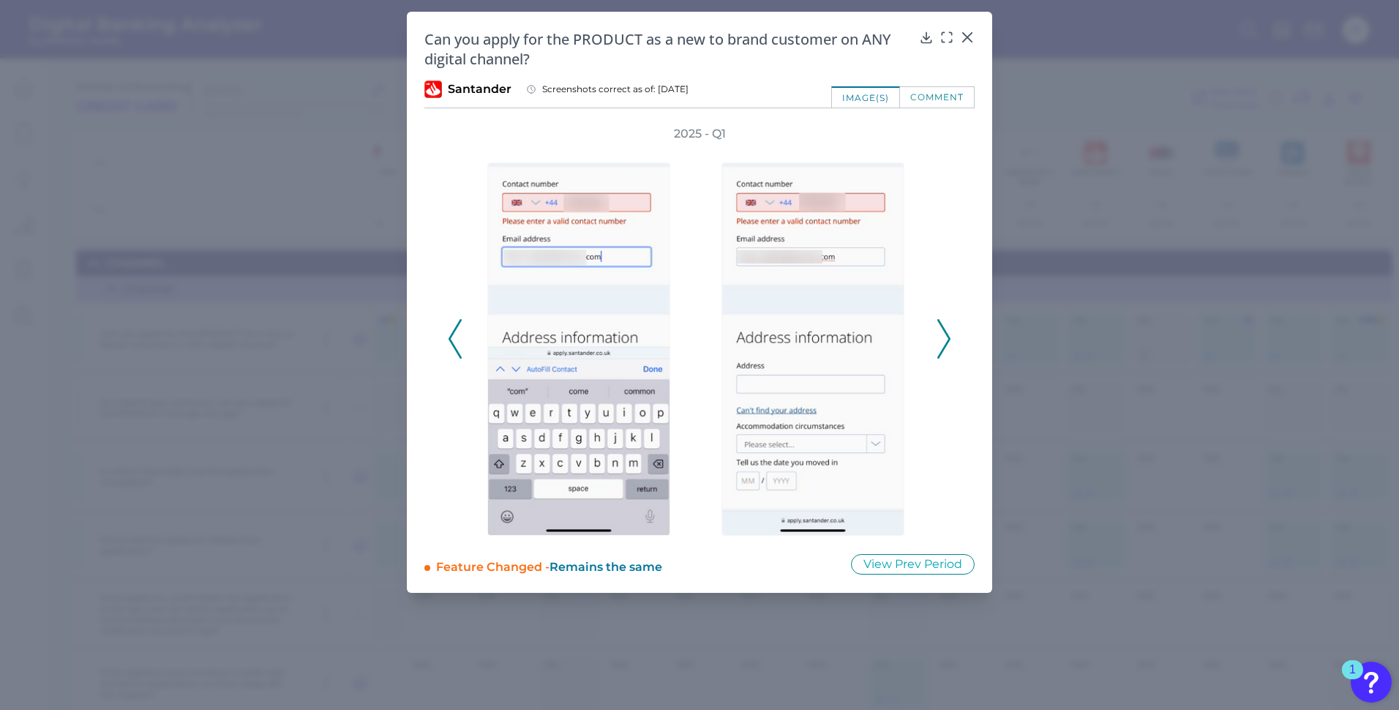
click at [946, 334] on icon at bounding box center [944, 339] width 13 height 40
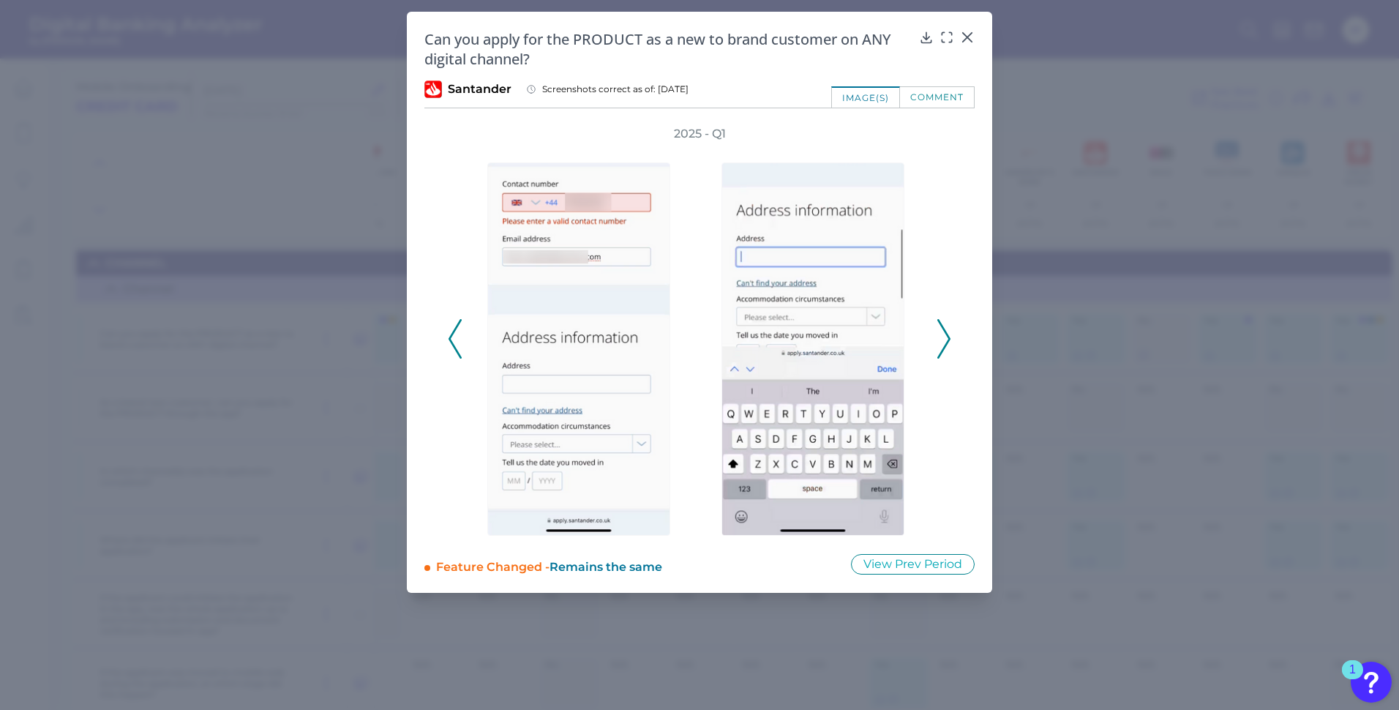
click at [946, 334] on icon at bounding box center [944, 339] width 13 height 40
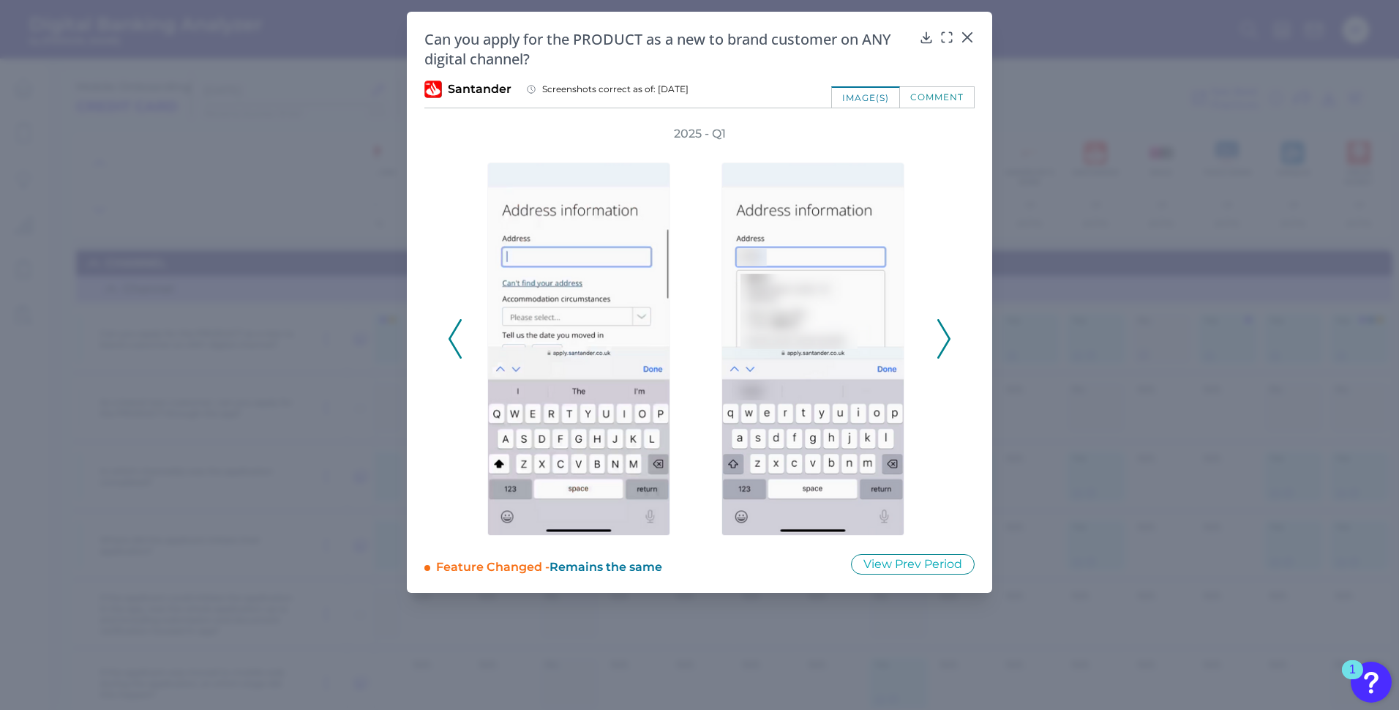
click at [946, 334] on icon at bounding box center [944, 339] width 13 height 40
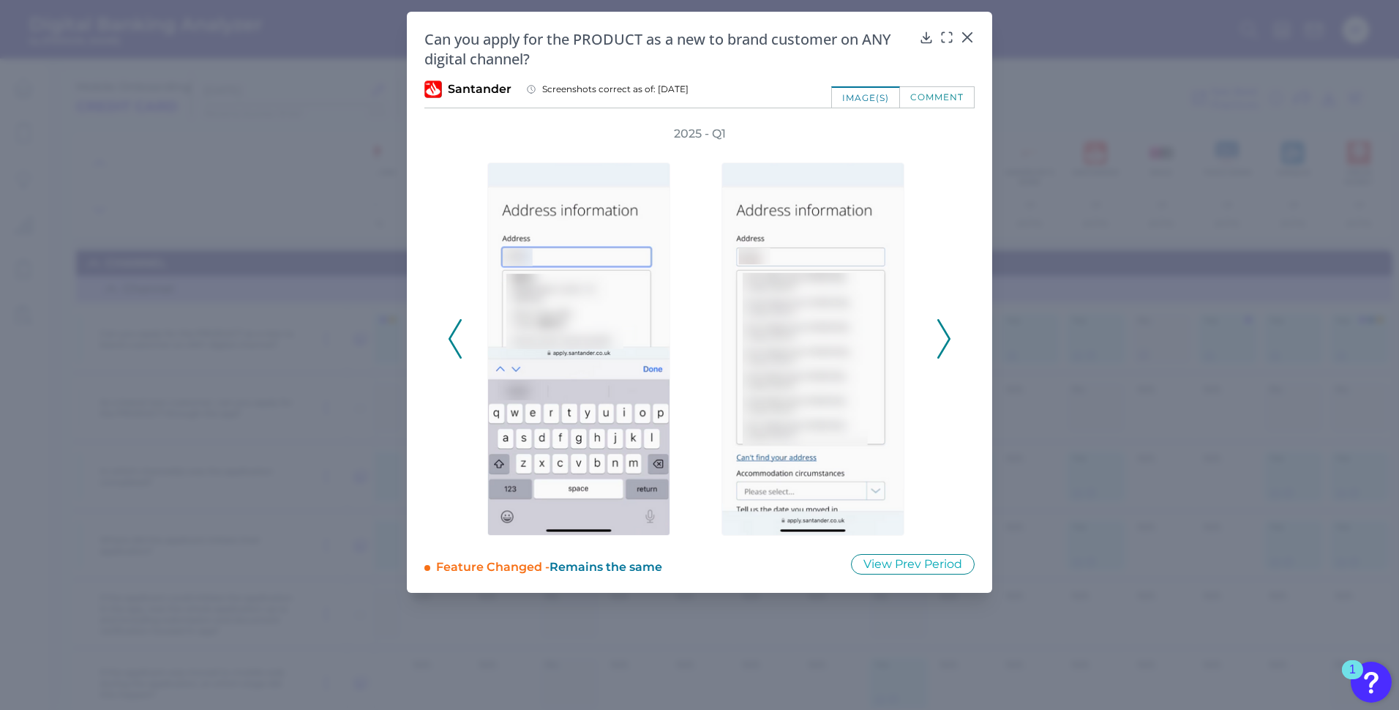
click at [946, 334] on icon at bounding box center [944, 339] width 13 height 40
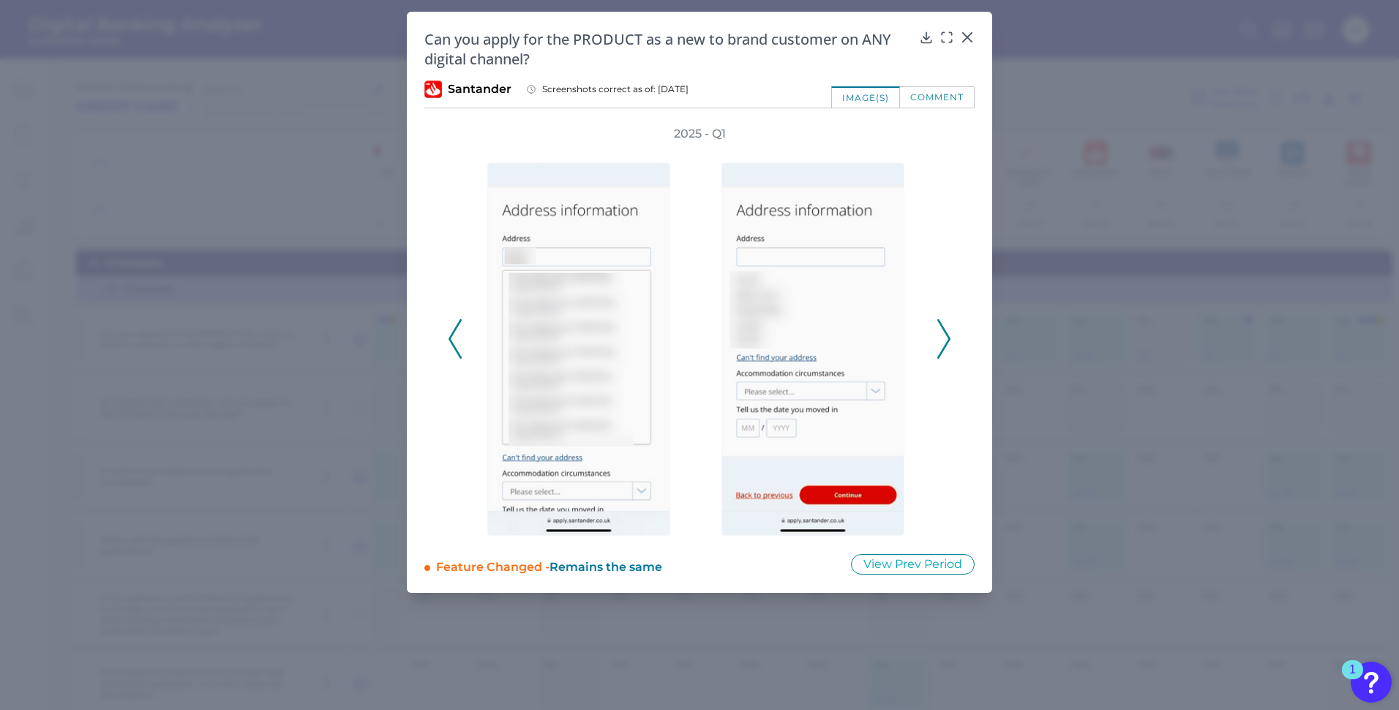
click at [946, 334] on icon at bounding box center [944, 339] width 13 height 40
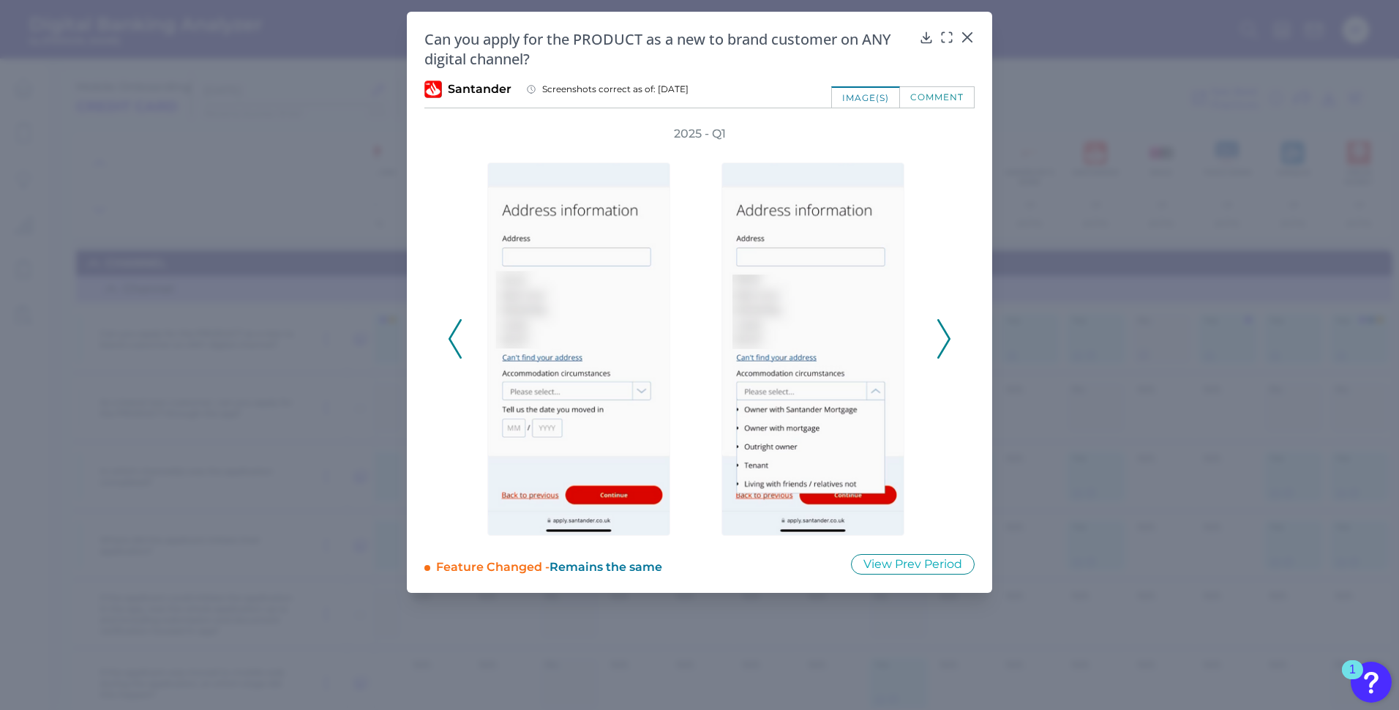
click at [946, 334] on icon at bounding box center [944, 339] width 13 height 40
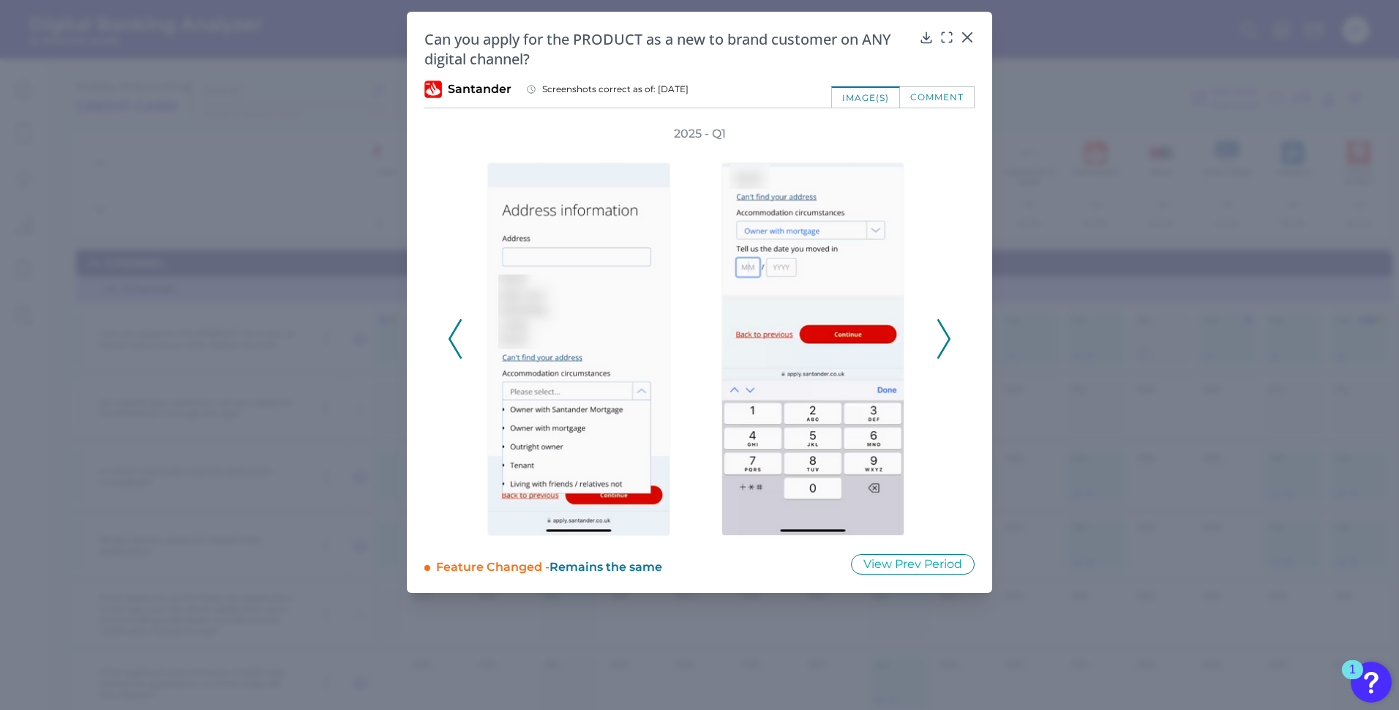
click at [946, 334] on icon at bounding box center [944, 339] width 13 height 40
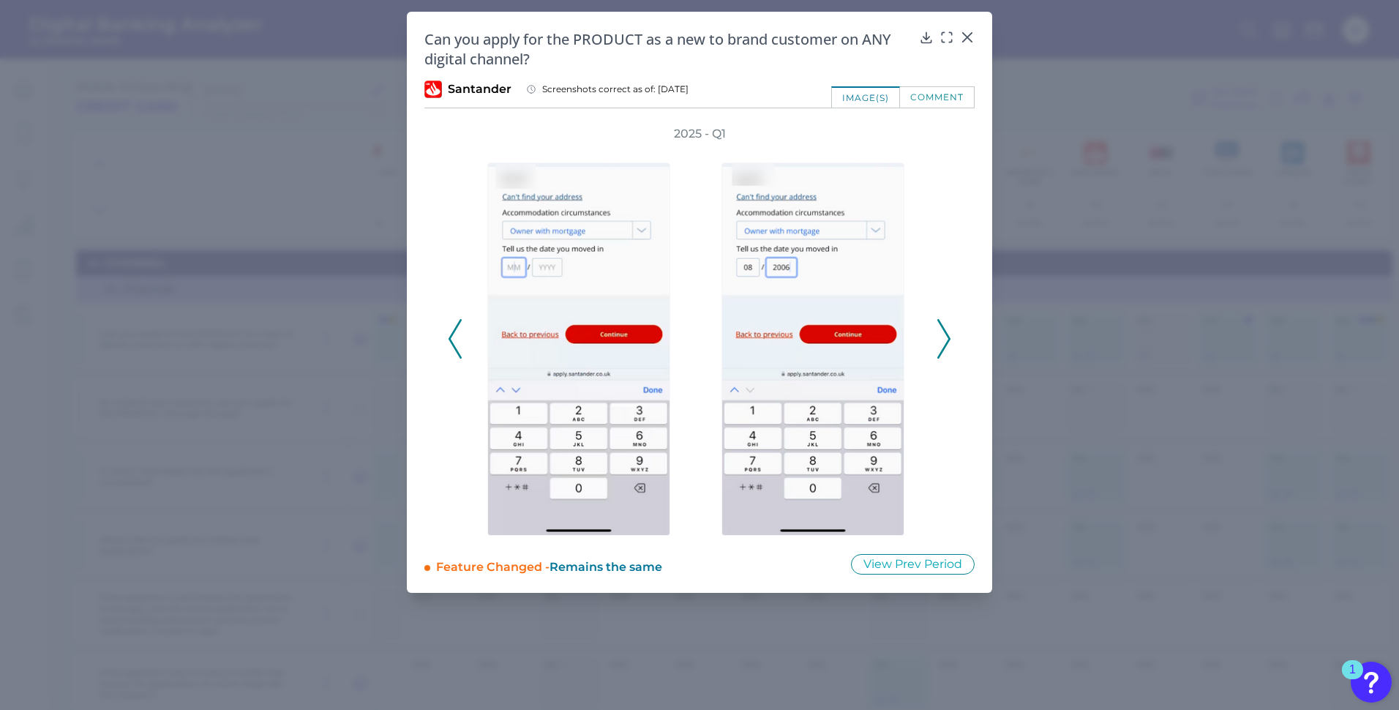
click at [946, 334] on icon at bounding box center [944, 339] width 13 height 40
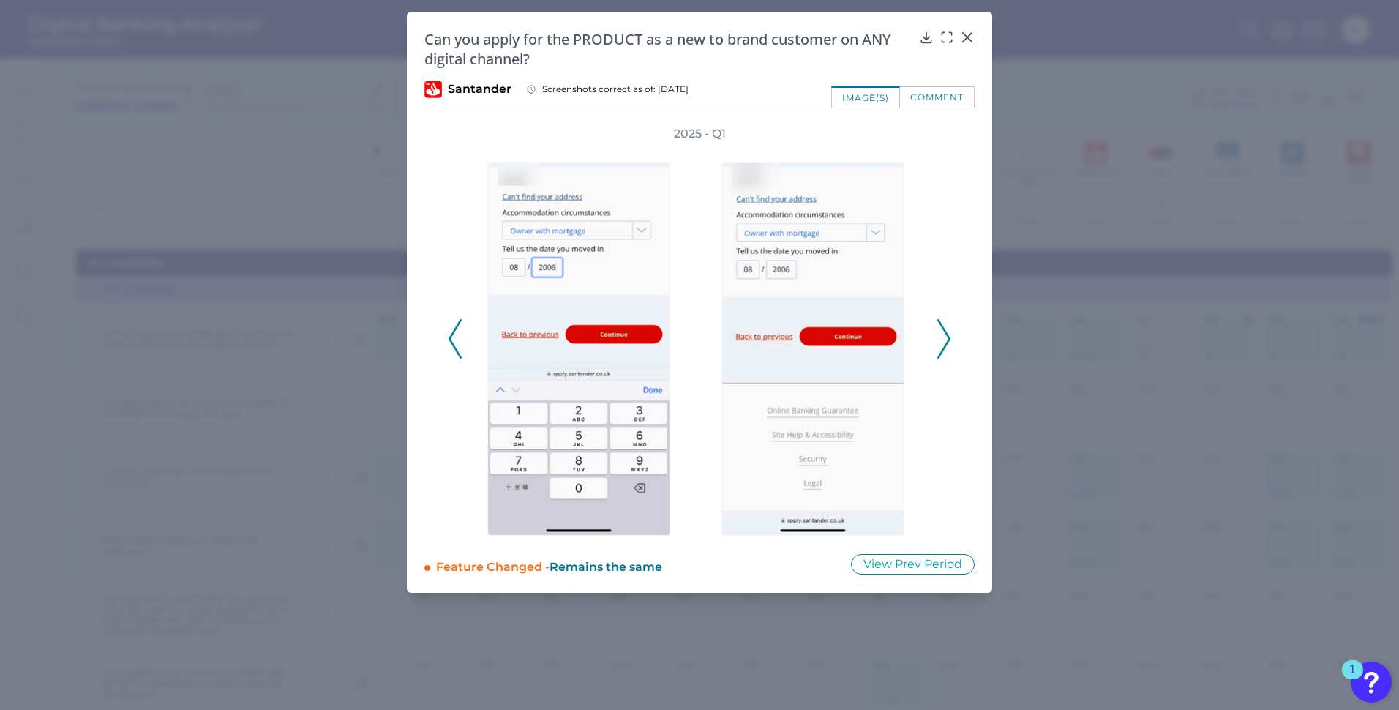
click at [946, 334] on icon at bounding box center [944, 339] width 13 height 40
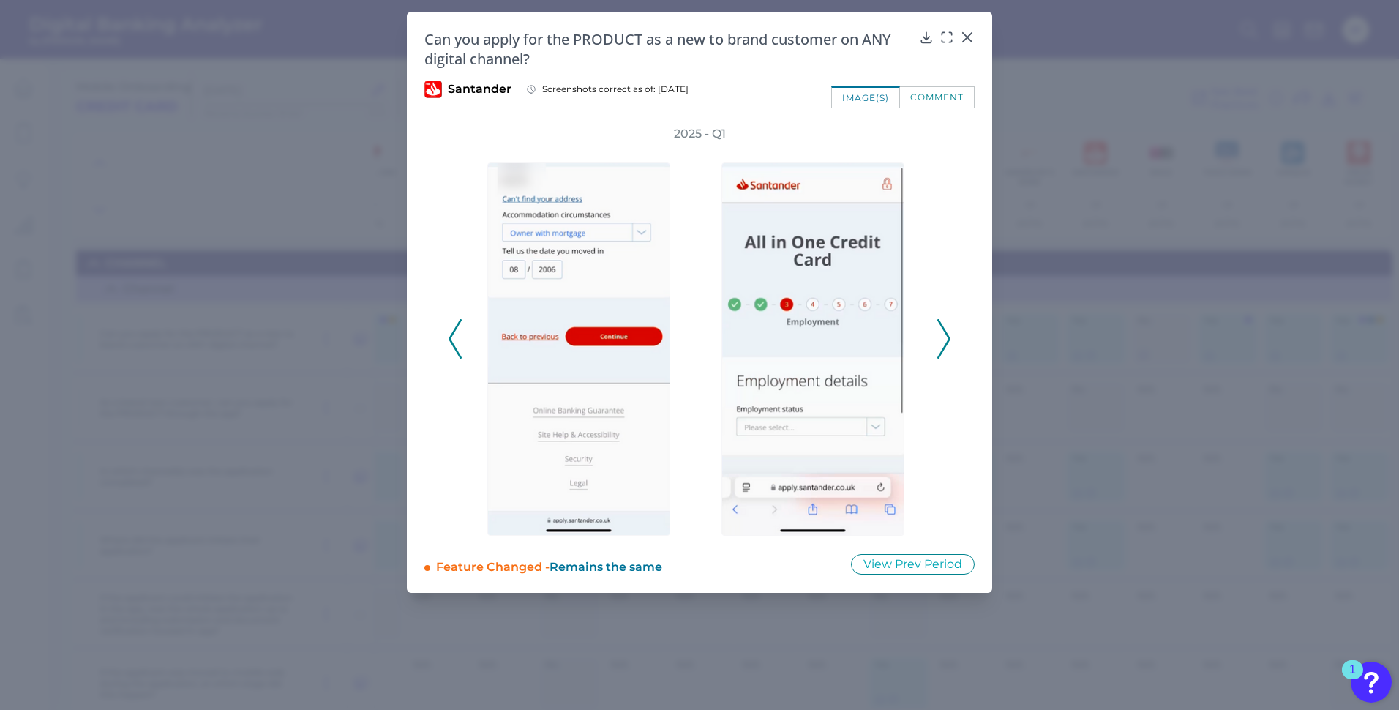
click at [946, 334] on icon at bounding box center [944, 339] width 13 height 40
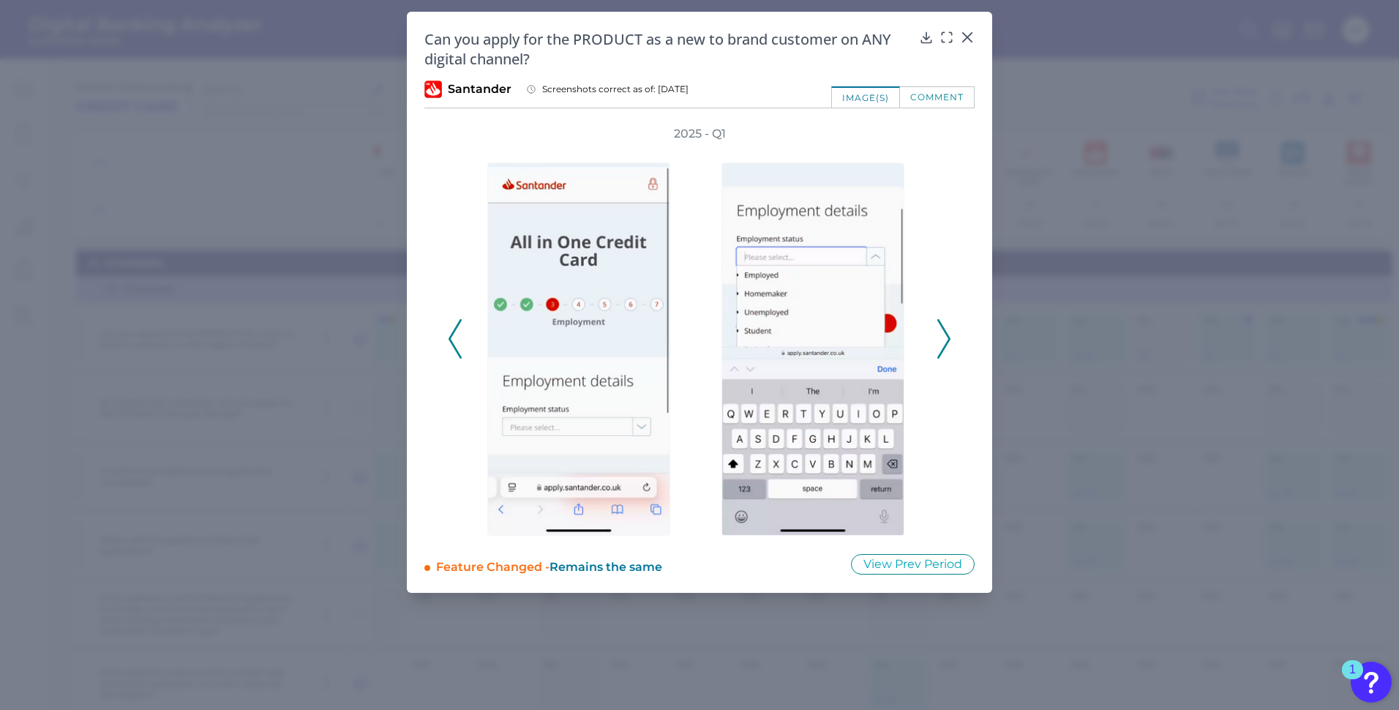
click at [946, 334] on icon at bounding box center [944, 339] width 13 height 40
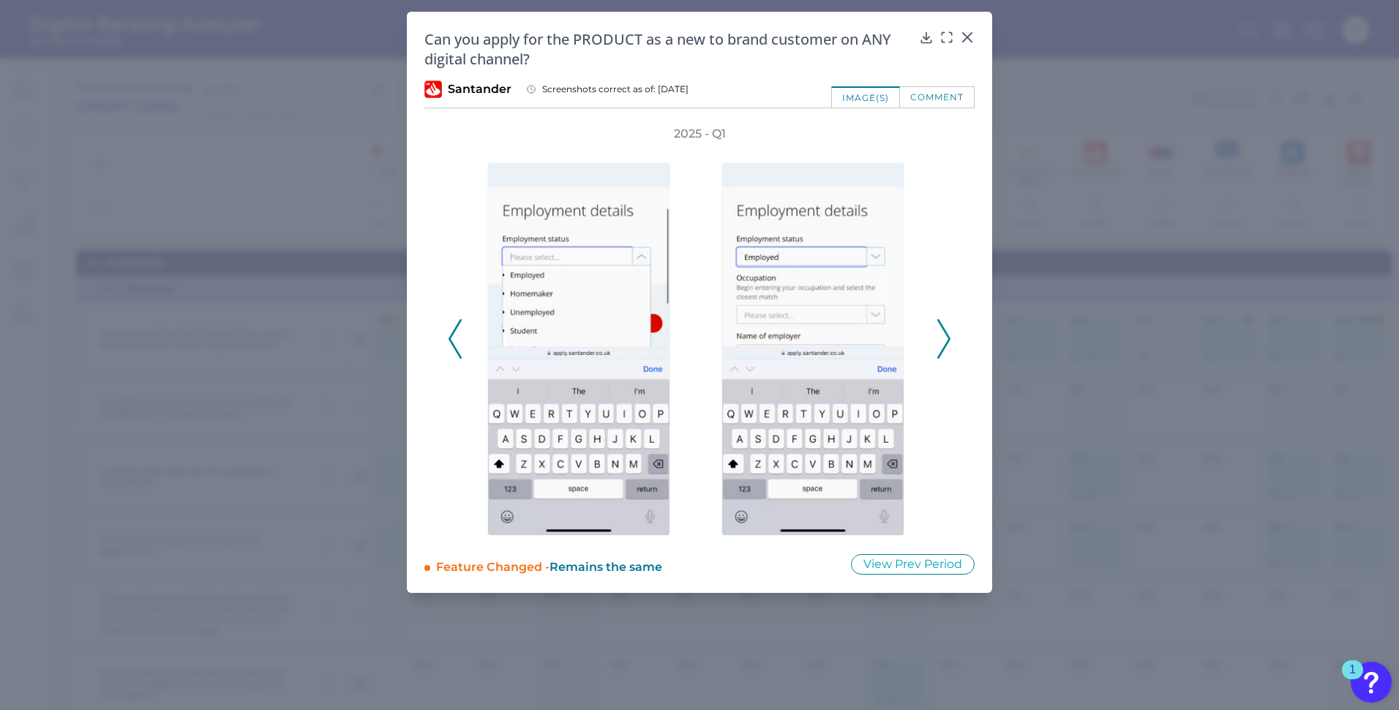
click at [946, 334] on icon at bounding box center [944, 339] width 13 height 40
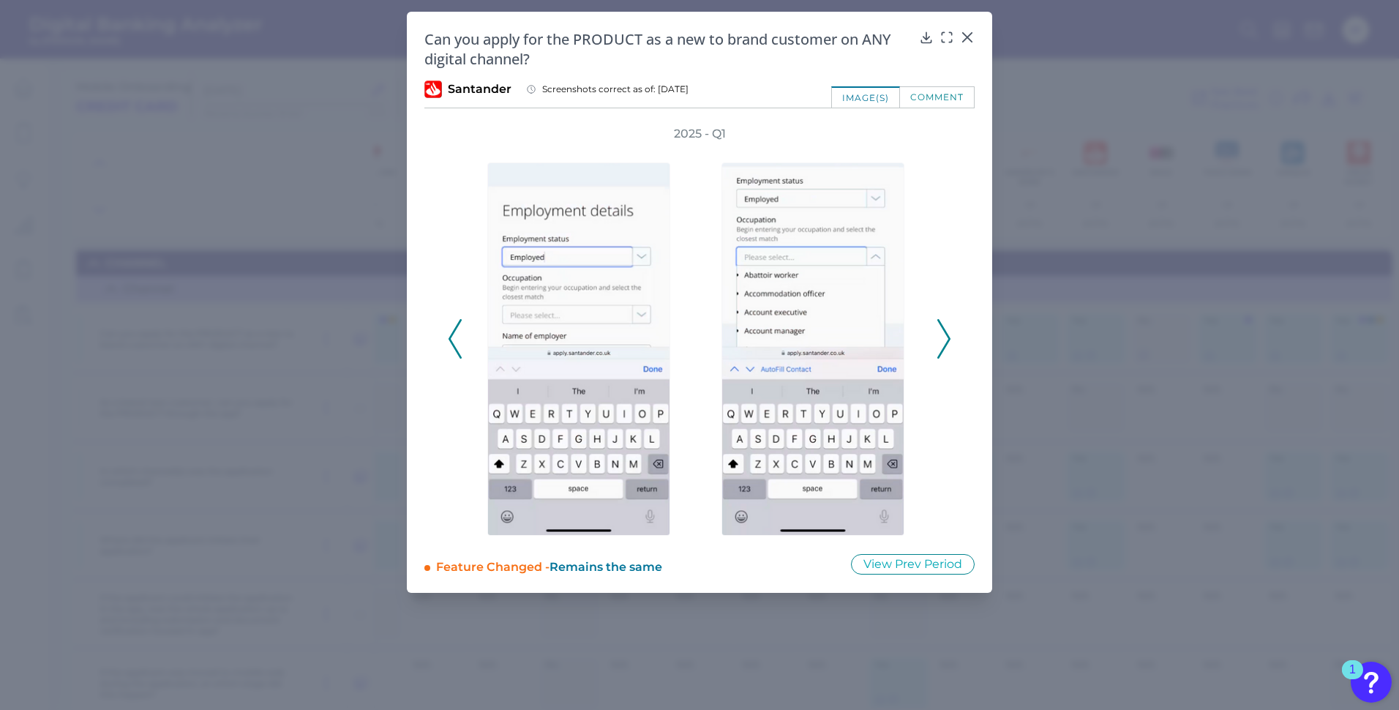
click at [946, 334] on icon at bounding box center [944, 339] width 13 height 40
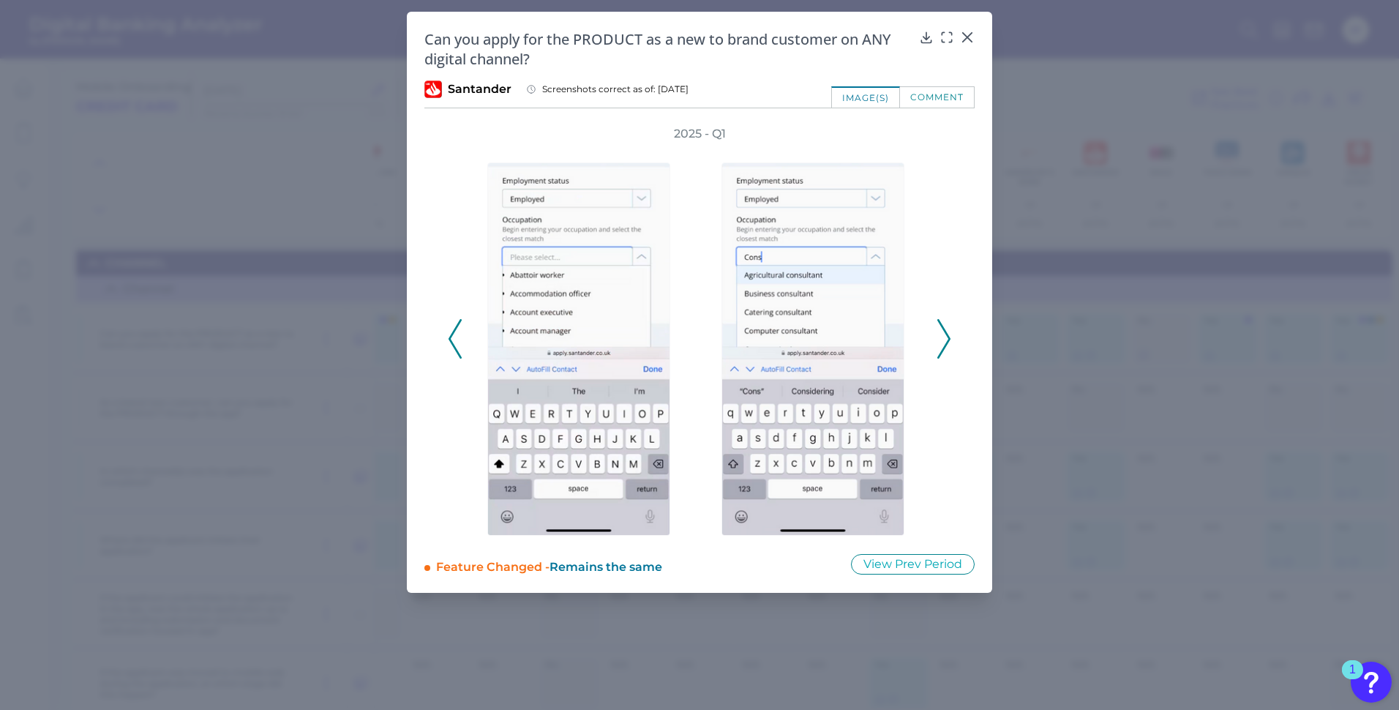
click at [946, 334] on icon at bounding box center [944, 339] width 13 height 40
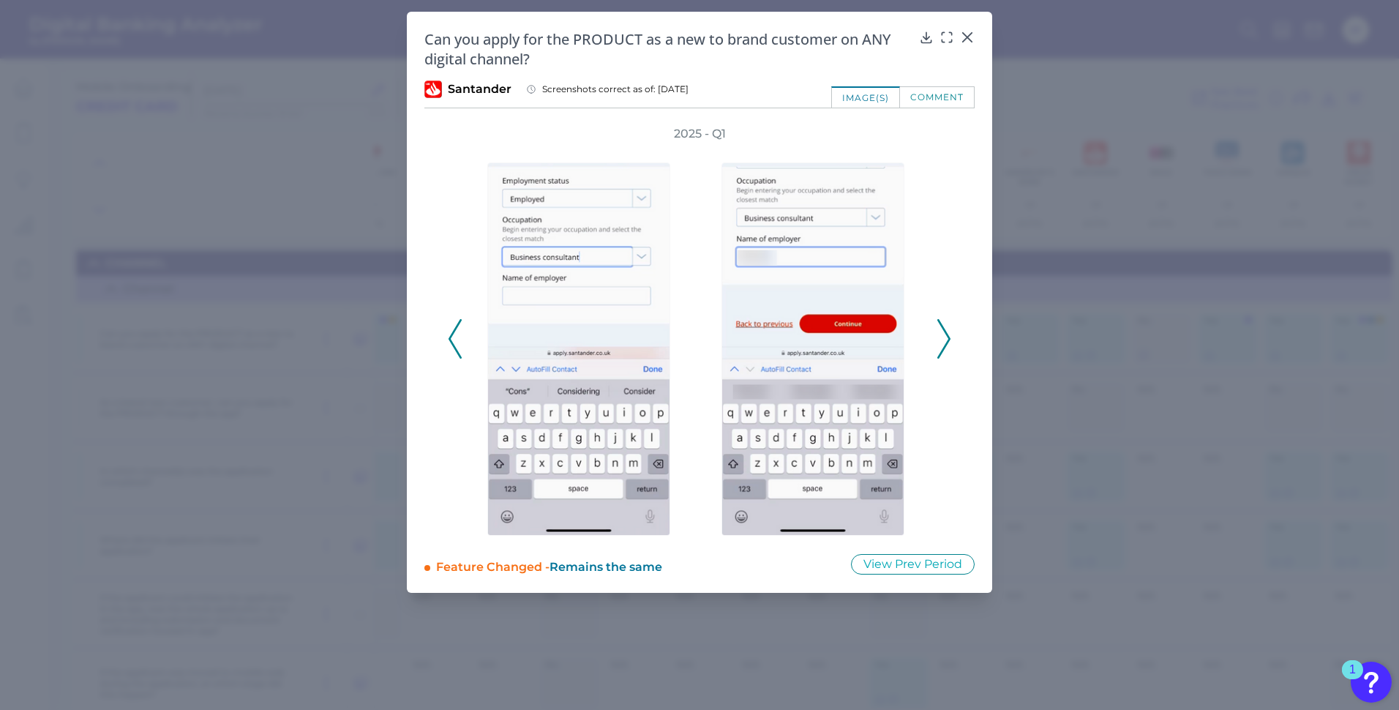
click at [946, 334] on icon at bounding box center [944, 339] width 13 height 40
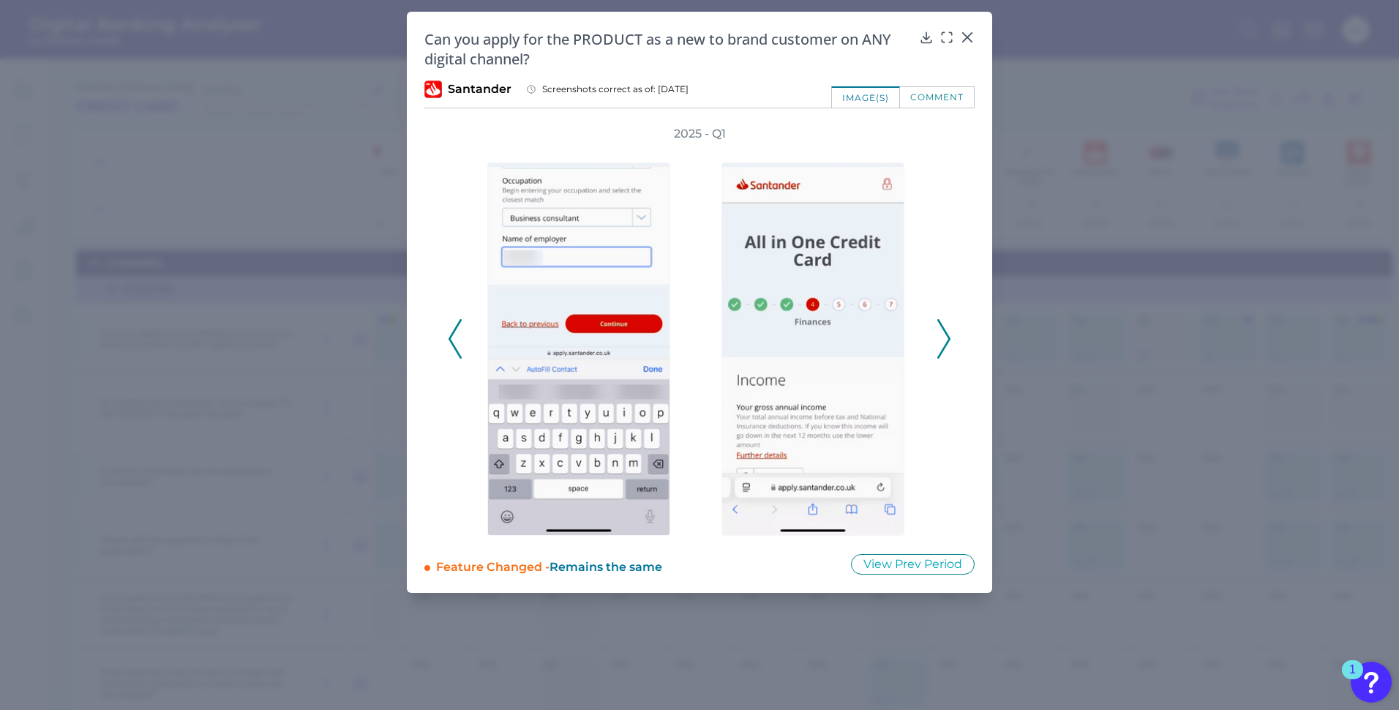
click at [946, 334] on icon at bounding box center [944, 339] width 13 height 40
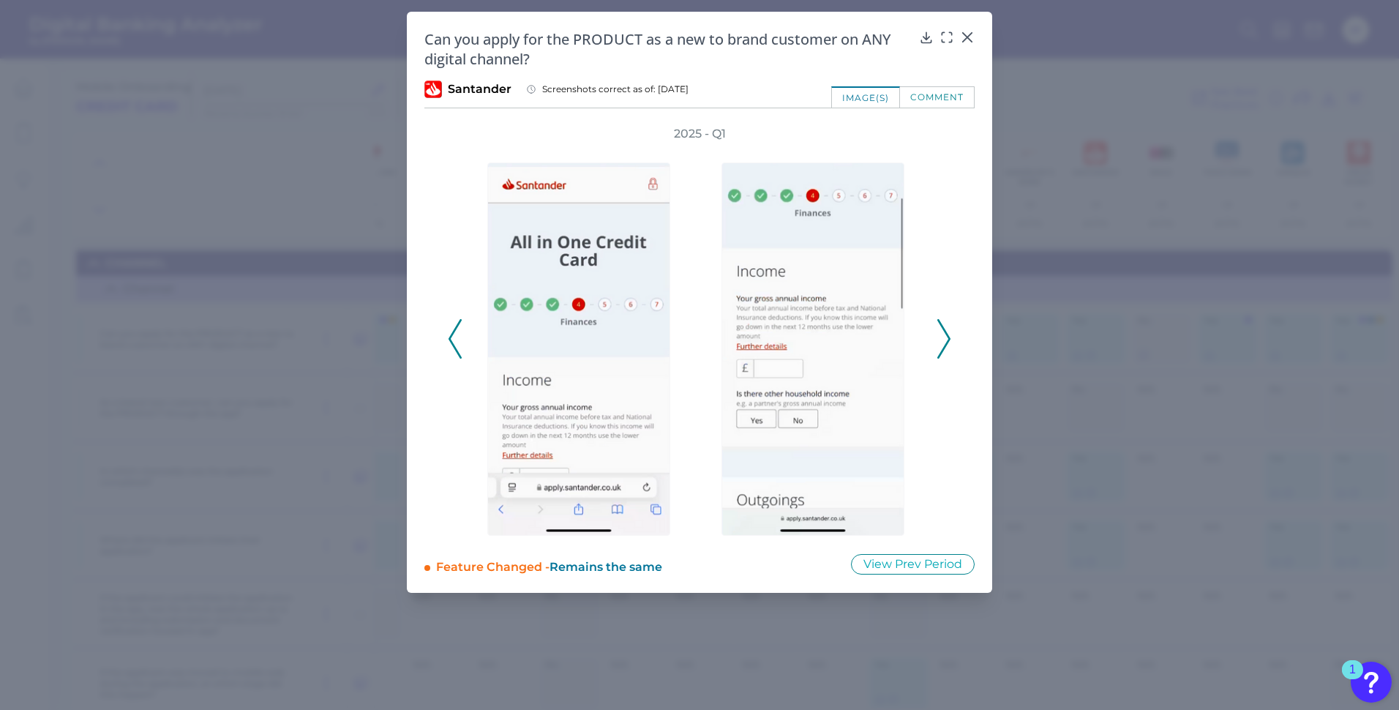
click at [946, 334] on icon at bounding box center [944, 339] width 13 height 40
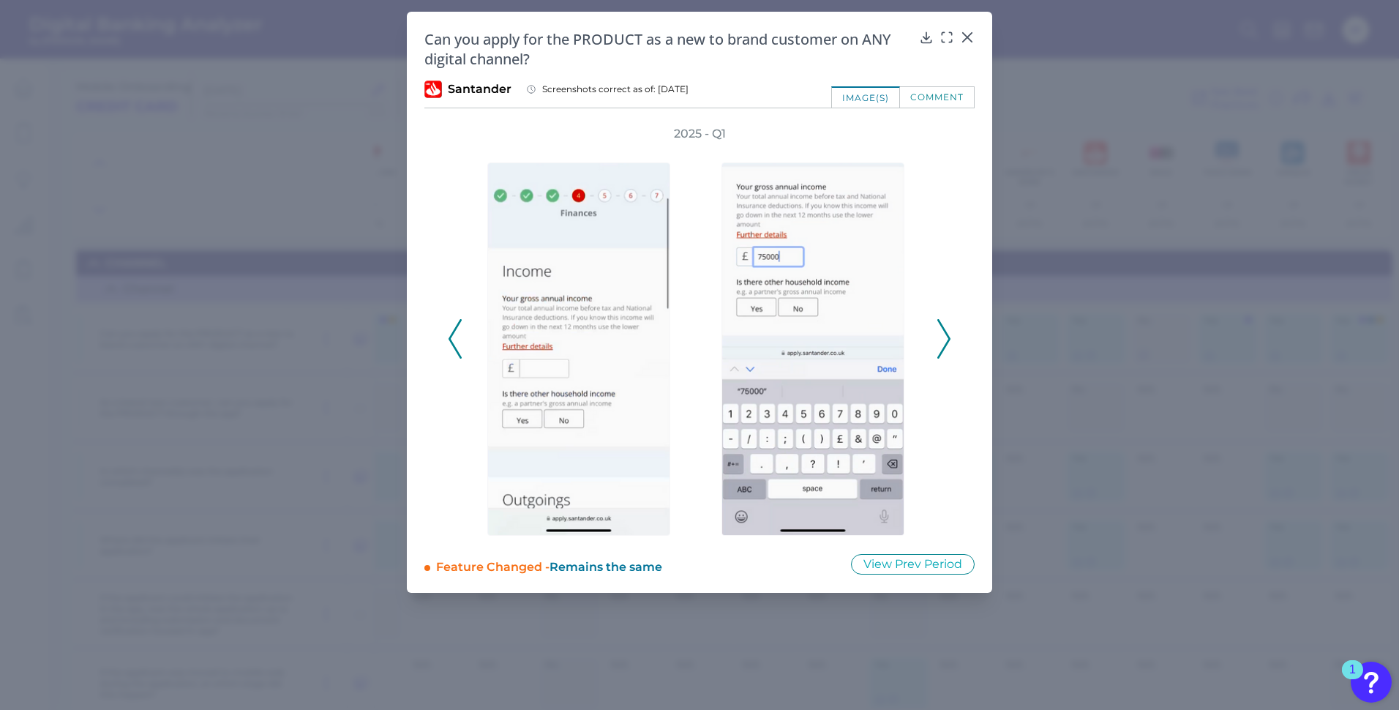
click at [946, 334] on icon at bounding box center [944, 339] width 13 height 40
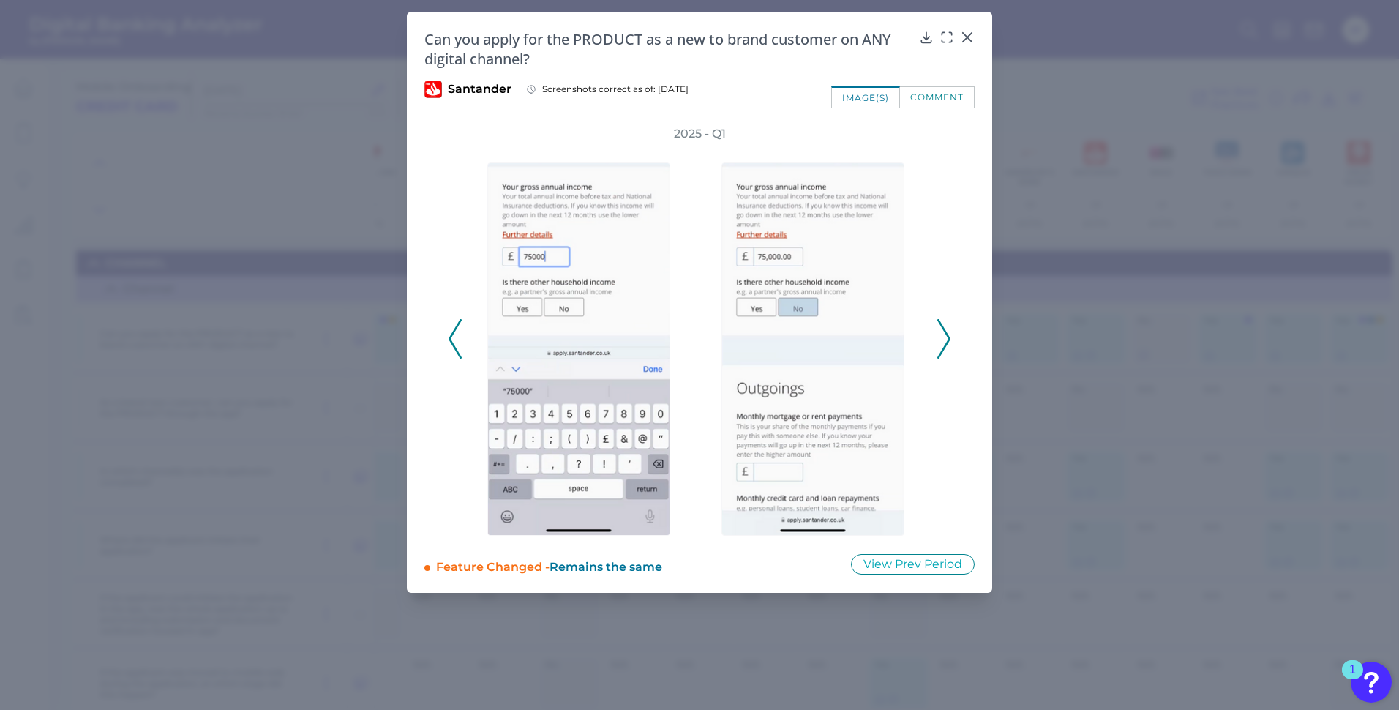
click at [946, 334] on icon at bounding box center [944, 339] width 13 height 40
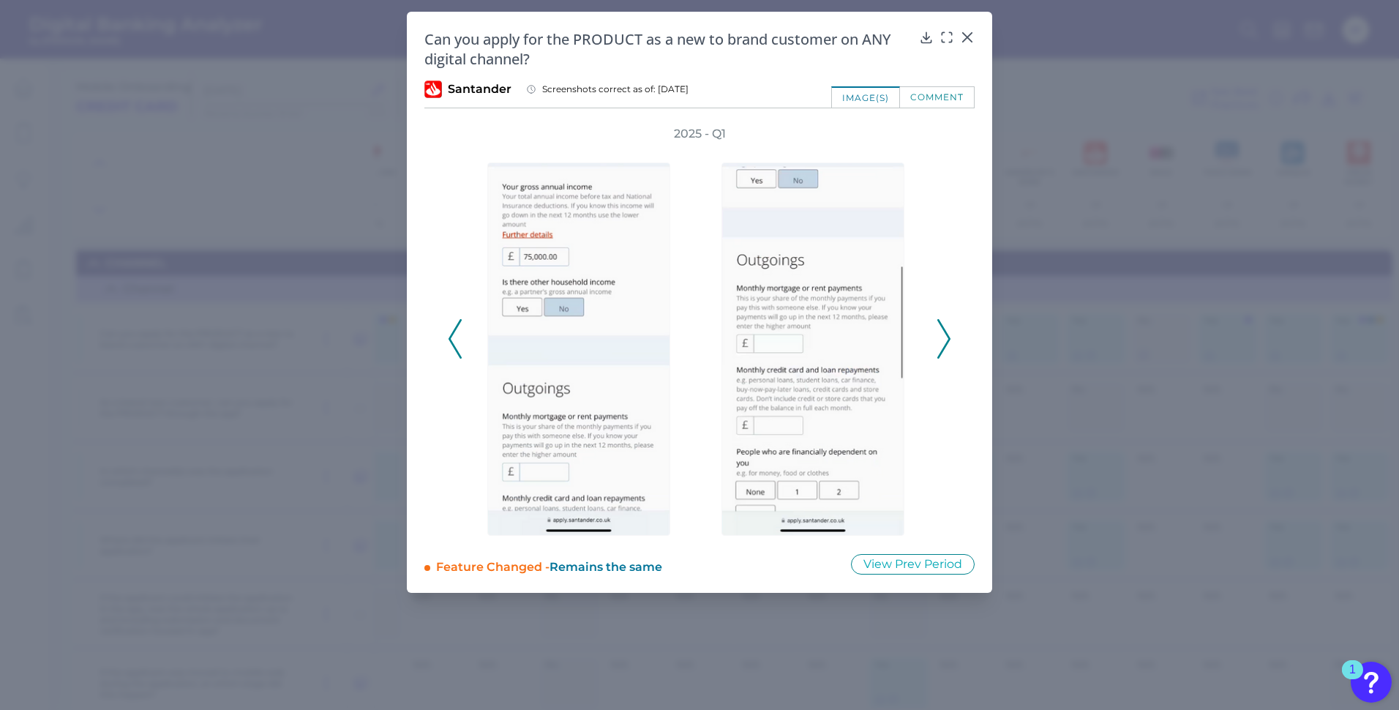
click at [946, 334] on icon at bounding box center [944, 339] width 13 height 40
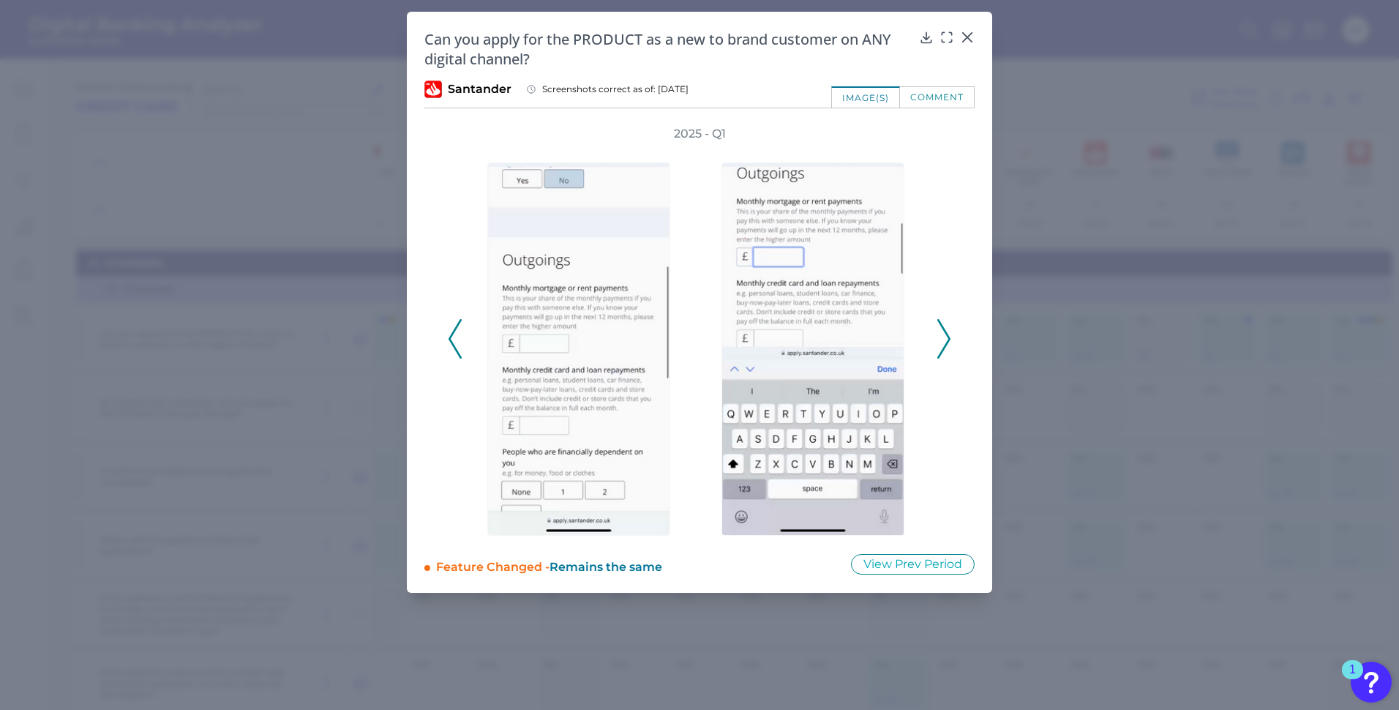
click at [946, 334] on icon at bounding box center [944, 339] width 13 height 40
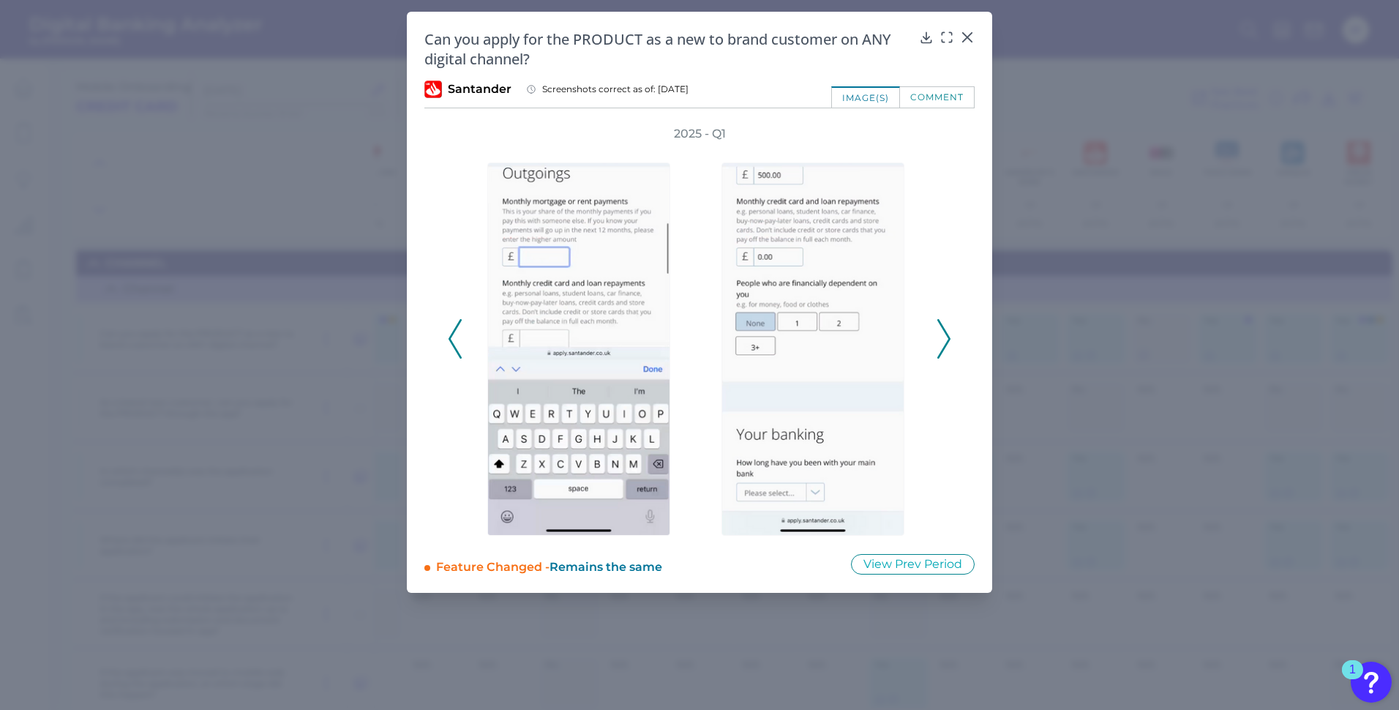
click at [946, 334] on icon at bounding box center [944, 339] width 13 height 40
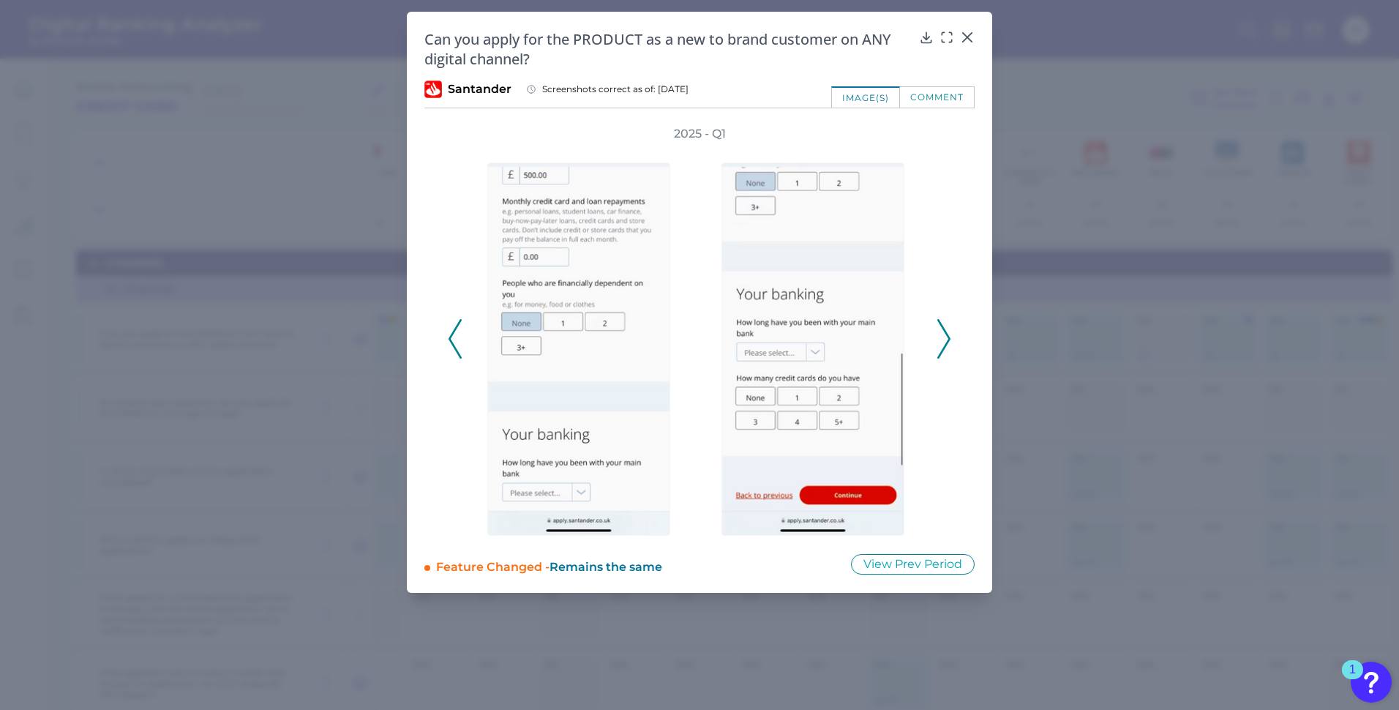
click at [946, 334] on icon at bounding box center [944, 339] width 13 height 40
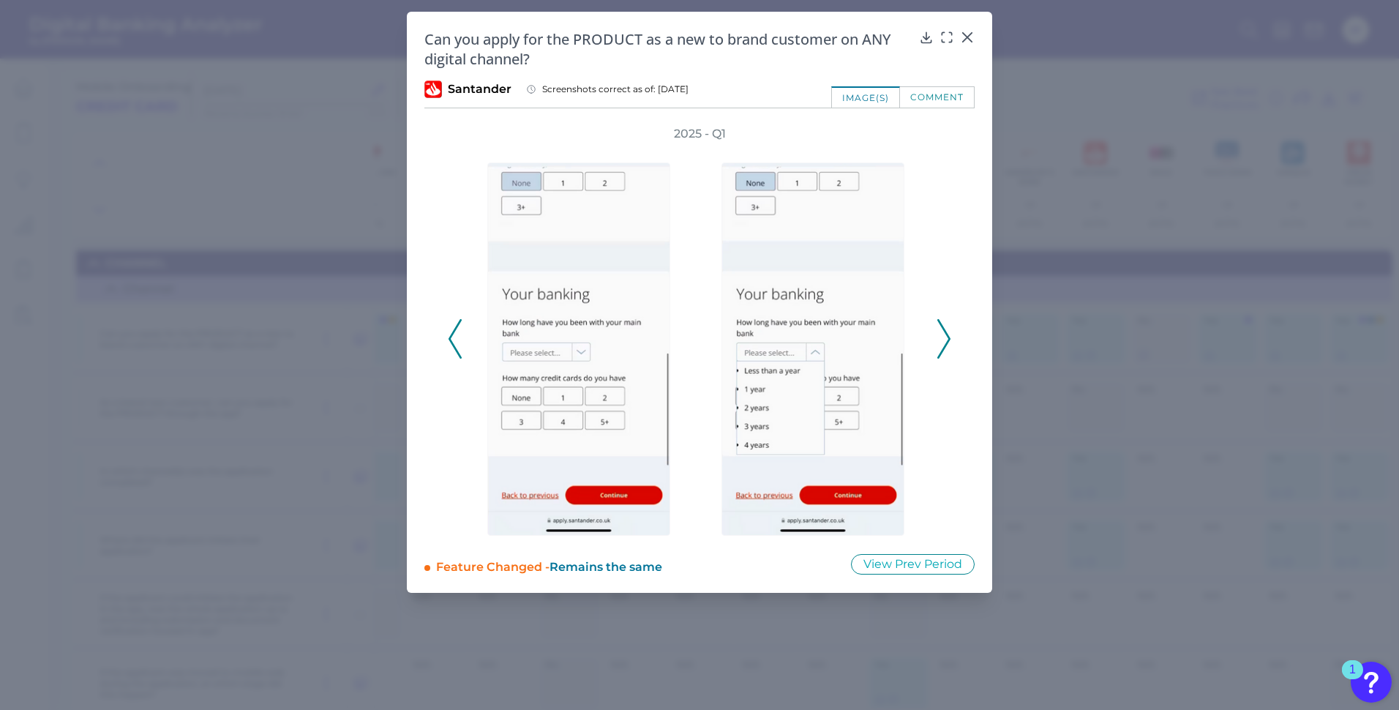
click at [946, 334] on icon at bounding box center [944, 339] width 13 height 40
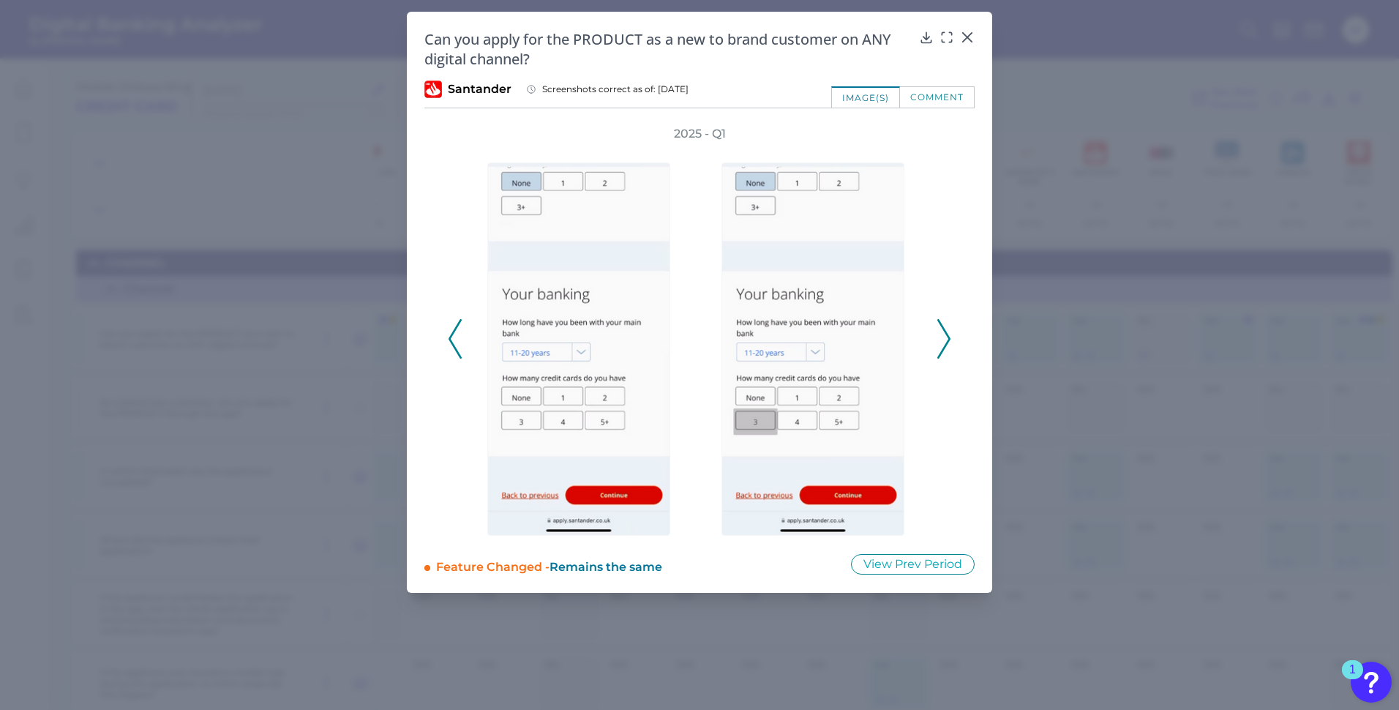
click at [946, 334] on icon at bounding box center [944, 339] width 13 height 40
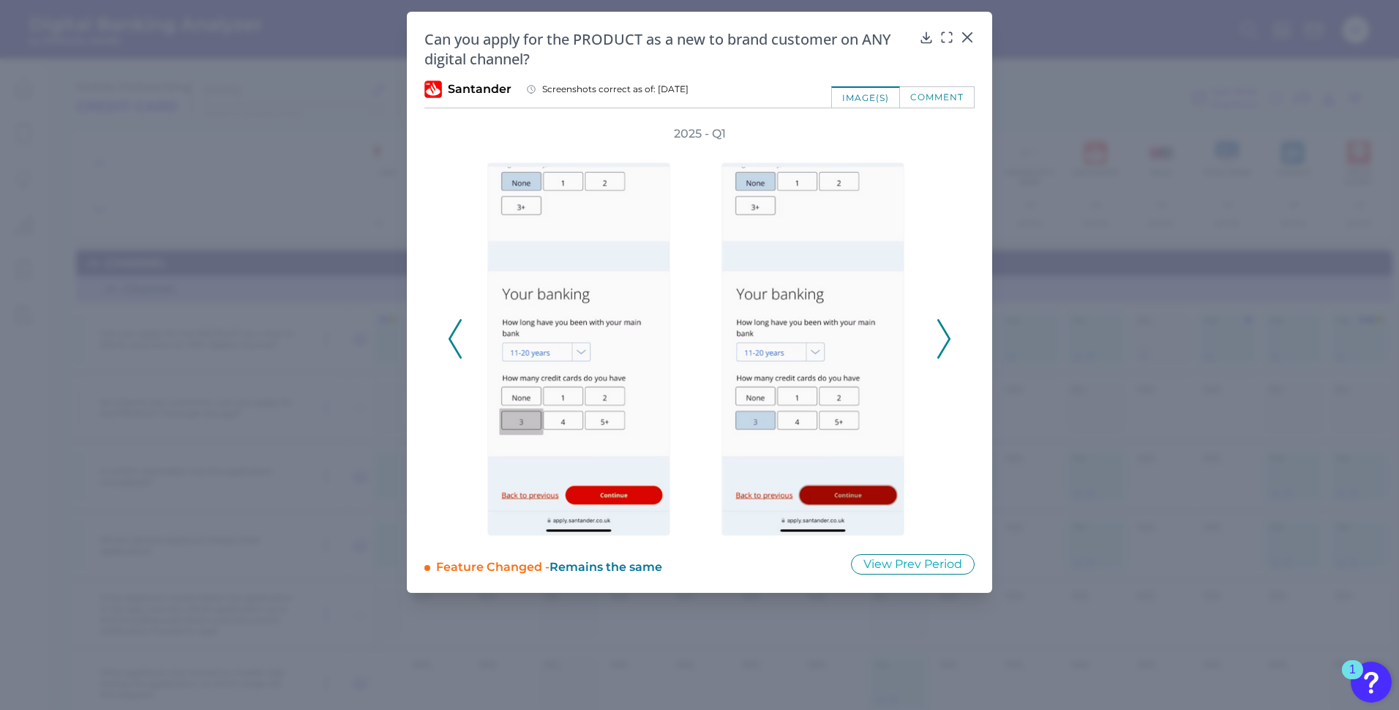
click at [946, 334] on icon at bounding box center [944, 339] width 13 height 40
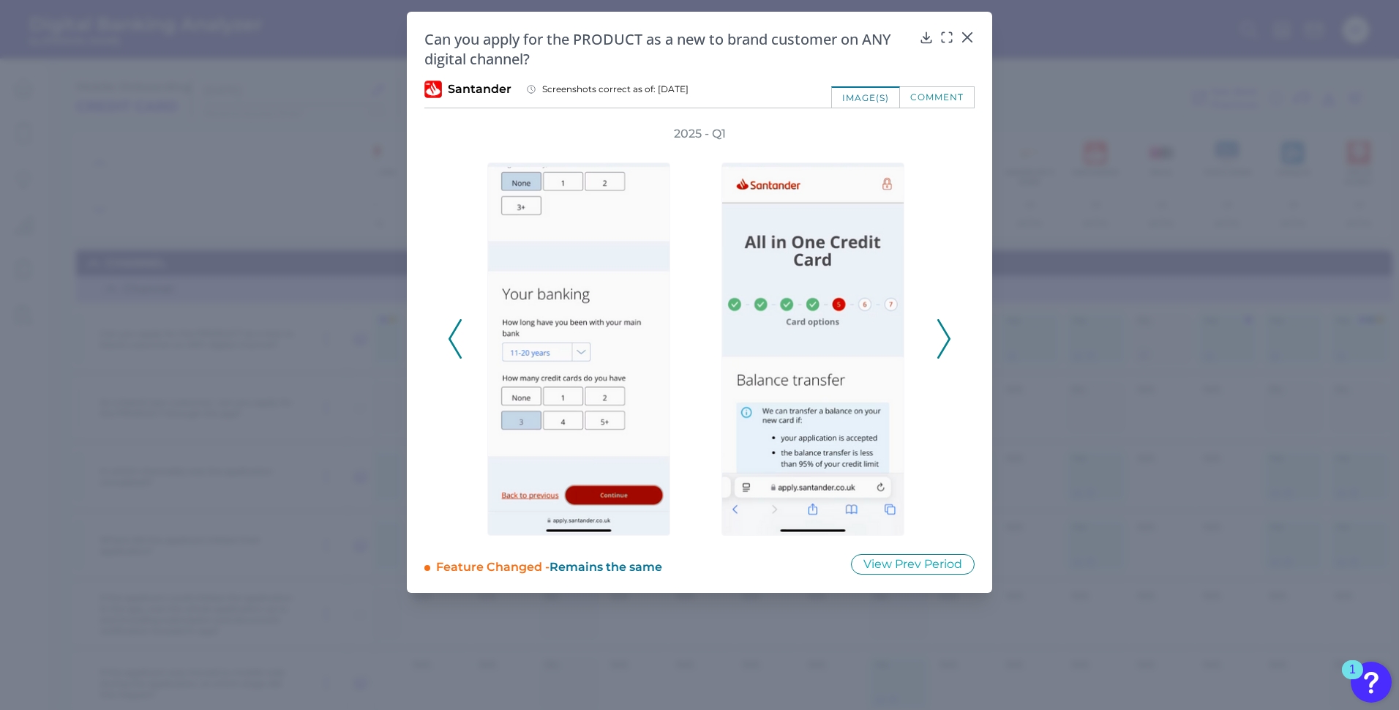
click at [946, 334] on icon at bounding box center [944, 339] width 13 height 40
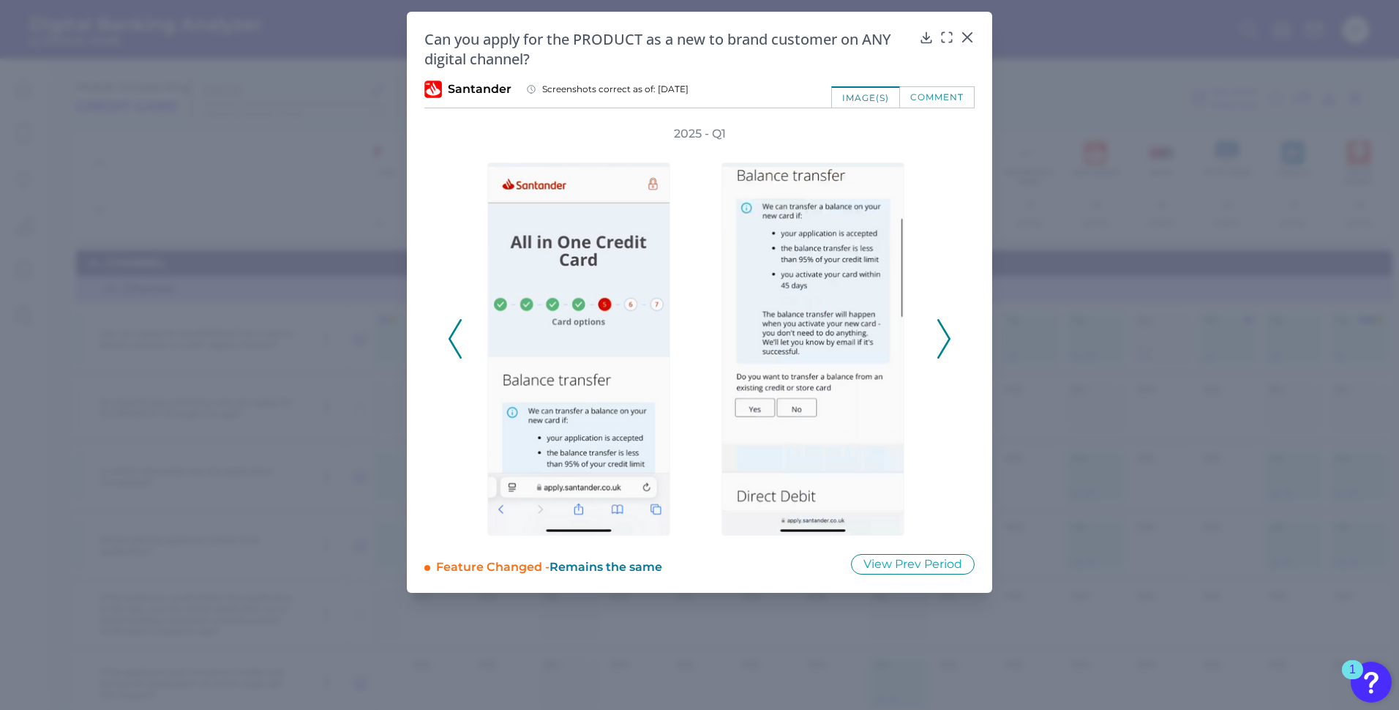
click at [946, 334] on icon at bounding box center [944, 339] width 13 height 40
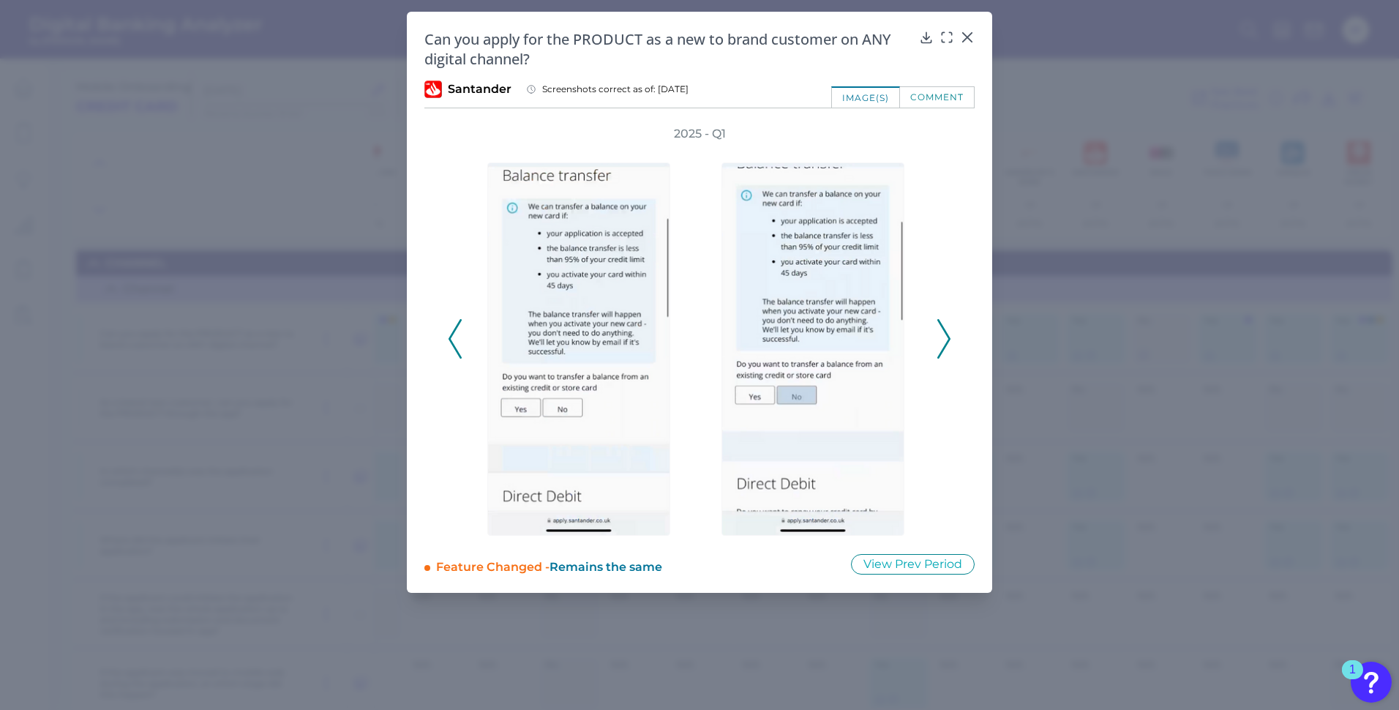
click at [946, 334] on icon at bounding box center [944, 339] width 13 height 40
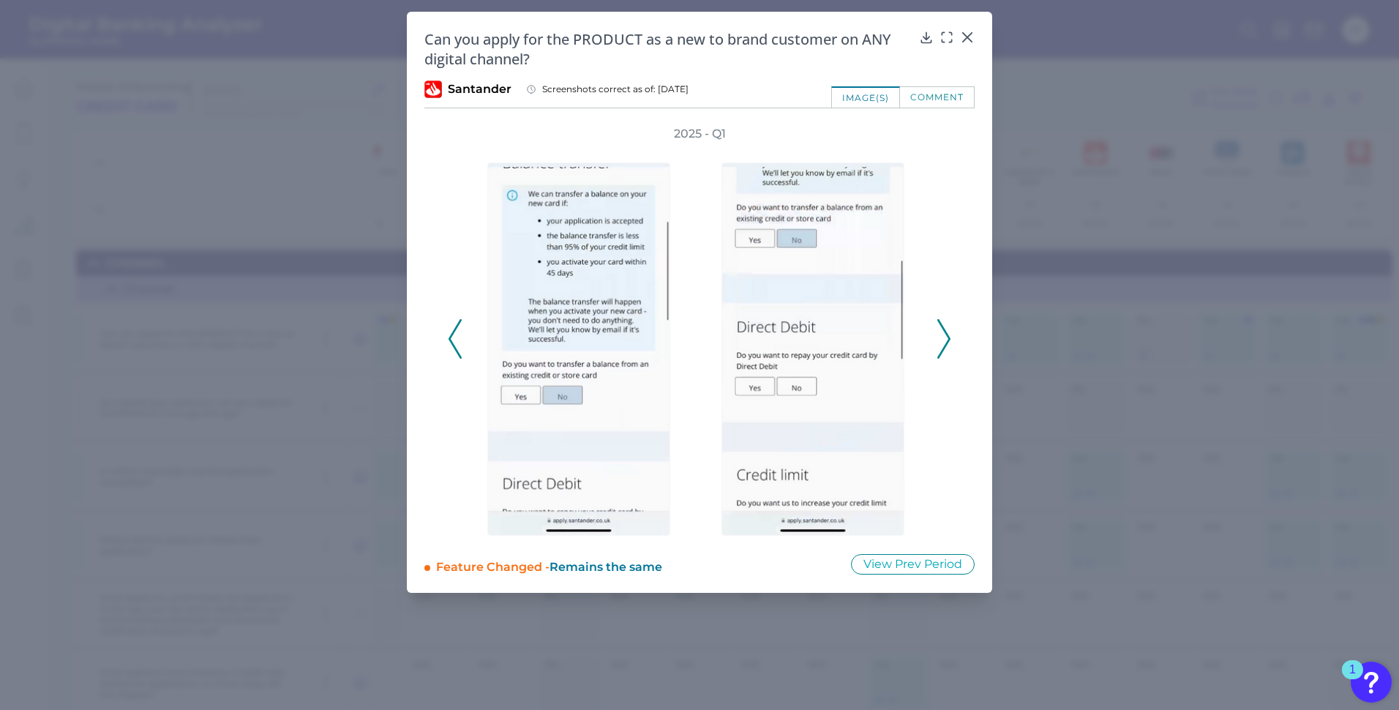
click at [946, 334] on icon at bounding box center [944, 339] width 13 height 40
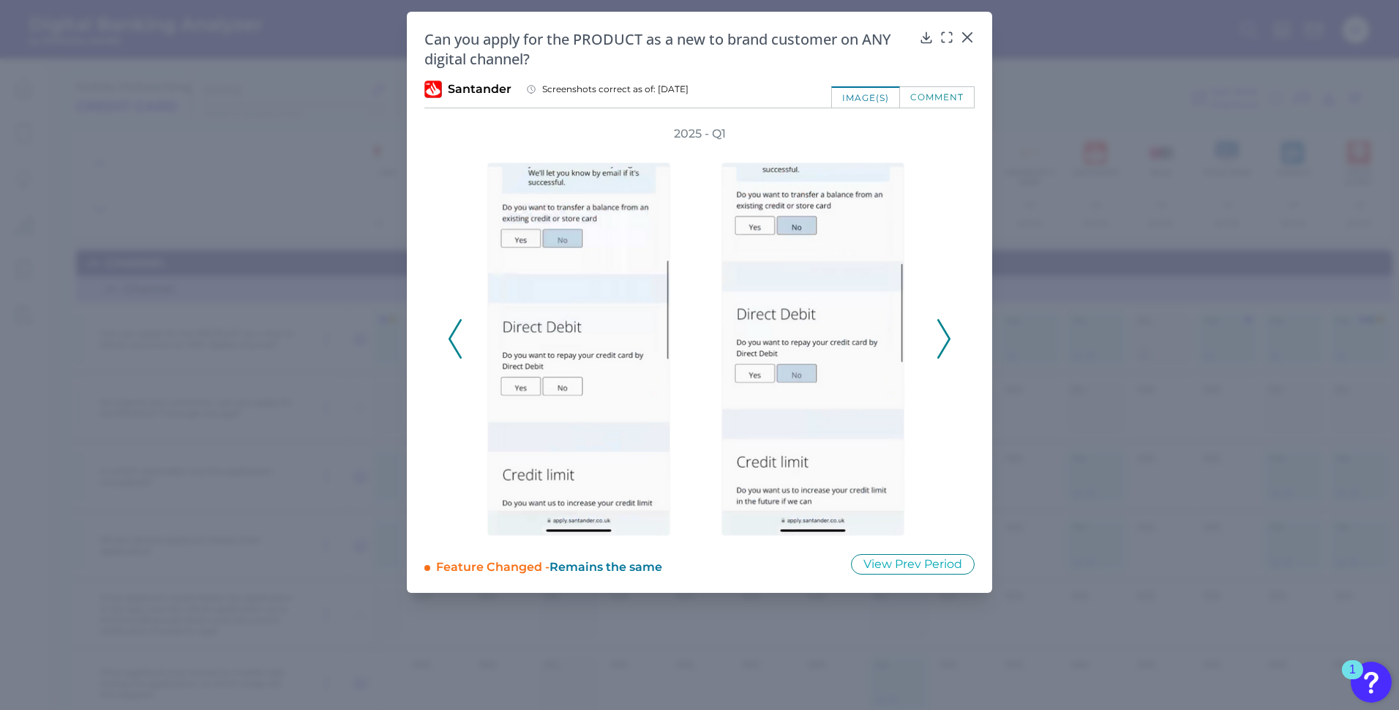
click at [946, 334] on icon at bounding box center [944, 339] width 13 height 40
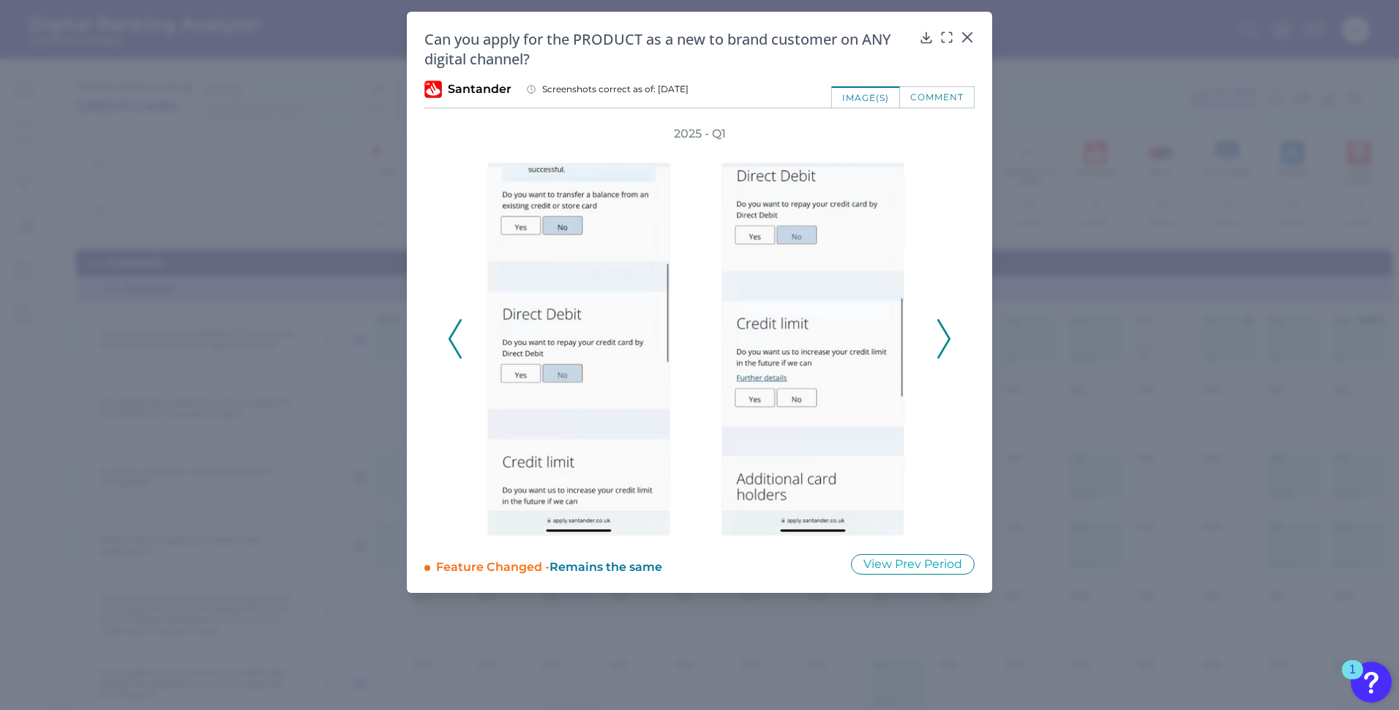
click at [946, 334] on icon at bounding box center [944, 339] width 13 height 40
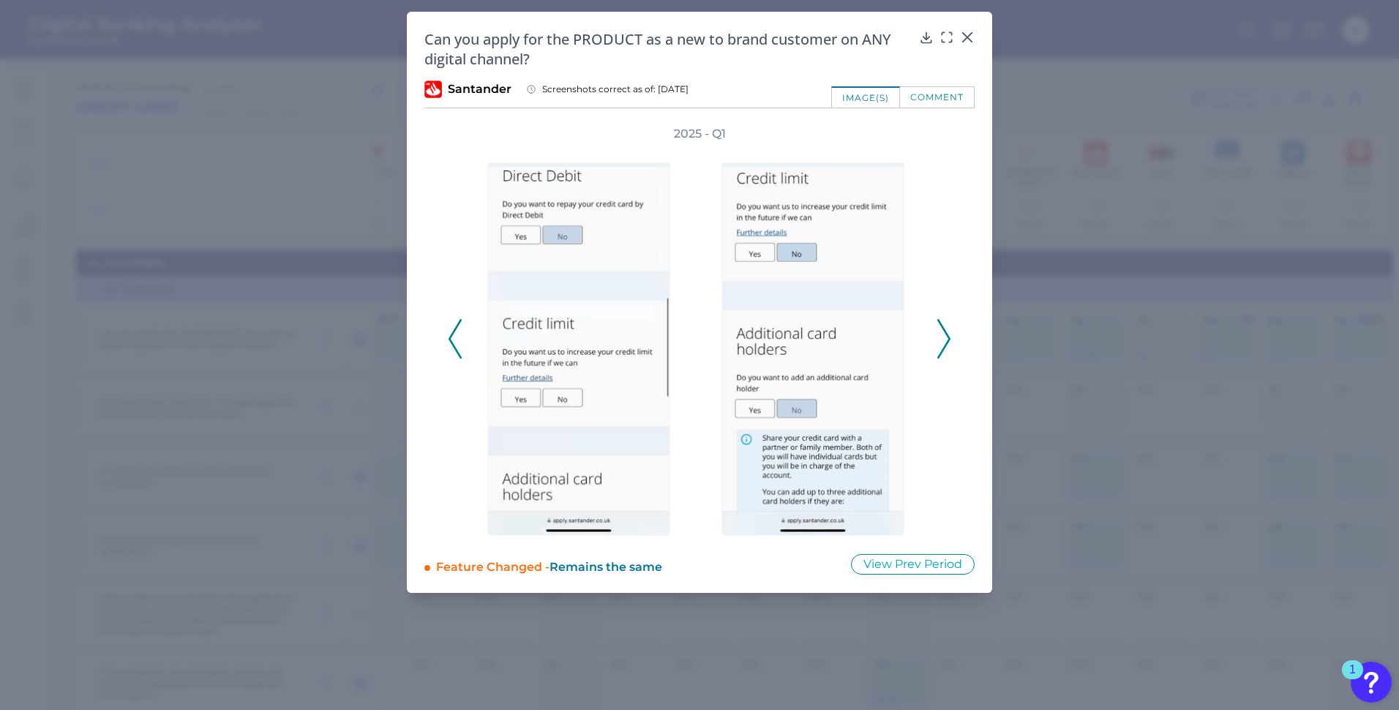
click at [946, 334] on icon at bounding box center [944, 339] width 13 height 40
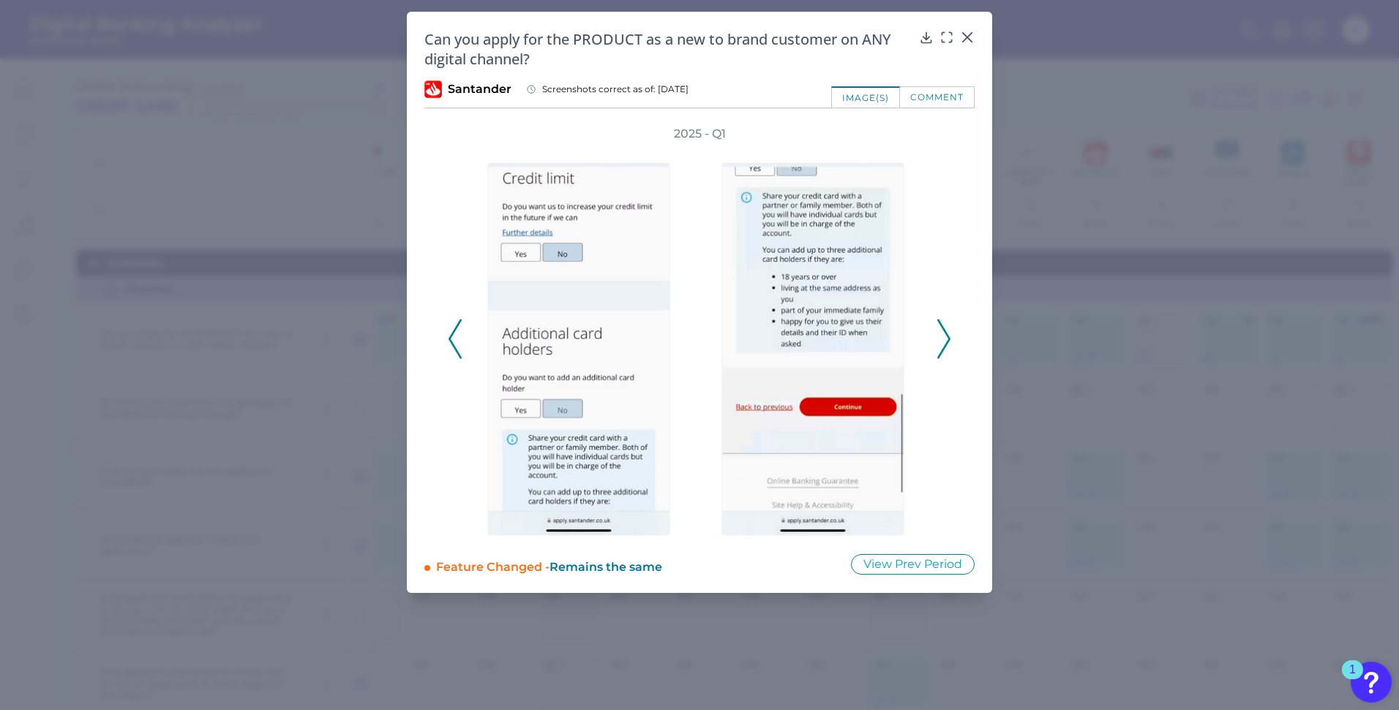
click at [946, 334] on icon at bounding box center [944, 339] width 13 height 40
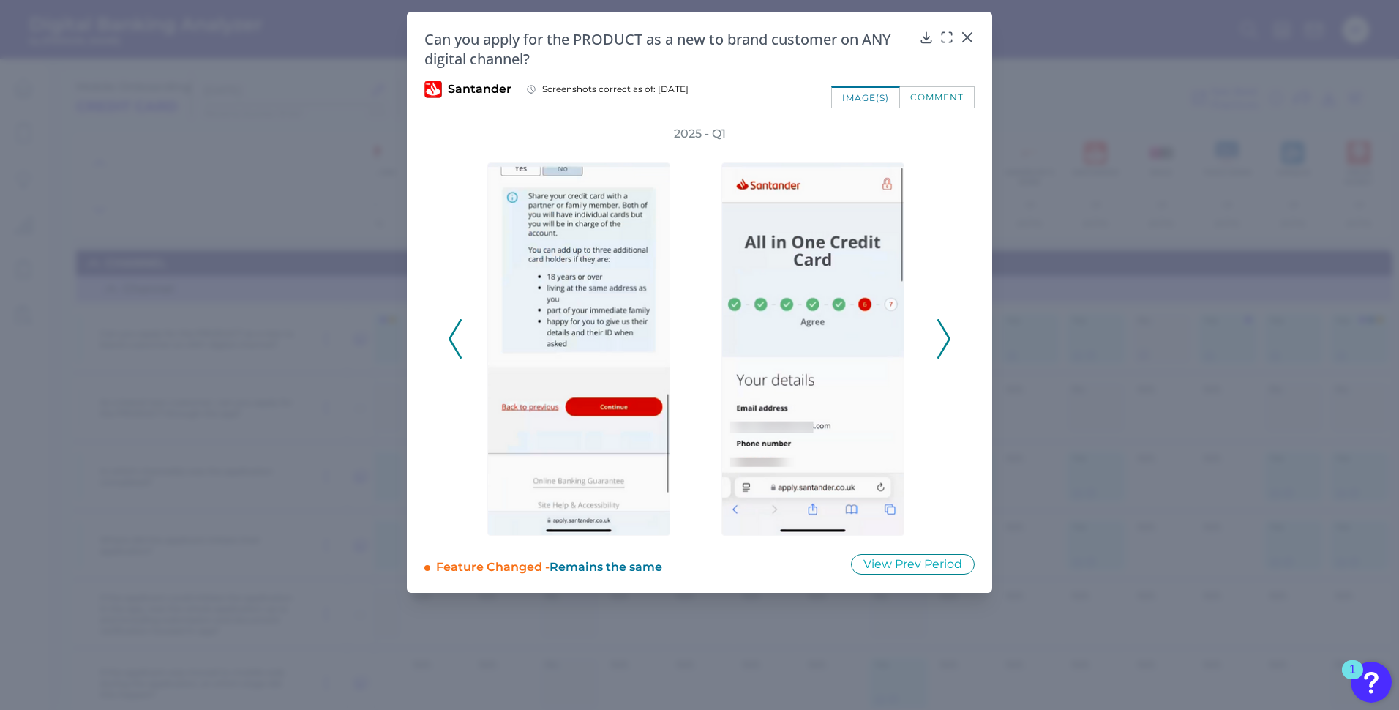
click at [946, 334] on icon at bounding box center [944, 339] width 13 height 40
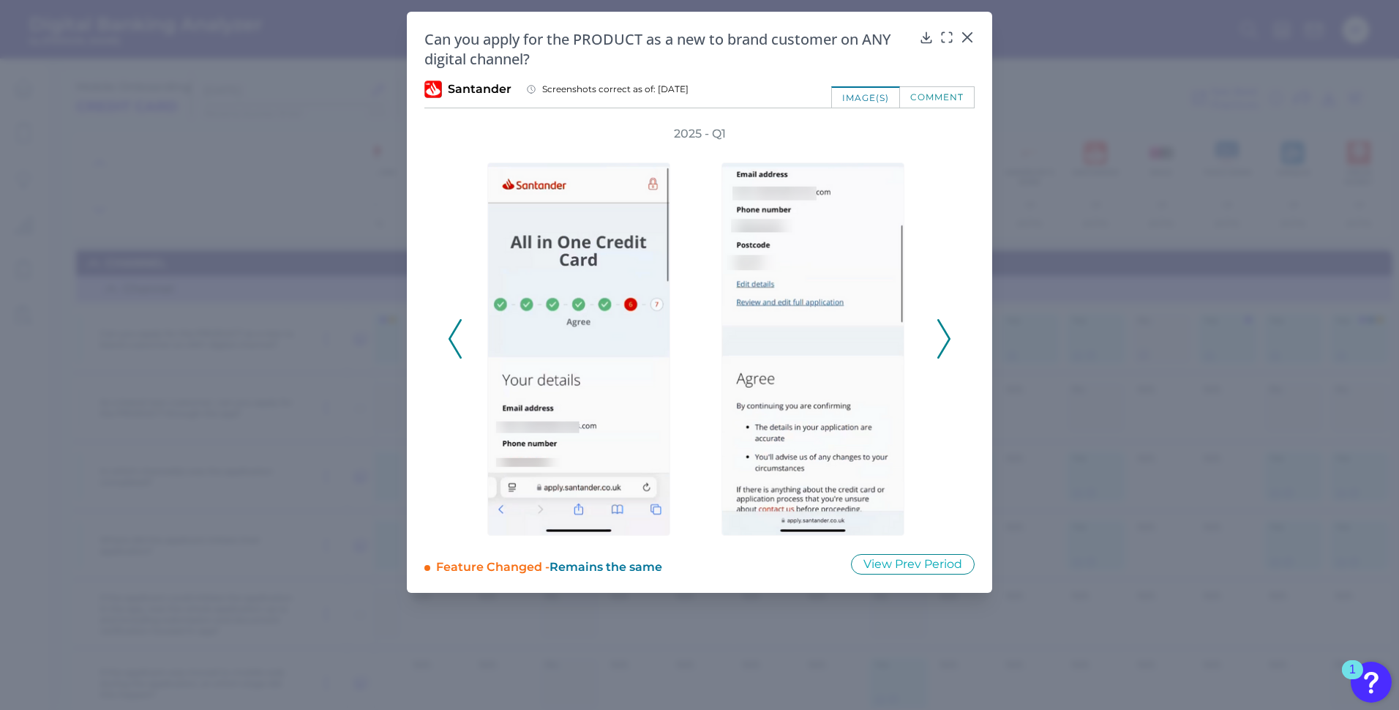
click at [946, 334] on icon at bounding box center [944, 339] width 13 height 40
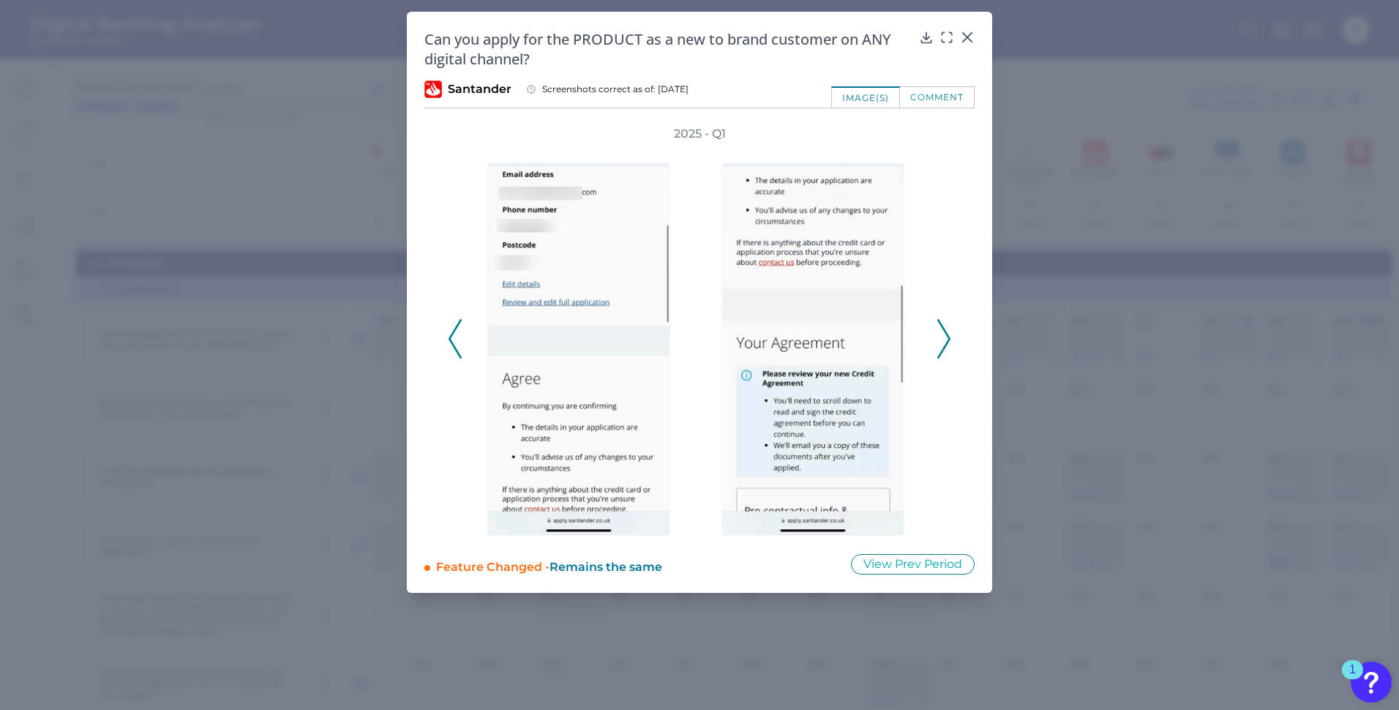
click at [946, 334] on icon at bounding box center [944, 339] width 13 height 40
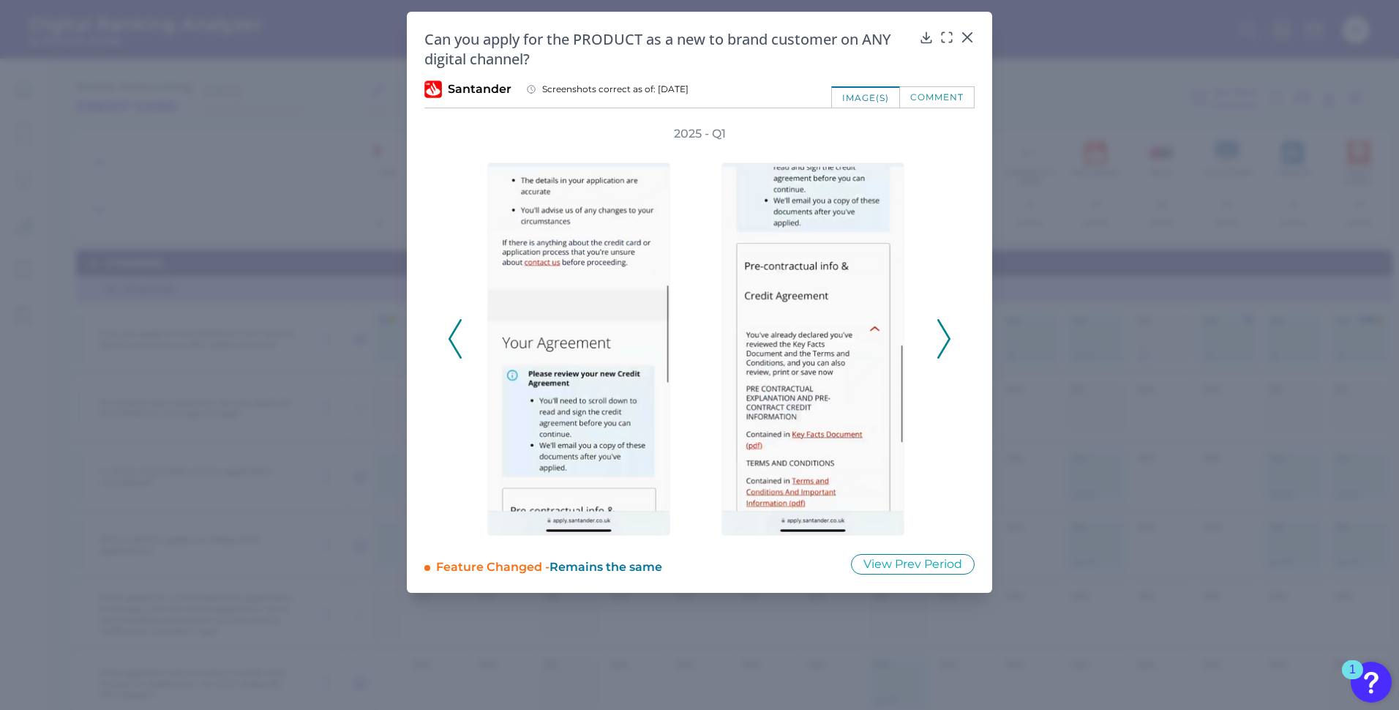
click at [946, 334] on icon at bounding box center [944, 339] width 13 height 40
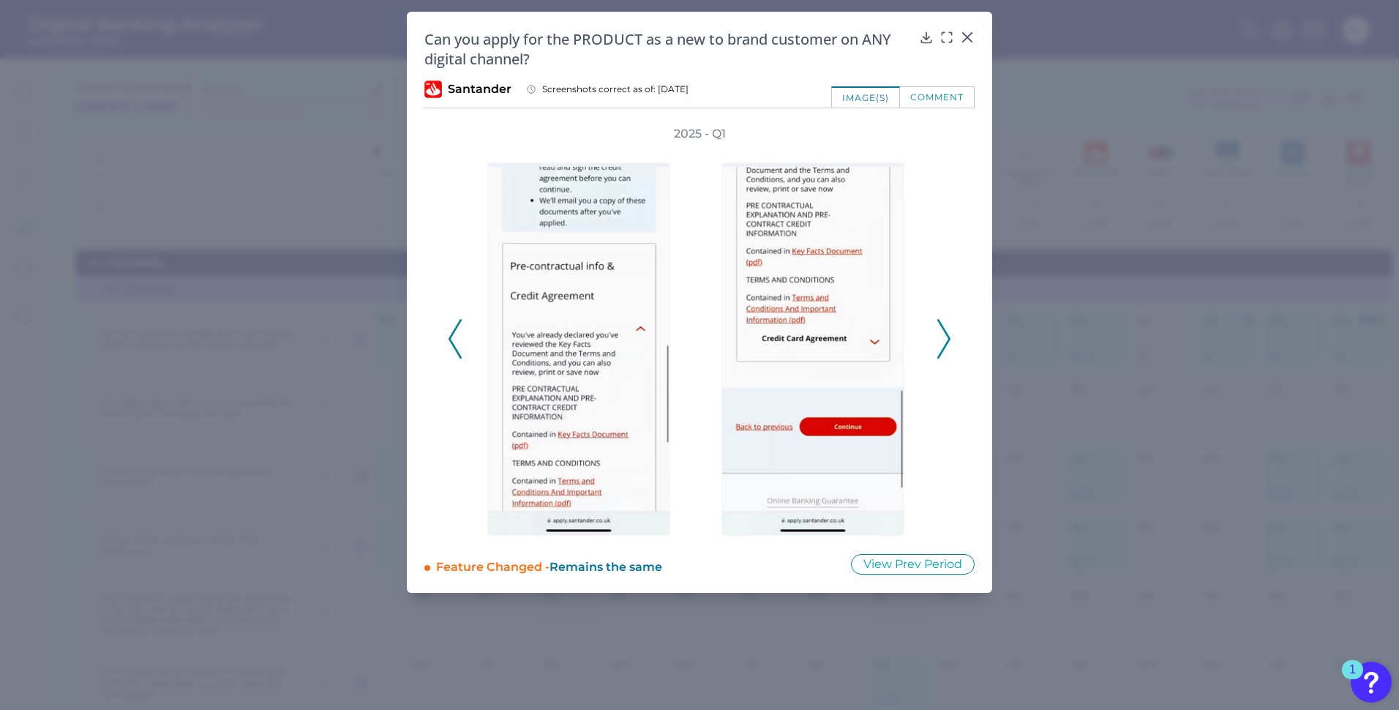
click at [946, 334] on icon at bounding box center [944, 339] width 13 height 40
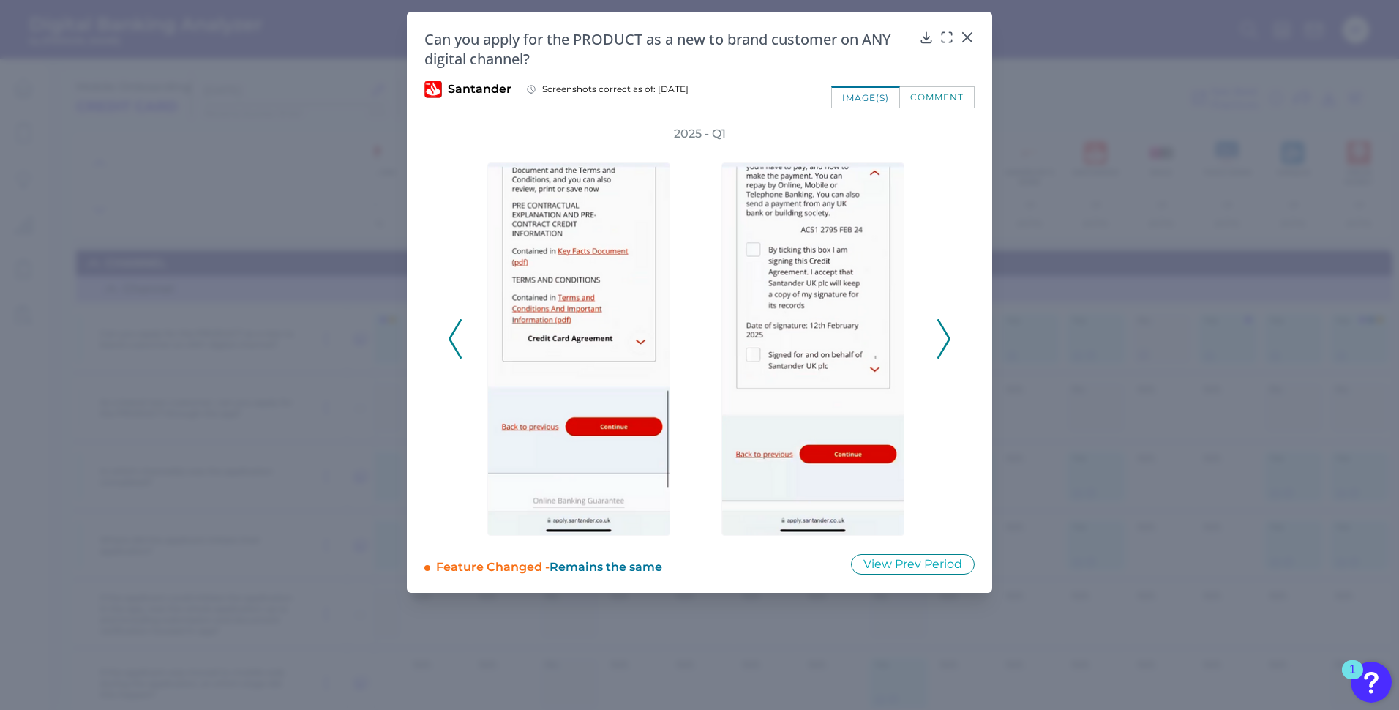
click at [946, 334] on icon at bounding box center [944, 339] width 13 height 40
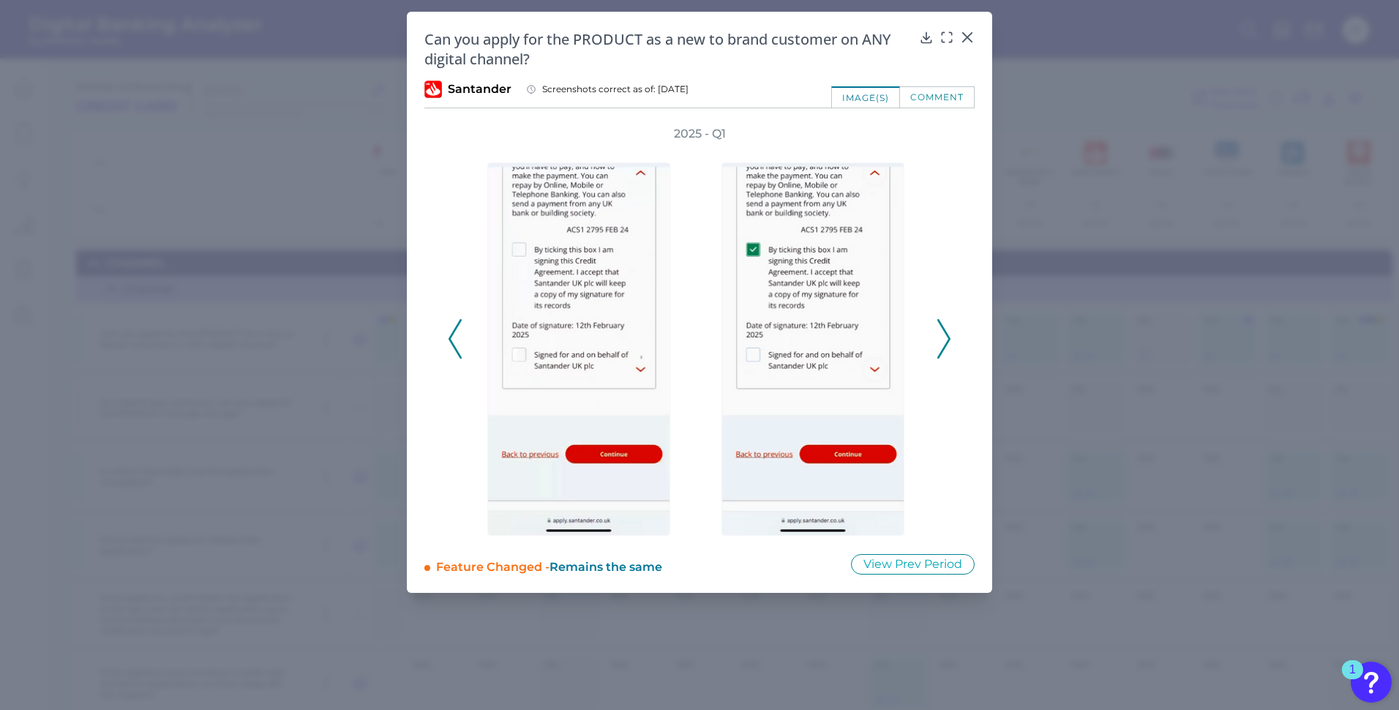
click at [946, 334] on icon at bounding box center [944, 339] width 13 height 40
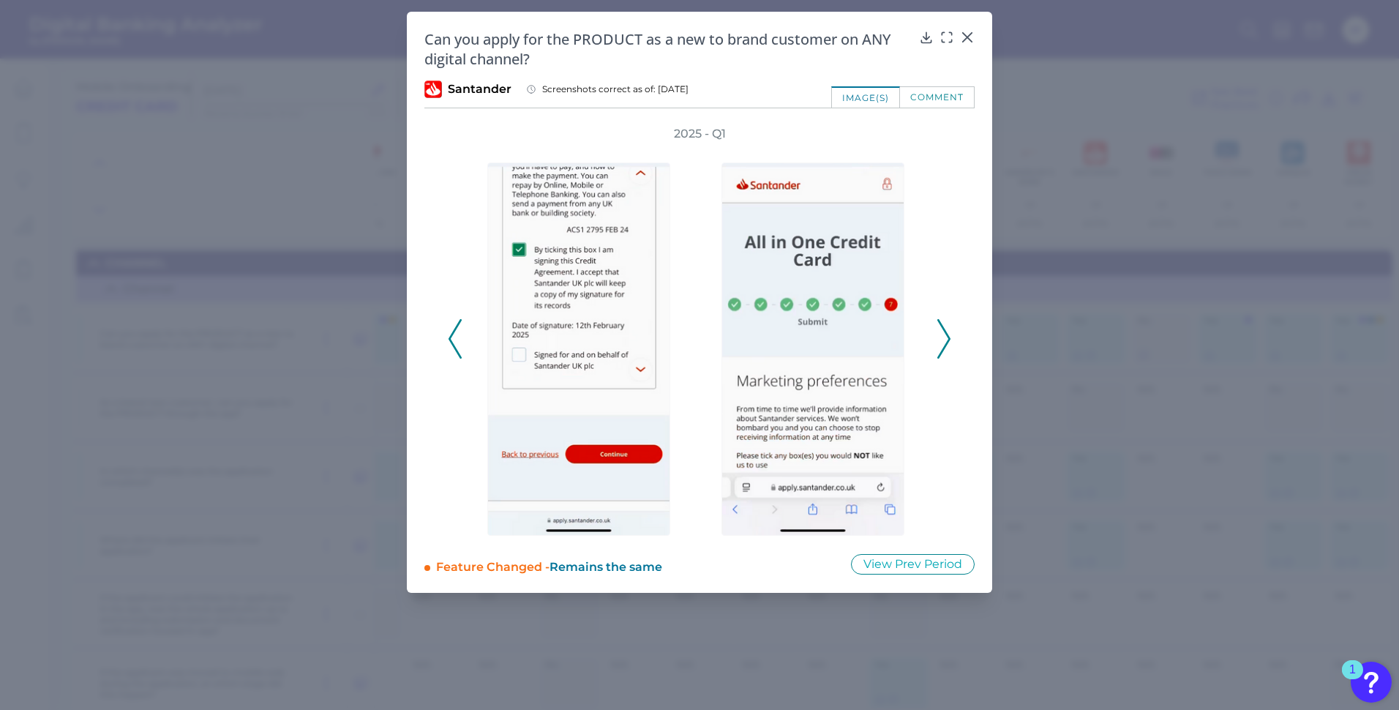
click at [946, 334] on icon at bounding box center [944, 339] width 13 height 40
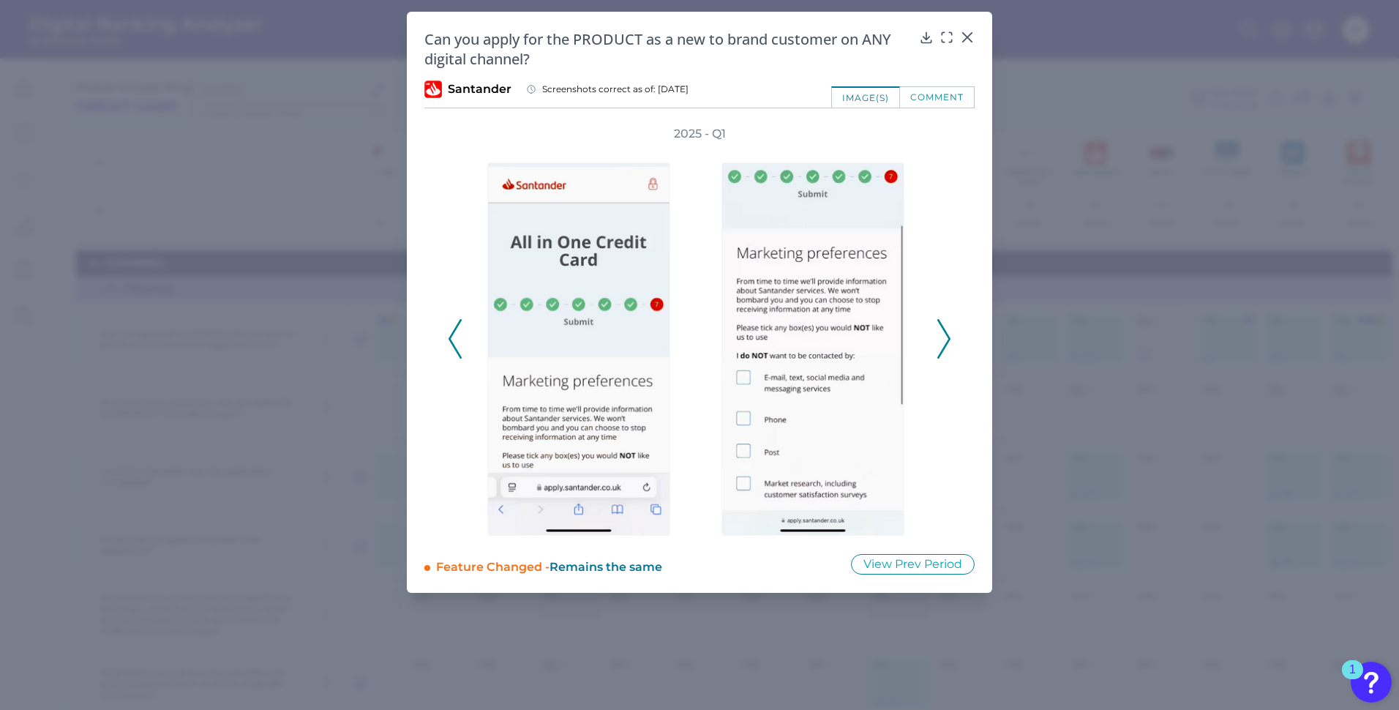
click at [946, 334] on icon at bounding box center [944, 339] width 13 height 40
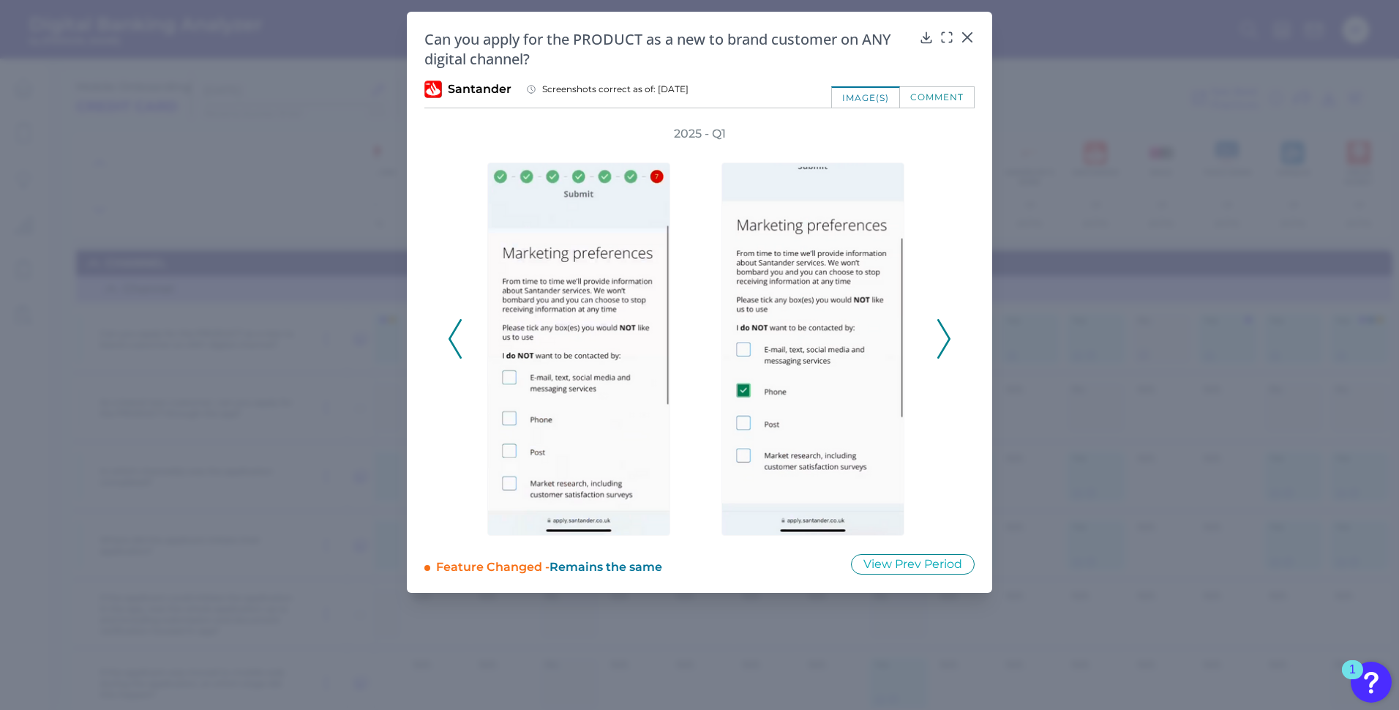
click at [946, 334] on icon at bounding box center [944, 339] width 13 height 40
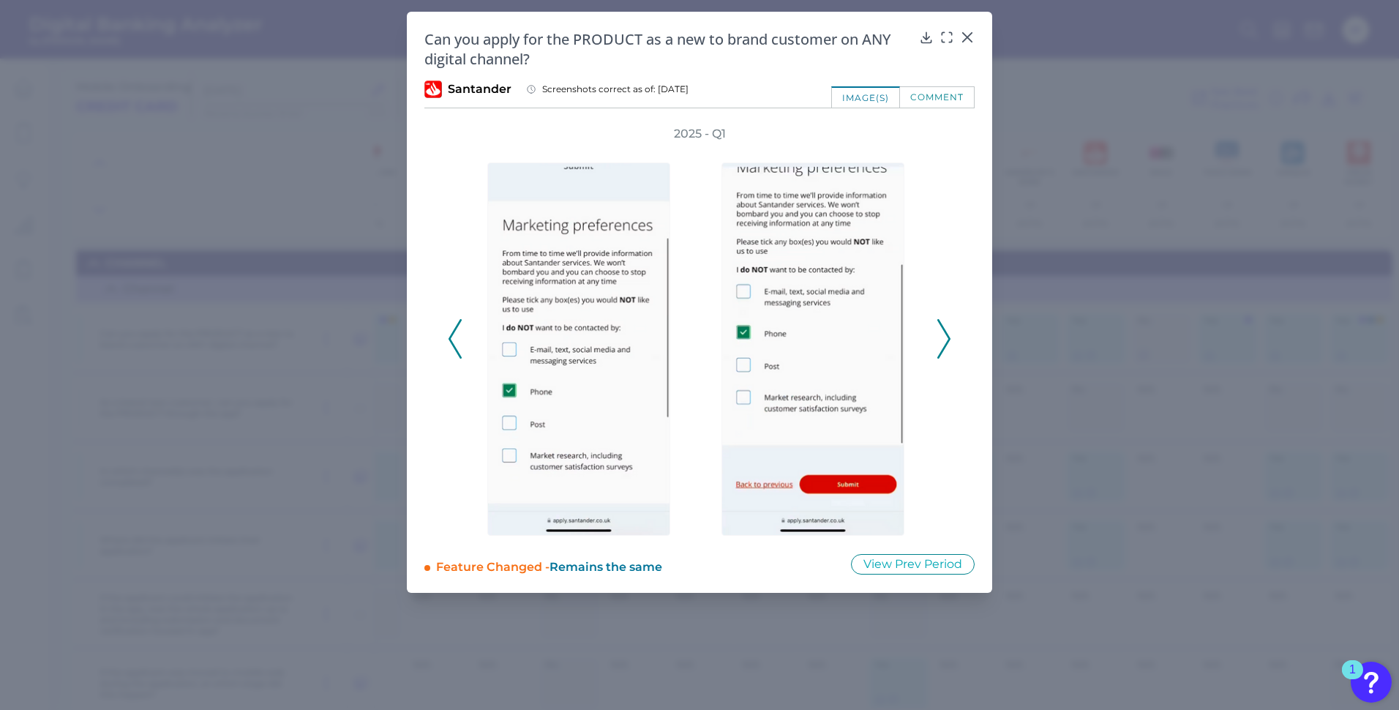
click at [946, 334] on icon at bounding box center [944, 339] width 13 height 40
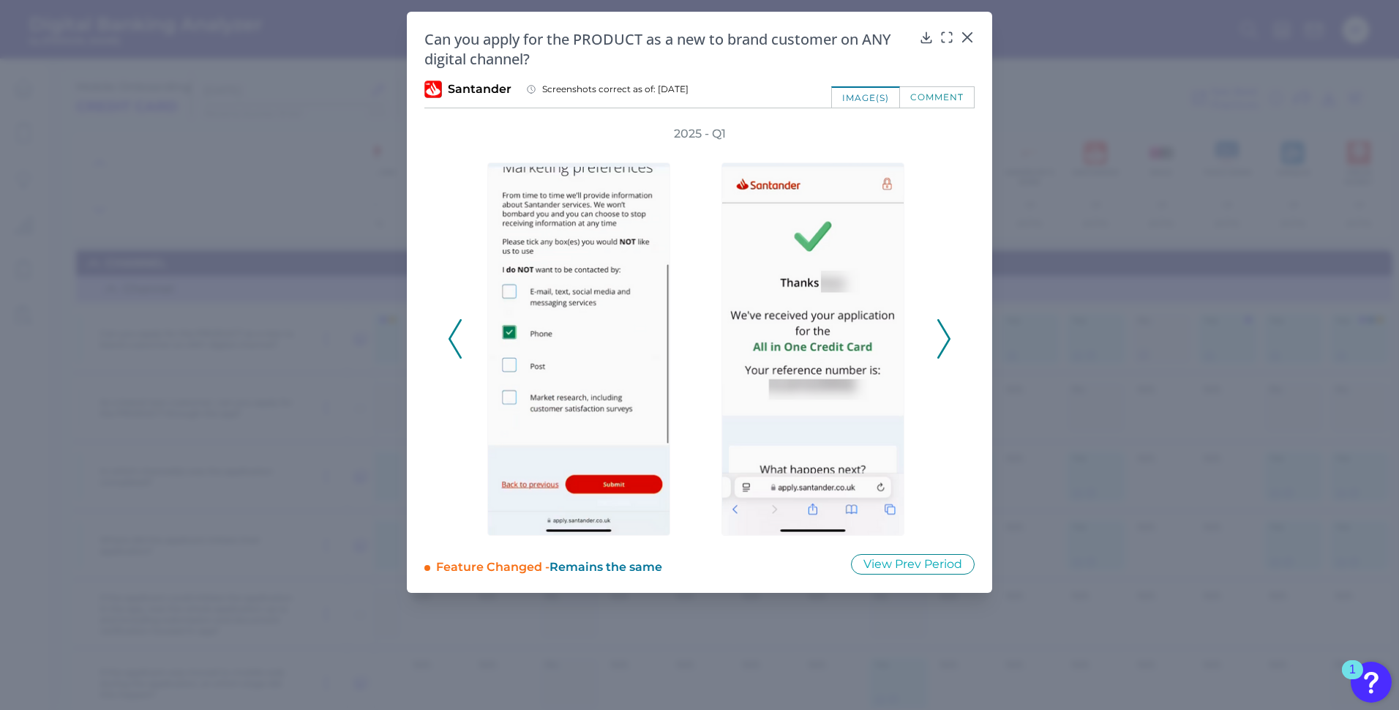
click at [946, 334] on icon at bounding box center [944, 339] width 13 height 40
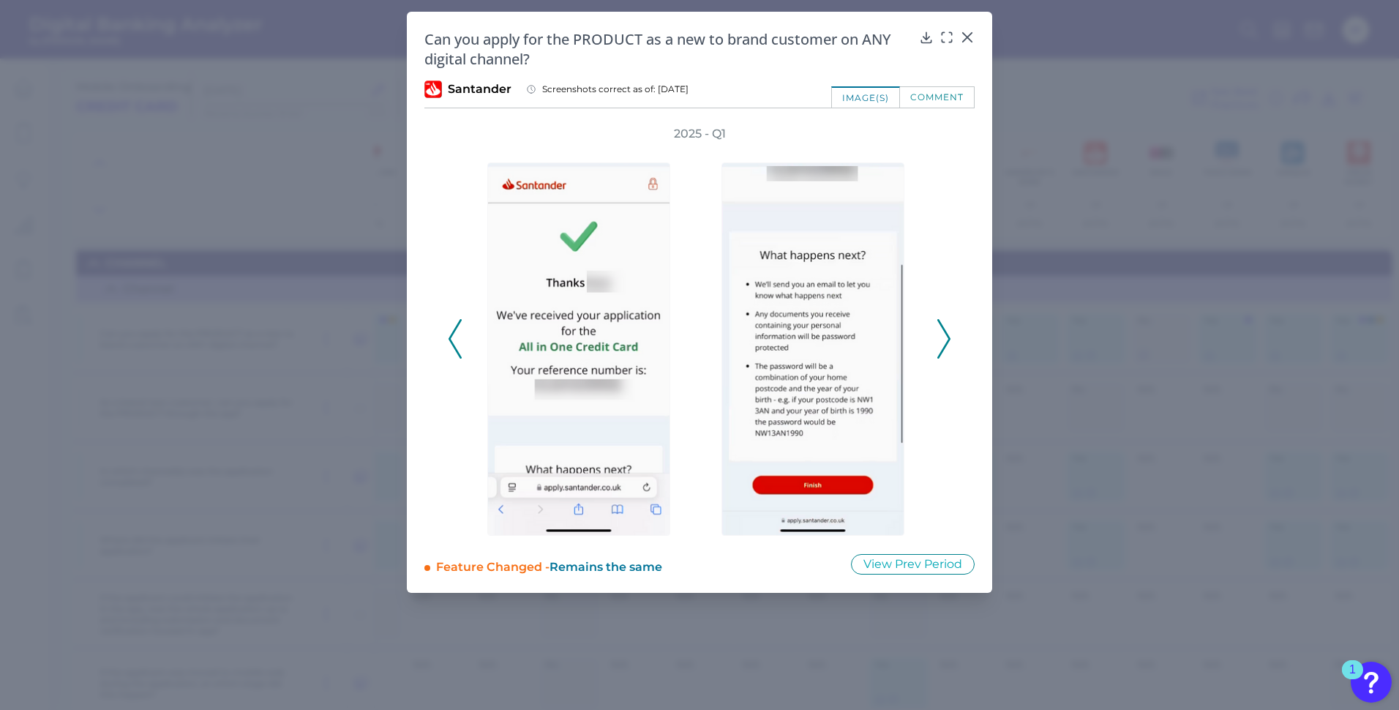
click at [946, 334] on icon at bounding box center [944, 339] width 13 height 40
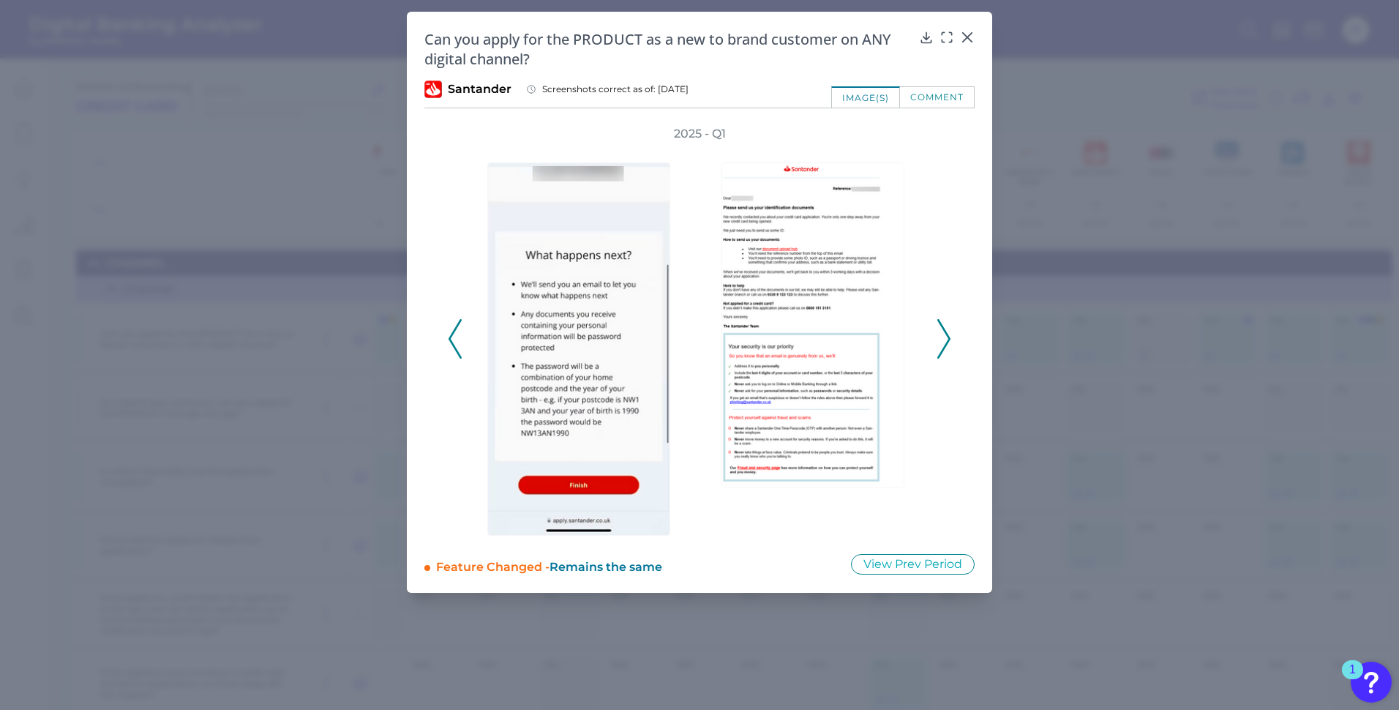
click at [946, 334] on icon at bounding box center [944, 339] width 13 height 40
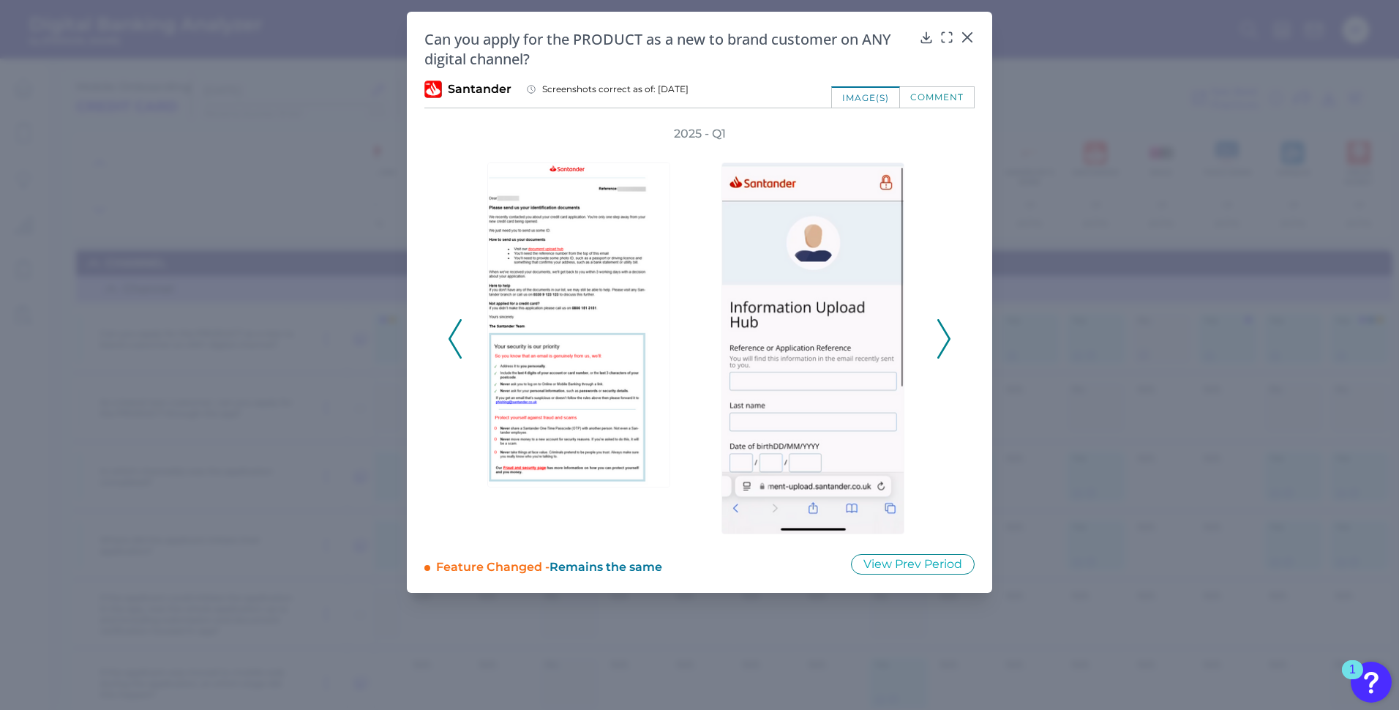
click at [946, 334] on icon at bounding box center [944, 339] width 13 height 40
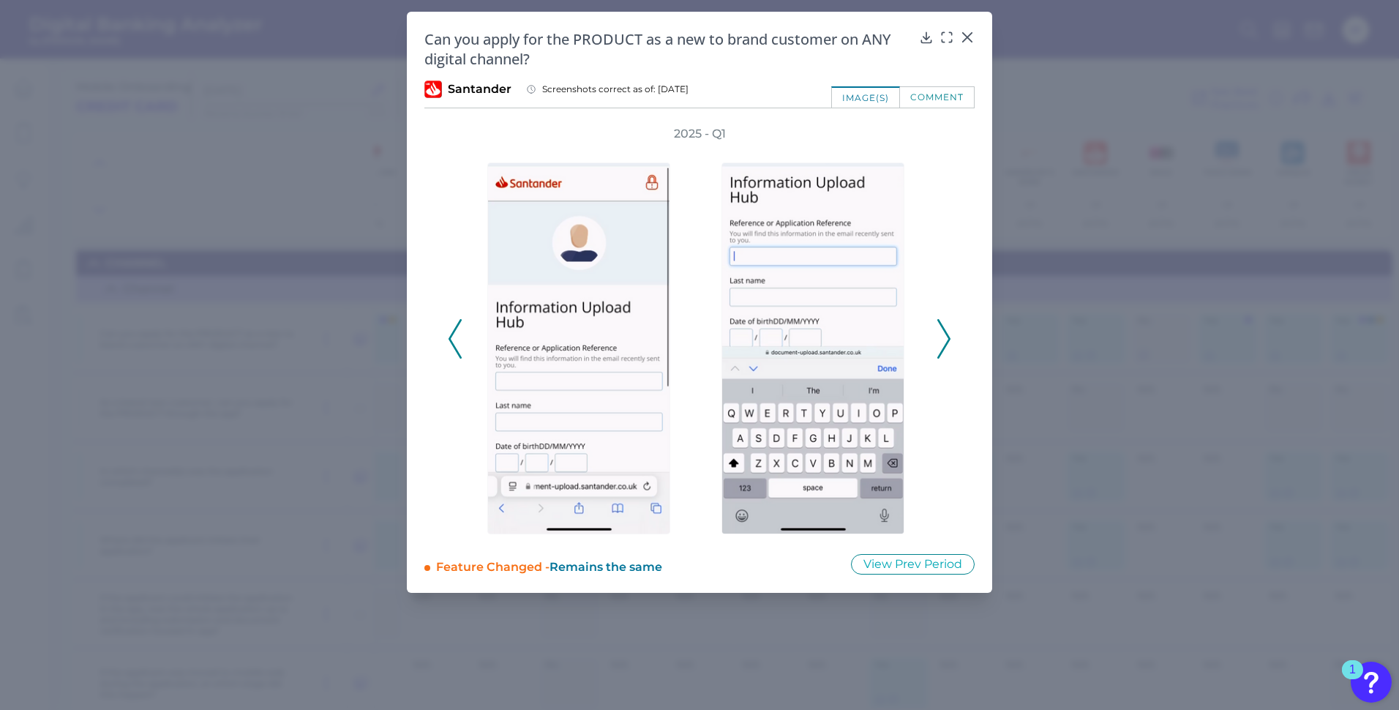
click at [946, 334] on icon at bounding box center [944, 339] width 13 height 40
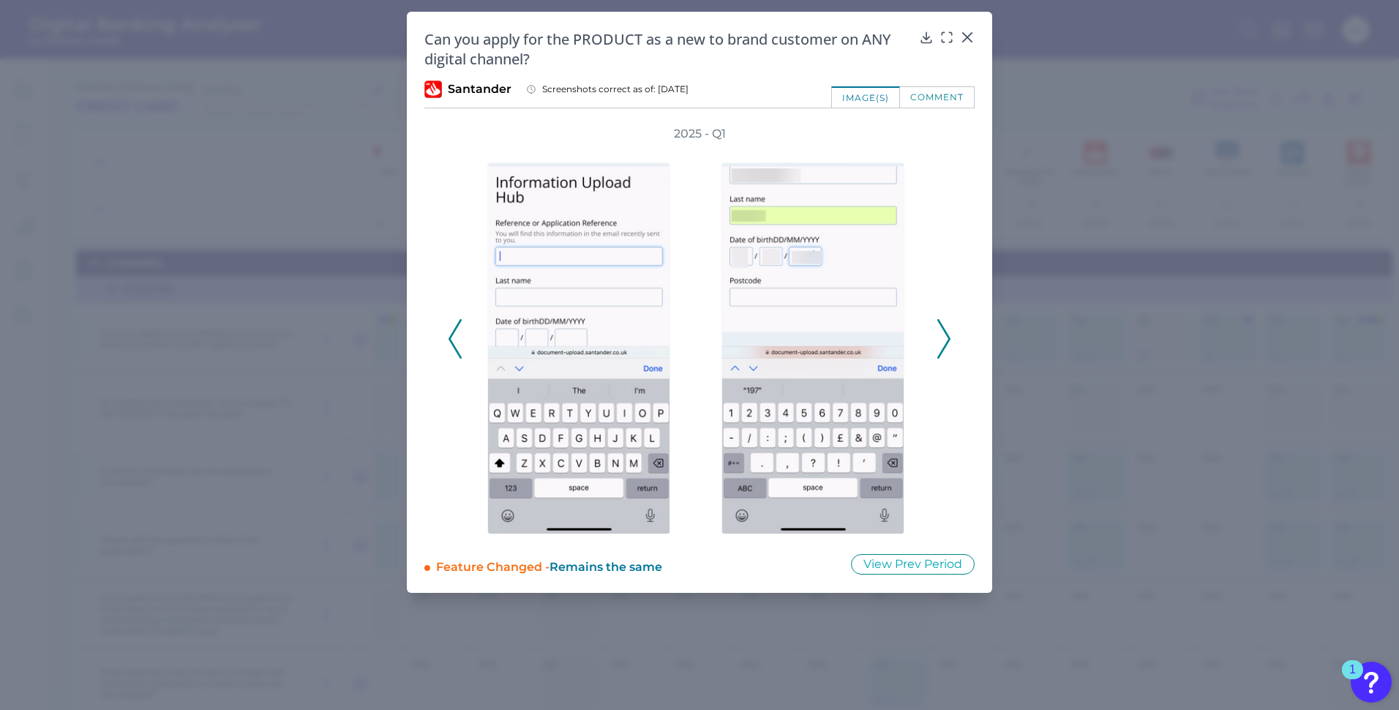
click at [946, 334] on icon at bounding box center [944, 339] width 13 height 40
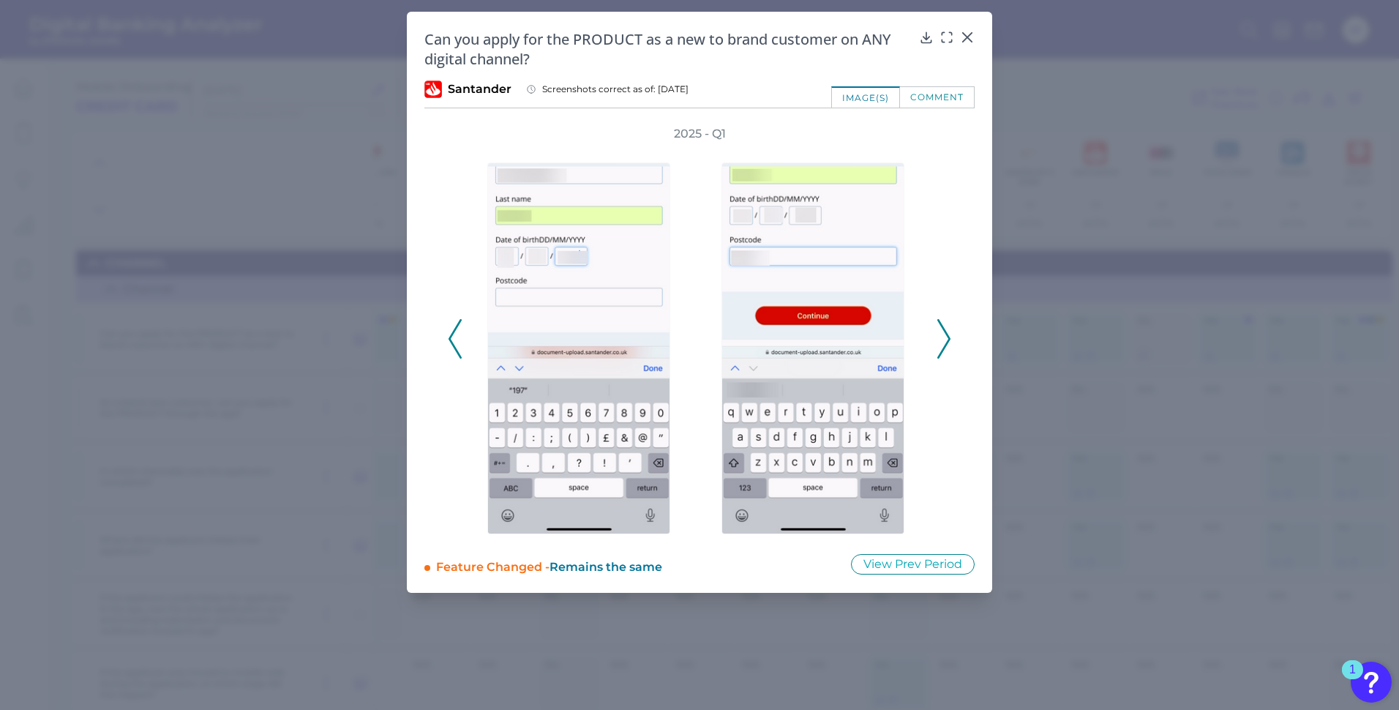
click at [969, 304] on div "2025 - Q1" at bounding box center [700, 331] width 550 height 410
